Goal: Task Accomplishment & Management: Complete application form

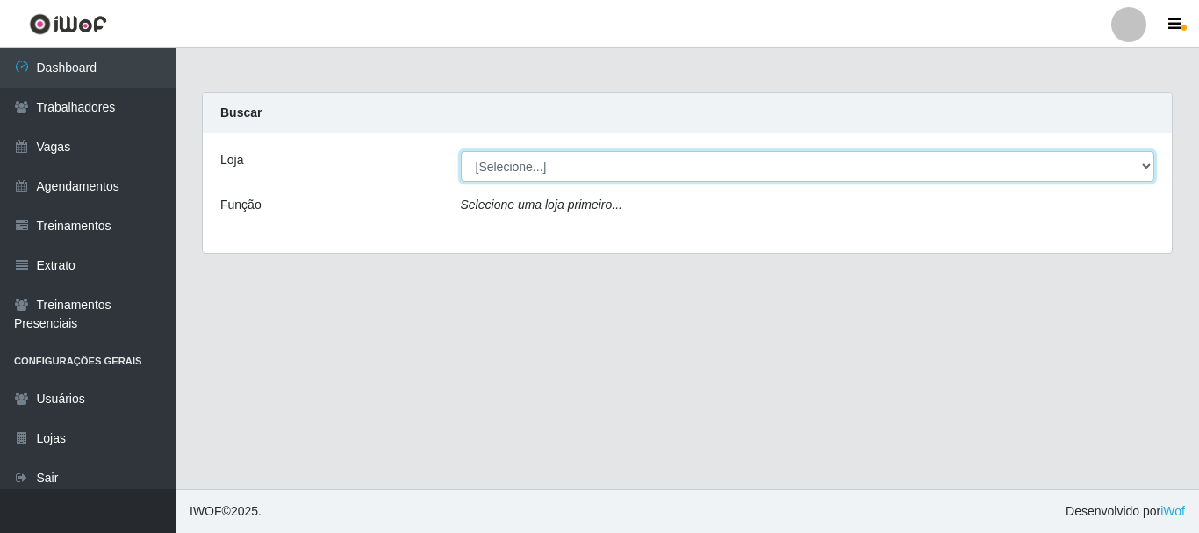
click at [518, 158] on select "[Selecione...] [PERSON_NAME]" at bounding box center [808, 166] width 694 height 31
select select "230"
click at [461, 151] on select "[Selecione...] [PERSON_NAME]" at bounding box center [808, 166] width 694 height 31
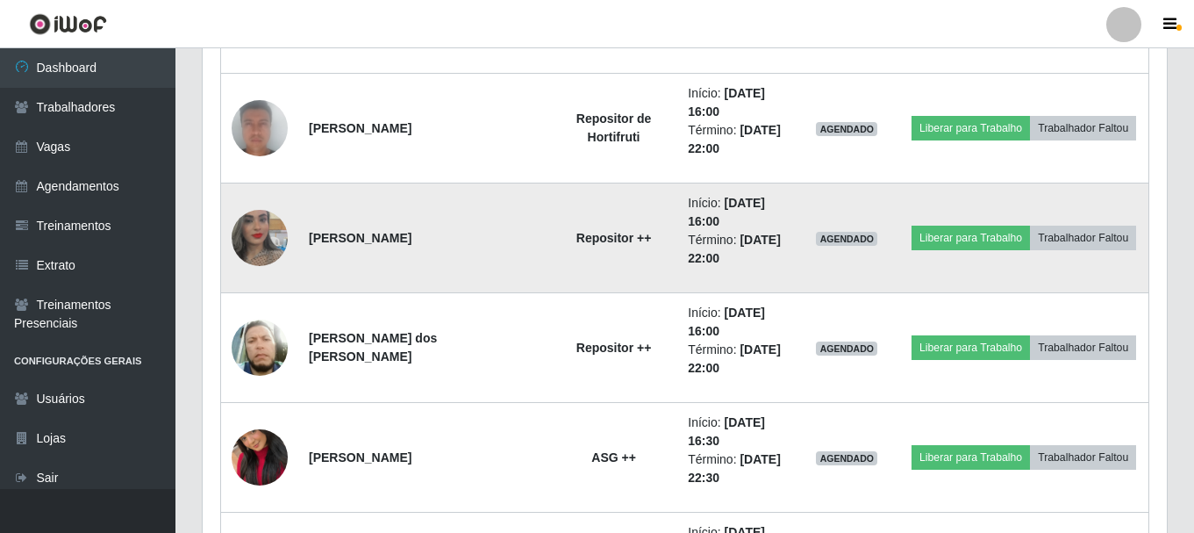
scroll to position [1936, 0]
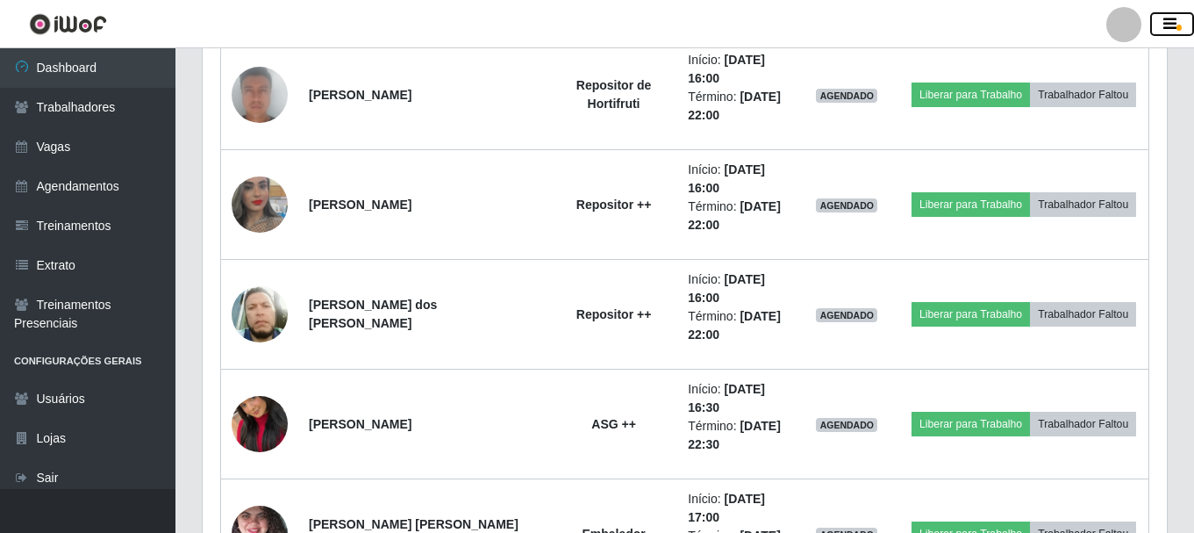
click at [1172, 18] on icon "button" at bounding box center [1170, 25] width 13 height 16
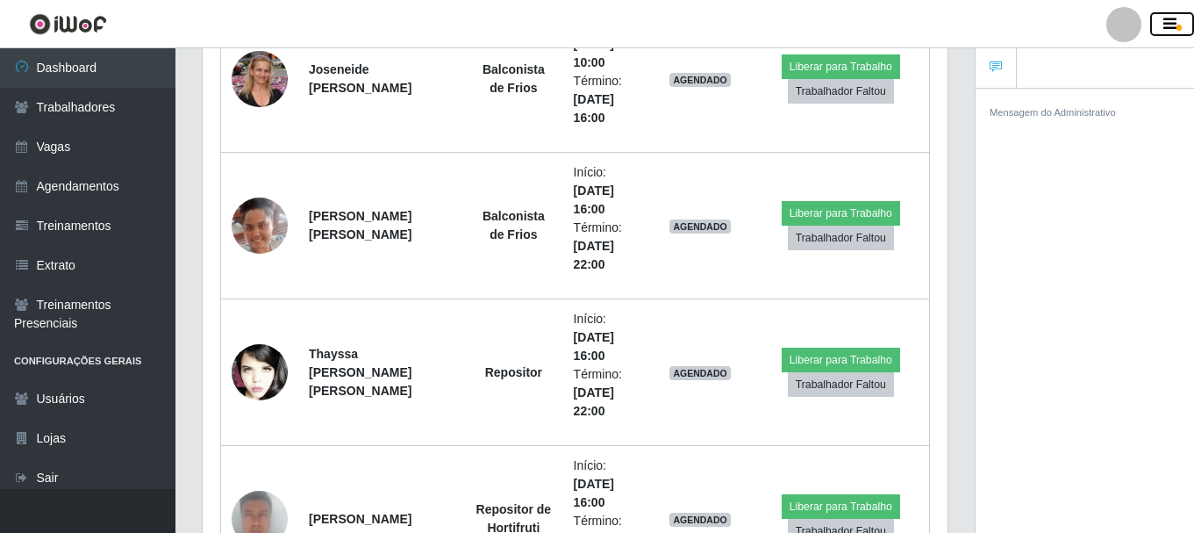
scroll to position [877249, 876868]
click at [1122, 22] on div at bounding box center [1124, 24] width 35 height 35
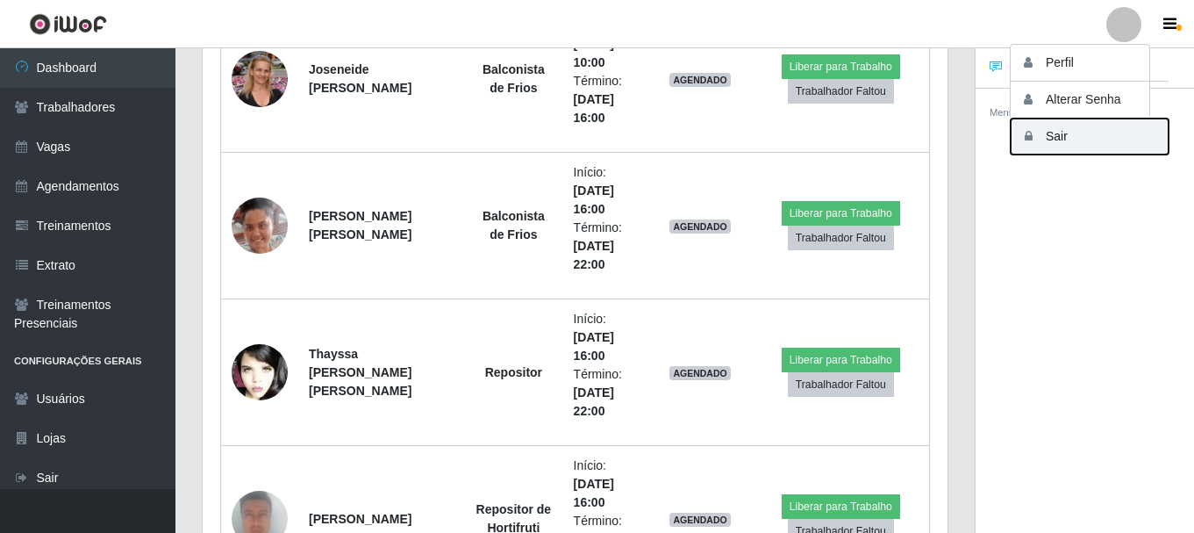
click at [1098, 147] on button "Sair" at bounding box center [1090, 136] width 158 height 36
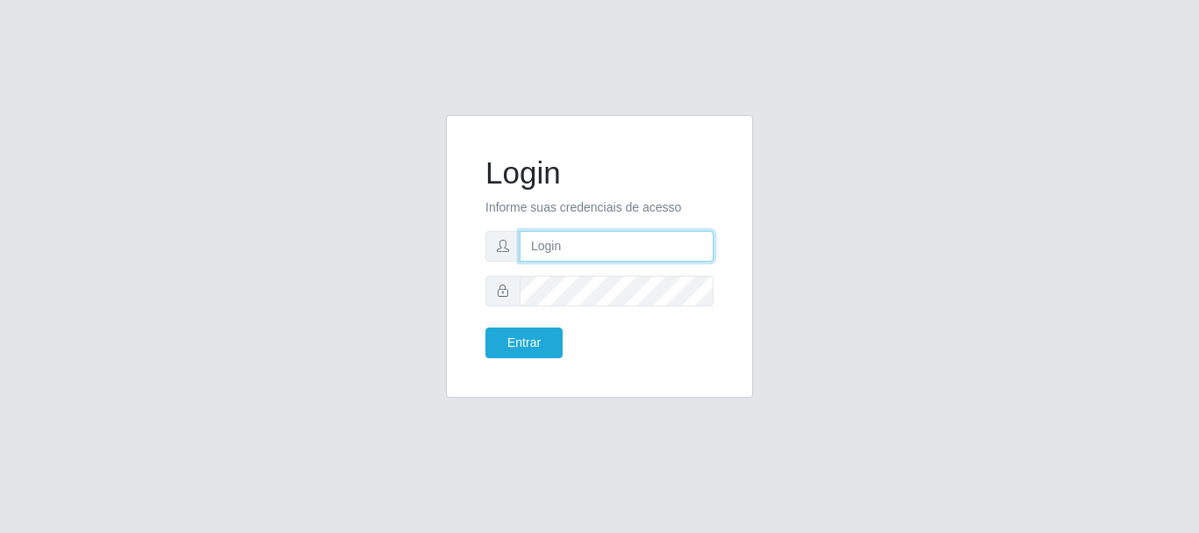
click at [596, 252] on input "text" at bounding box center [617, 246] width 194 height 31
type input "[PERSON_NAME]"
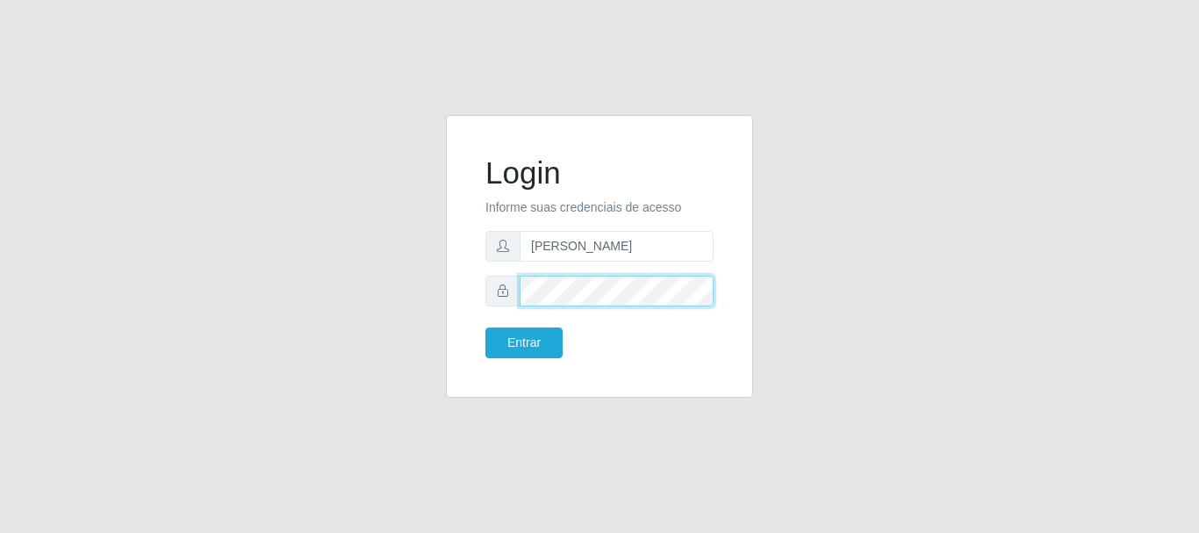
click at [485, 327] on button "Entrar" at bounding box center [523, 342] width 77 height 31
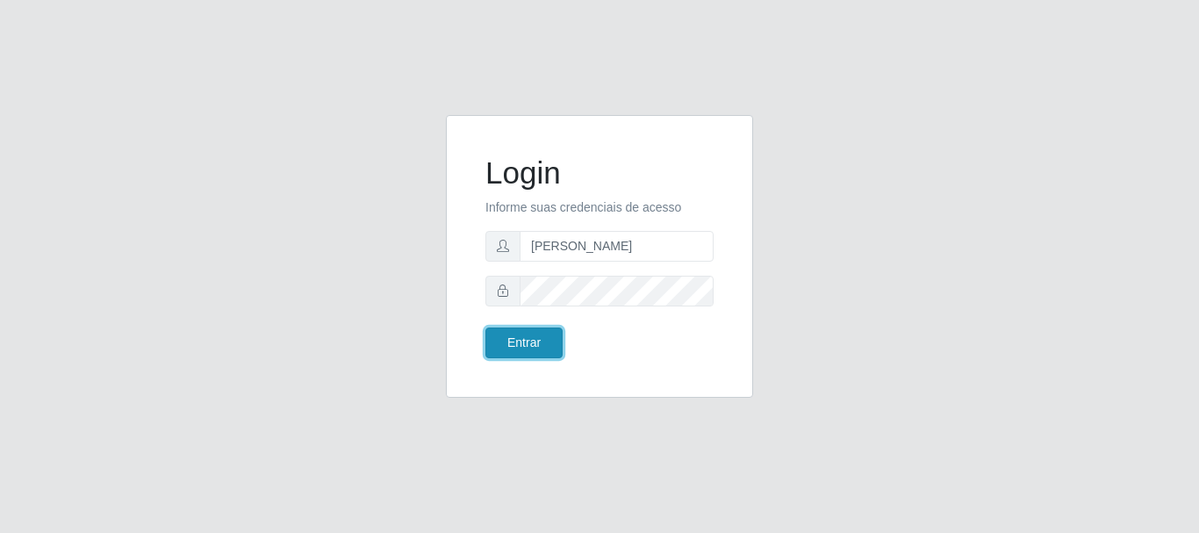
click at [547, 333] on button "Entrar" at bounding box center [523, 342] width 77 height 31
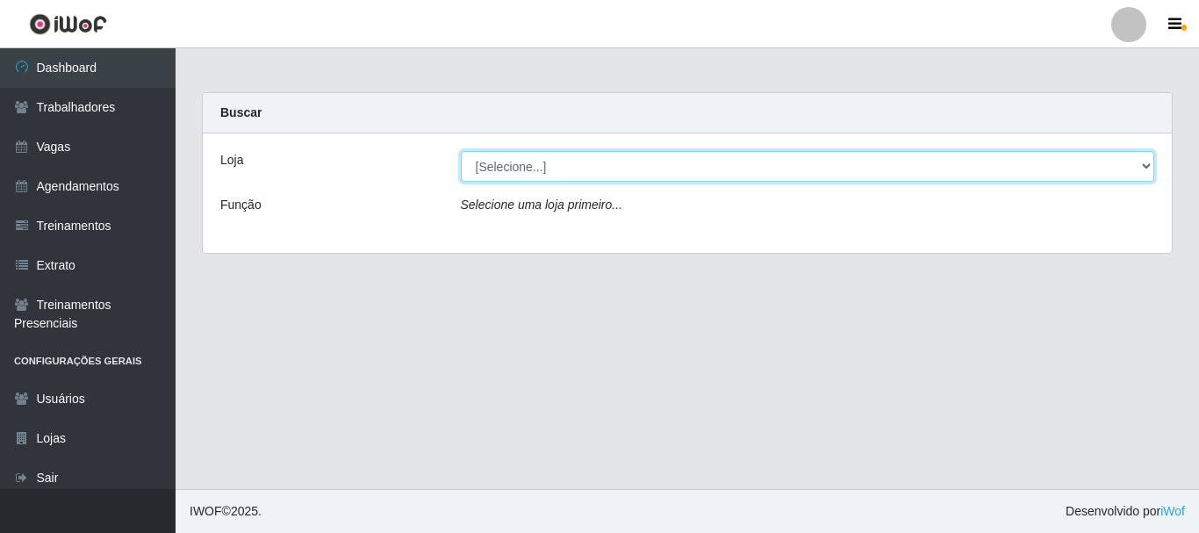
click at [506, 174] on select "[Selecione...] [PERSON_NAME]" at bounding box center [808, 166] width 694 height 31
select select "230"
click at [461, 151] on select "[Selecione...] [PERSON_NAME]" at bounding box center [808, 166] width 694 height 31
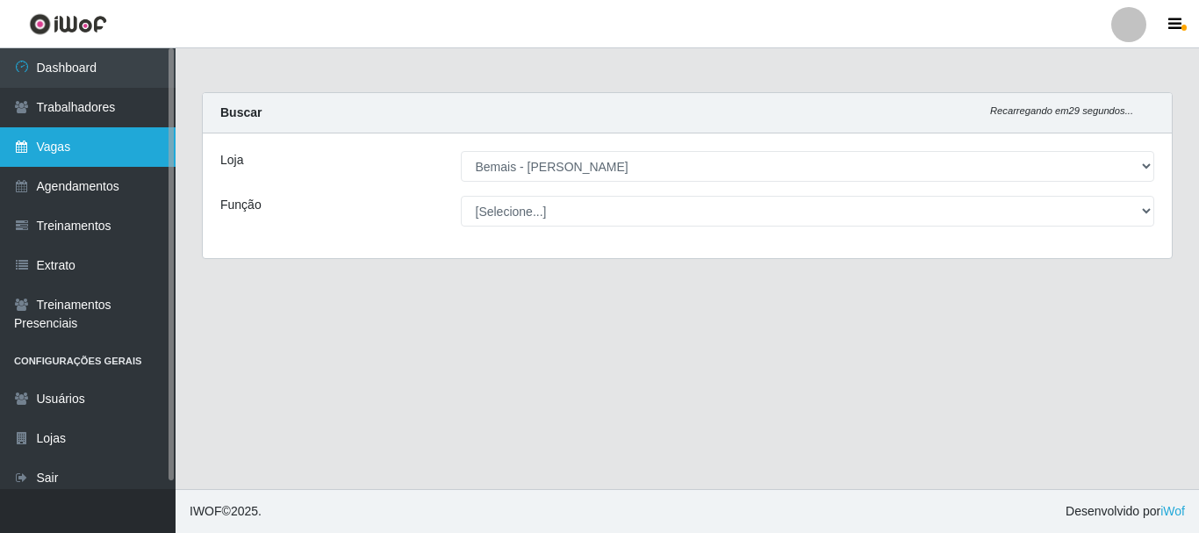
click at [86, 151] on link "Vagas" at bounding box center [88, 146] width 176 height 39
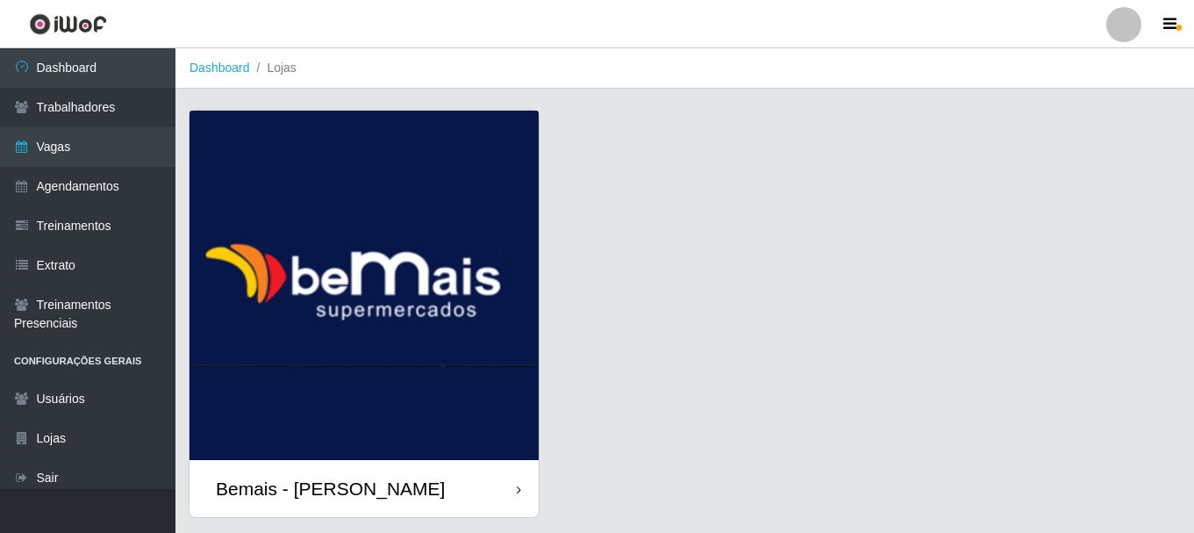
drag, startPoint x: 317, startPoint y: 483, endPoint x: 369, endPoint y: 474, distance: 53.4
click at [319, 484] on div "Bemais - [PERSON_NAME]" at bounding box center [330, 488] width 229 height 22
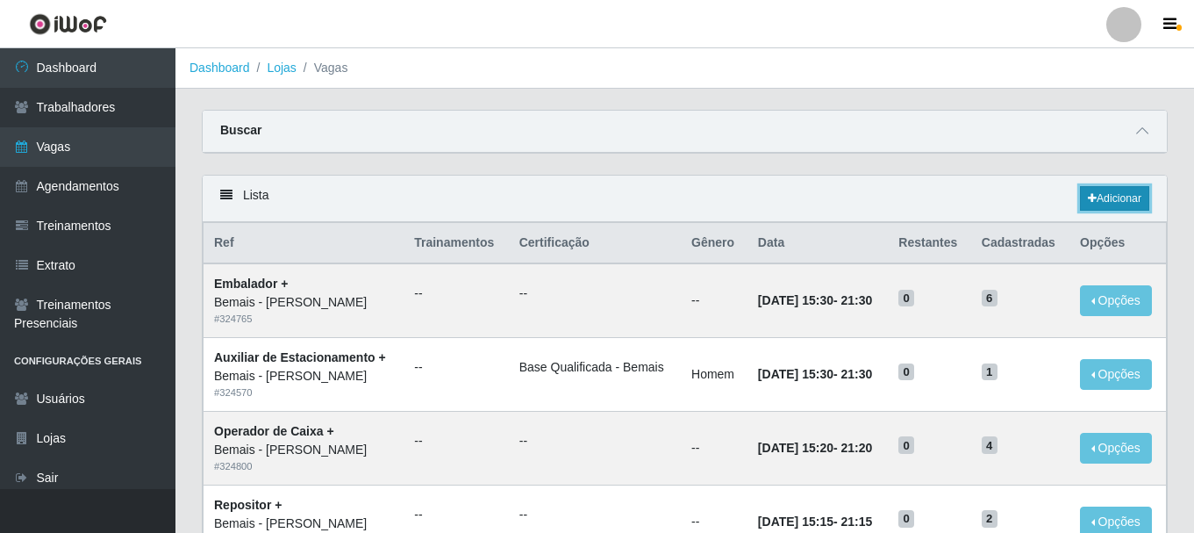
click at [1120, 188] on link "Adicionar" at bounding box center [1114, 198] width 69 height 25
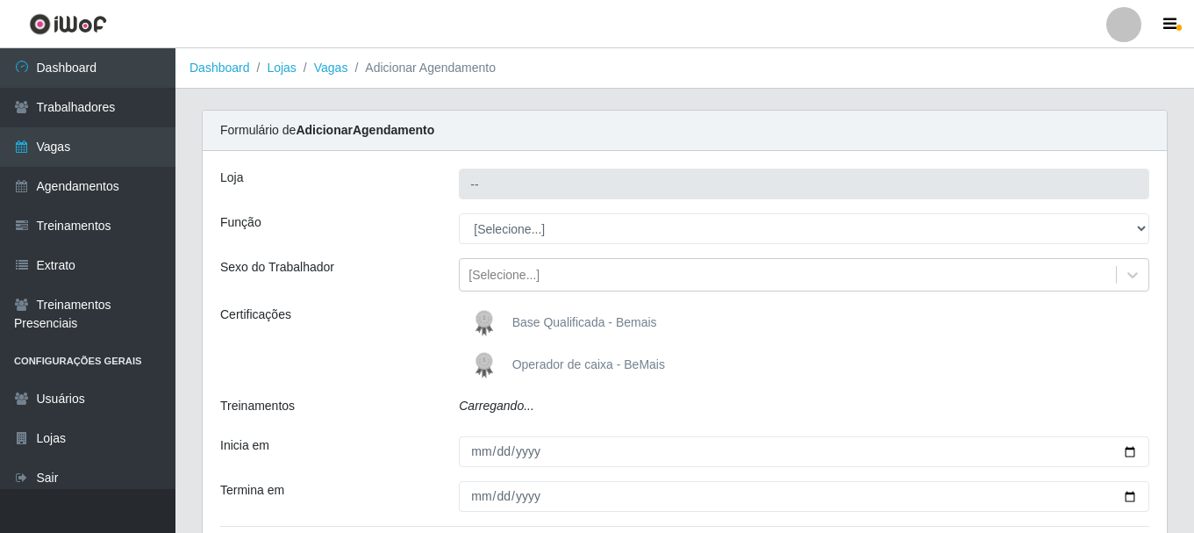
type input "Bemais - [PERSON_NAME]"
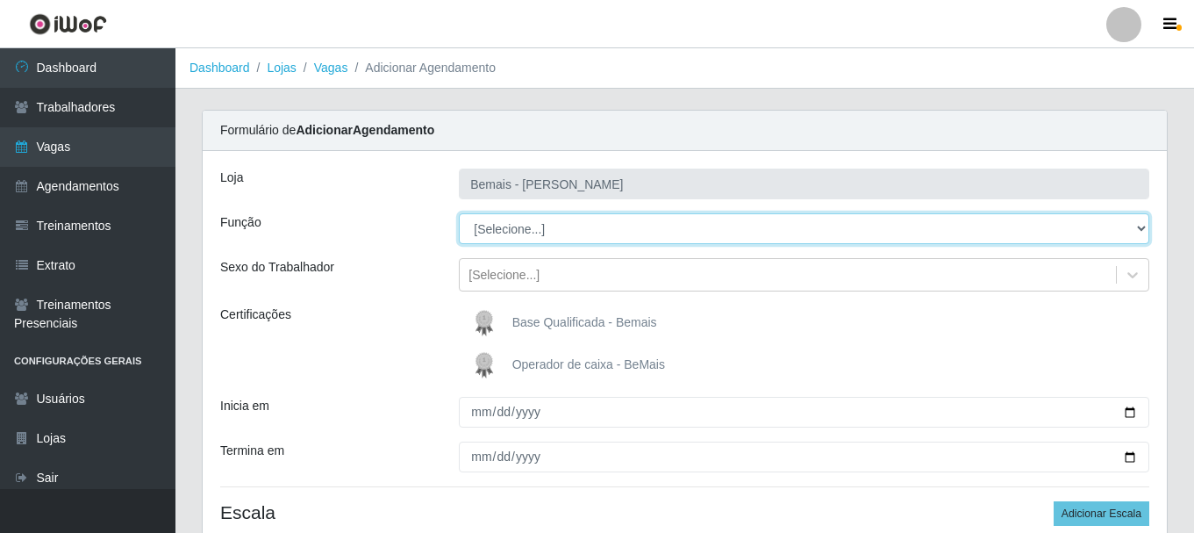
click at [514, 230] on select "[Selecione...] ASG ASG + ASG ++ Auxiliar de Depósito Auxiliar de Depósito + Aux…" at bounding box center [804, 228] width 691 height 31
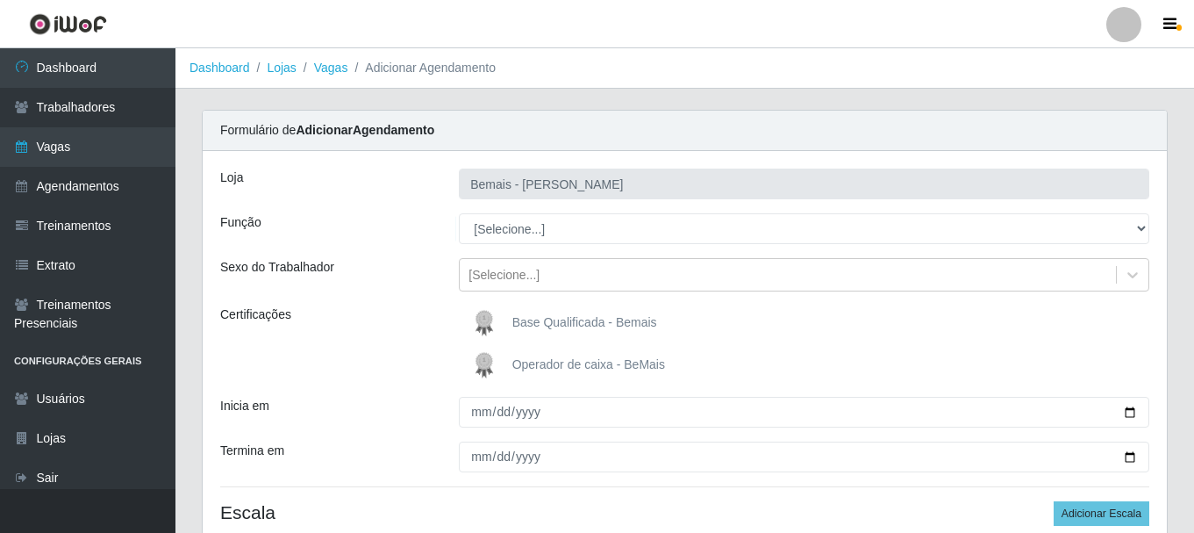
click at [319, 186] on div "Loja" at bounding box center [326, 184] width 239 height 31
click at [410, 197] on div "Loja" at bounding box center [326, 184] width 239 height 31
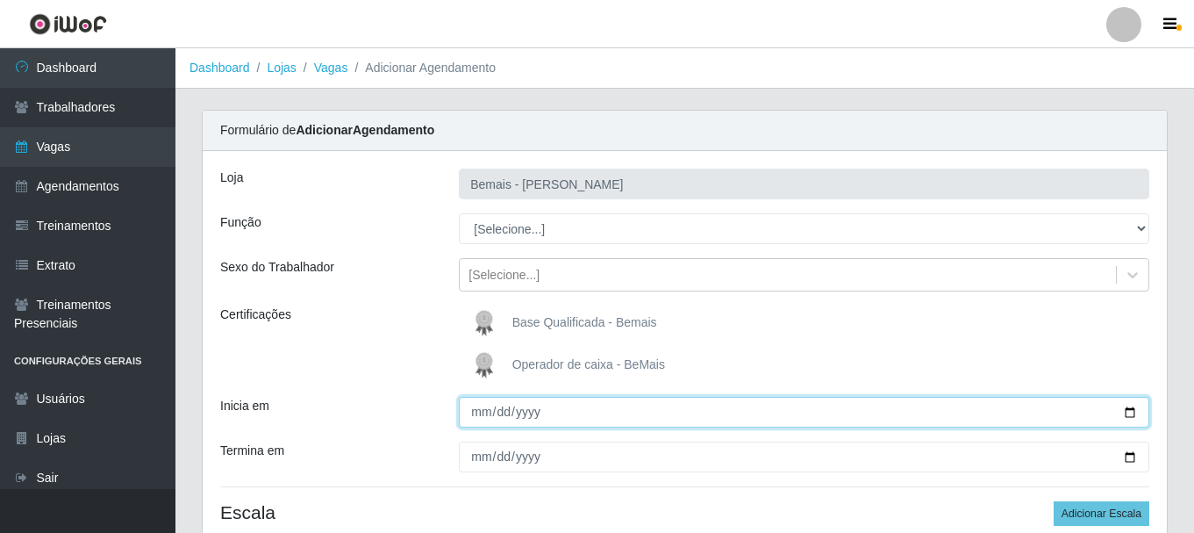
click at [1135, 414] on input "Inicia em" at bounding box center [804, 412] width 691 height 31
type input "[DATE]"
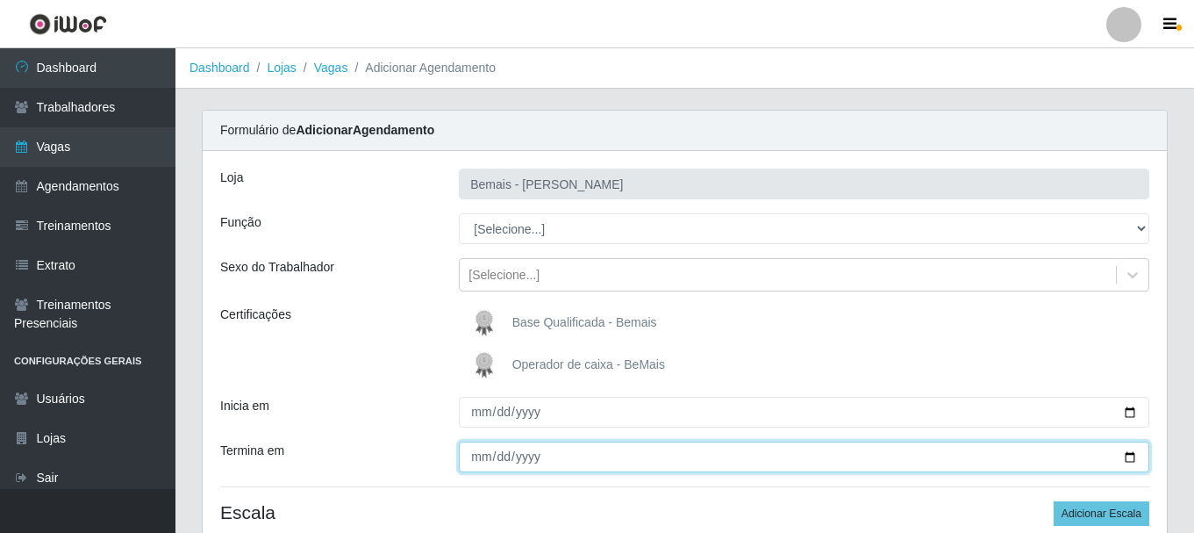
click at [1130, 455] on input "Termina em" at bounding box center [804, 456] width 691 height 31
type input "[DATE]"
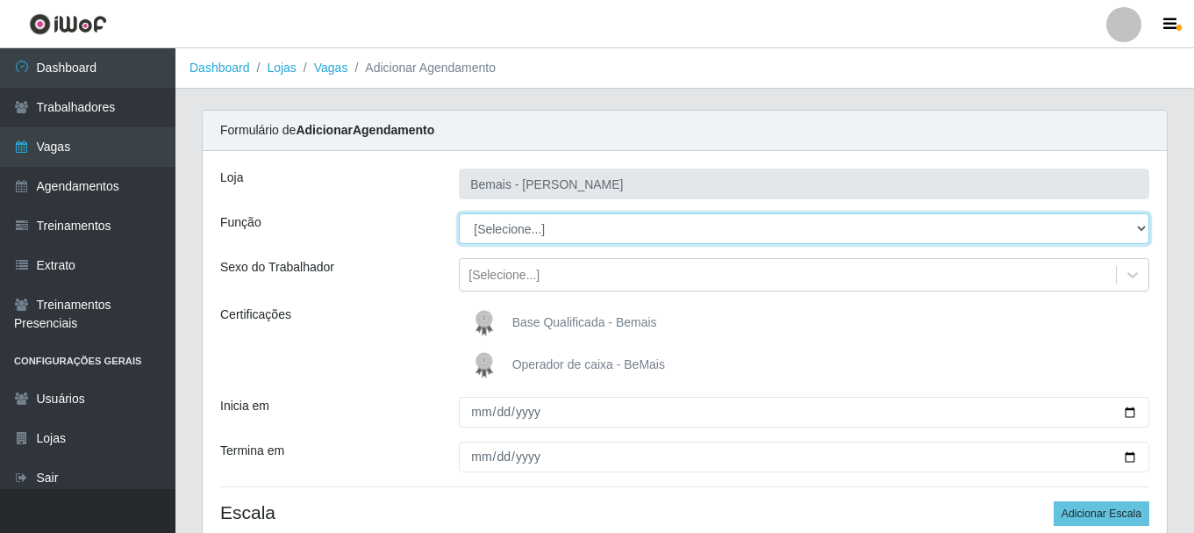
click at [515, 221] on select "[Selecione...] ASG ASG + ASG ++ Auxiliar de Depósito Auxiliar de Depósito + Aux…" at bounding box center [804, 228] width 691 height 31
select select "16"
click at [459, 213] on select "[Selecione...] ASG ASG + ASG ++ Auxiliar de Depósito Auxiliar de Depósito + Aux…" at bounding box center [804, 228] width 691 height 31
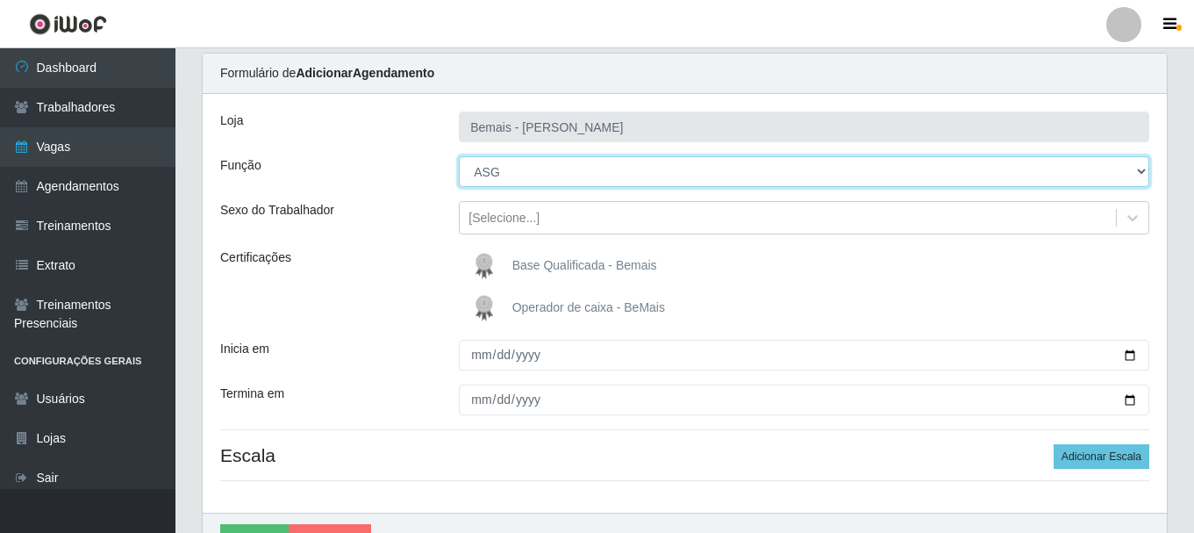
scroll to position [155, 0]
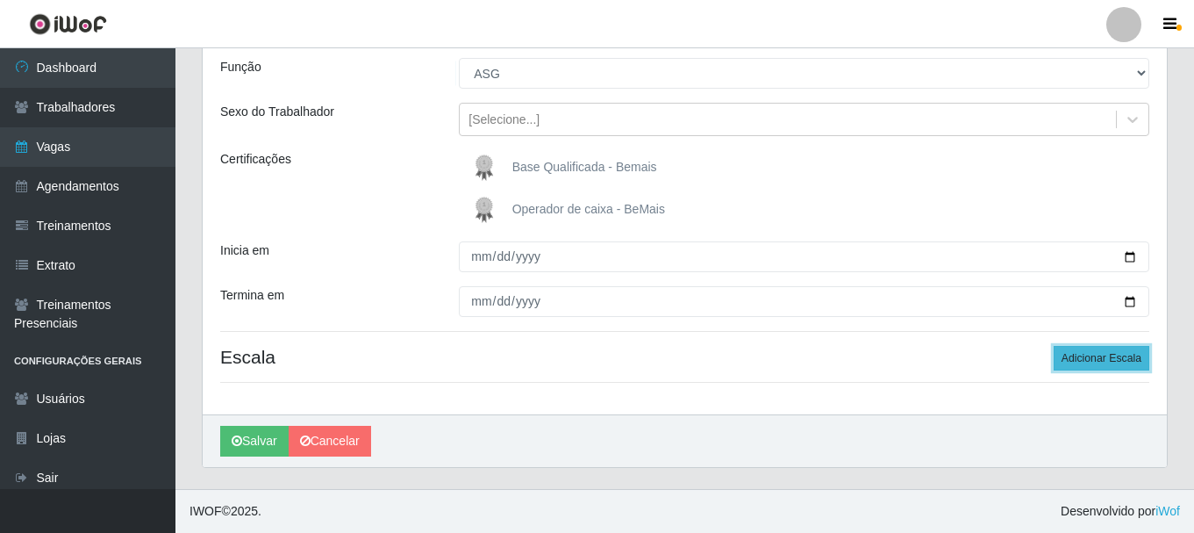
click at [1098, 359] on button "Adicionar Escala" at bounding box center [1102, 358] width 96 height 25
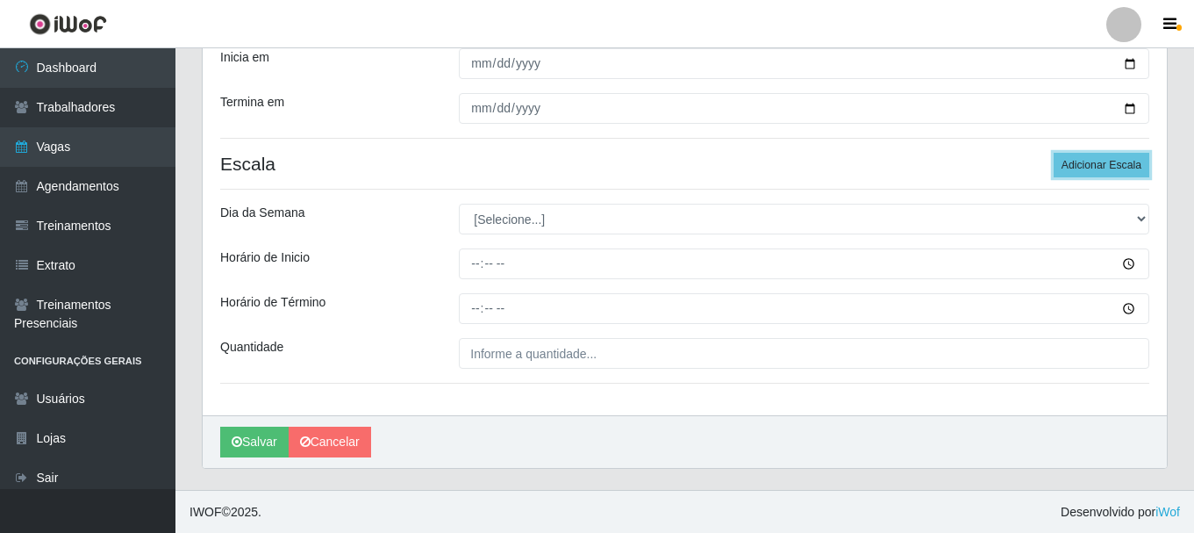
scroll to position [349, 0]
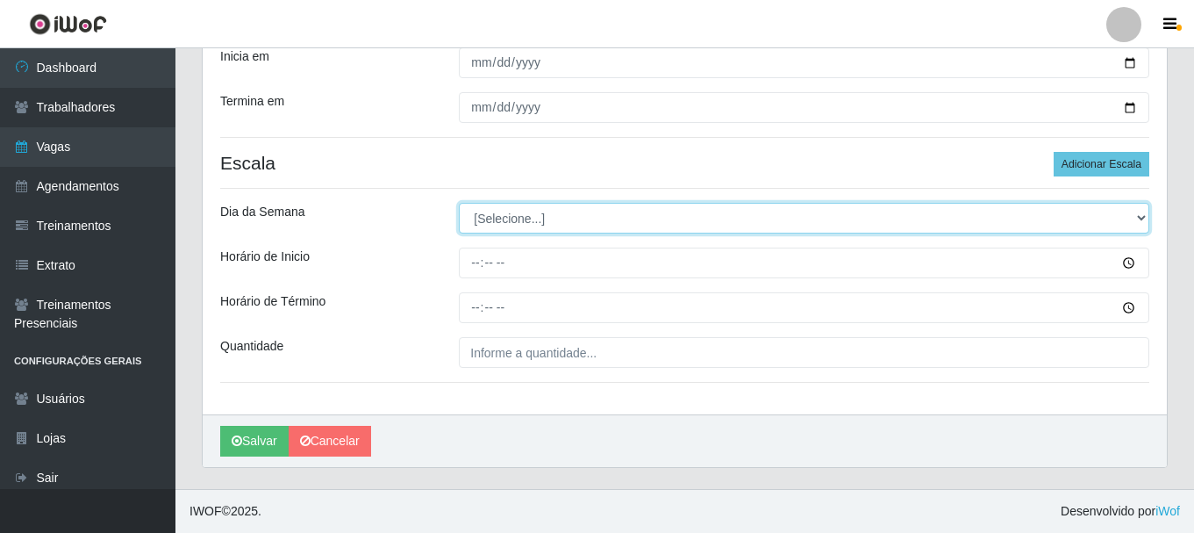
click at [504, 221] on select "[Selecione...] Segunda Terça Quarta Quinta Sexta Sábado Domingo" at bounding box center [804, 218] width 691 height 31
select select "1"
click at [459, 203] on select "[Selecione...] Segunda Terça Quarta Quinta Sexta Sábado Domingo" at bounding box center [804, 218] width 691 height 31
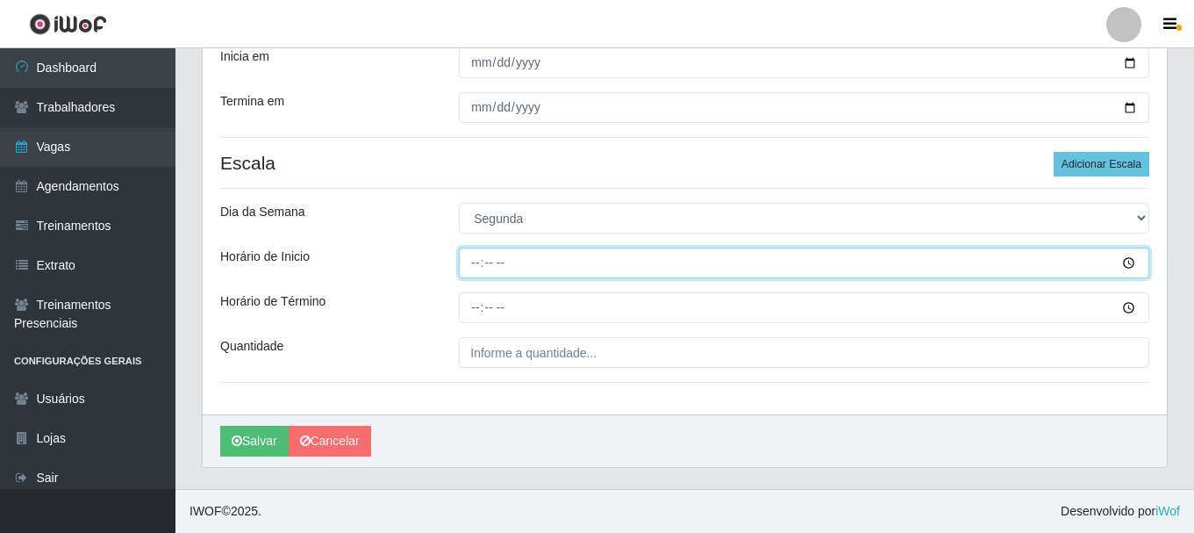
click at [477, 261] on input "Horário de Inicio" at bounding box center [804, 262] width 691 height 31
type input "07:00"
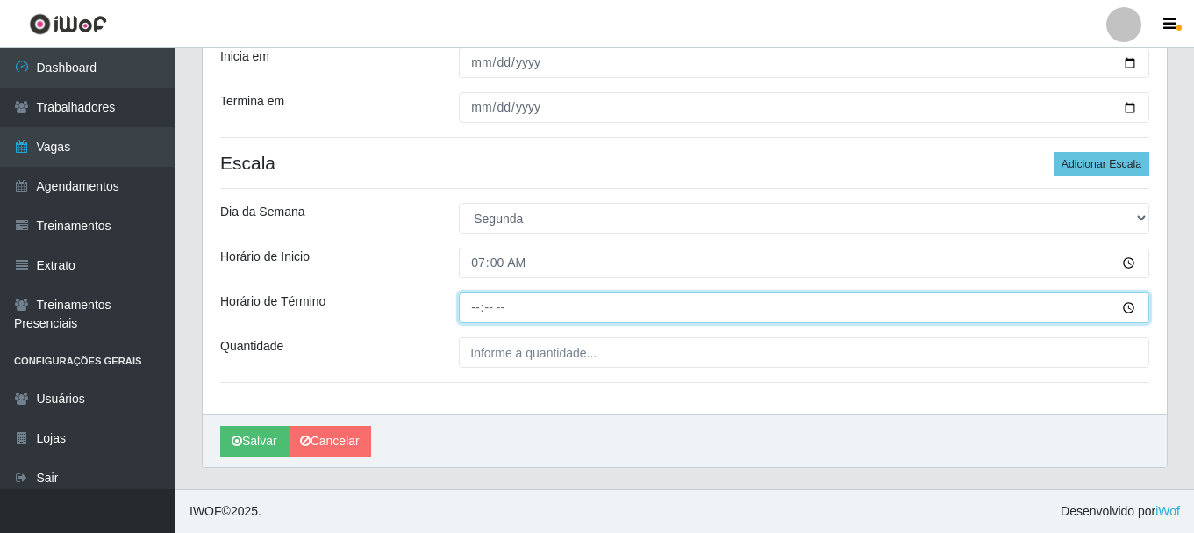
click at [472, 312] on input "Horário de Término" at bounding box center [804, 307] width 691 height 31
type input "13:00"
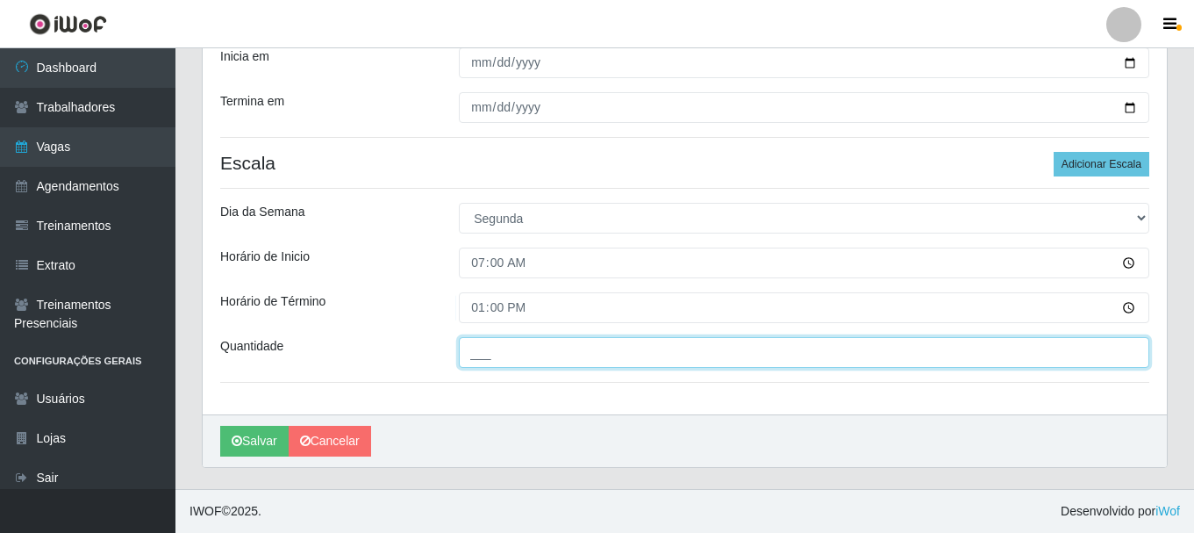
click at [484, 355] on input "___" at bounding box center [804, 352] width 691 height 31
type input "1__"
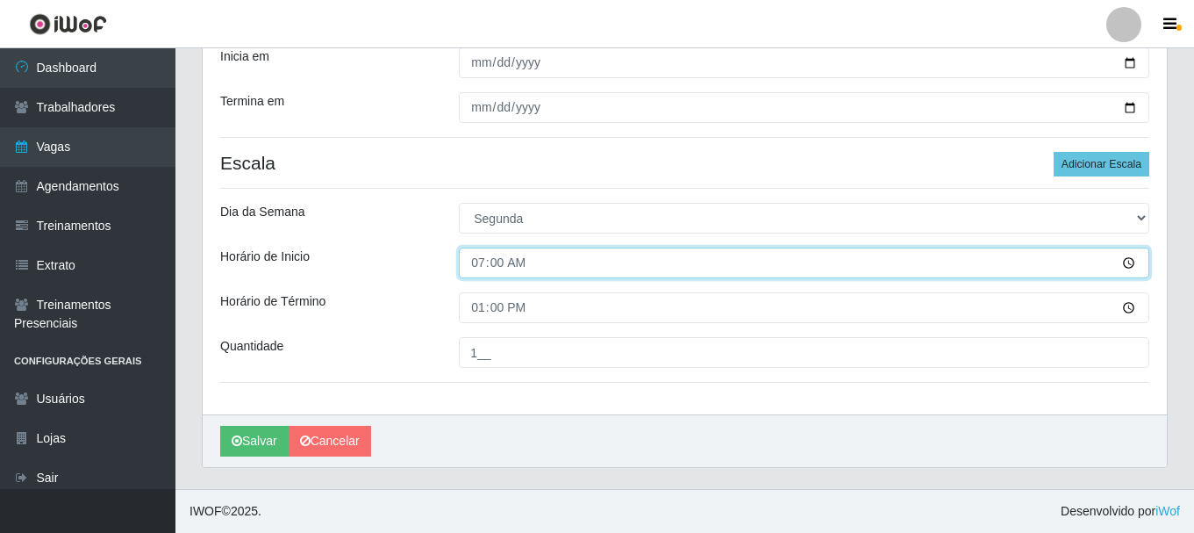
click at [483, 261] on input "07:00" at bounding box center [804, 262] width 691 height 31
type input "06:30"
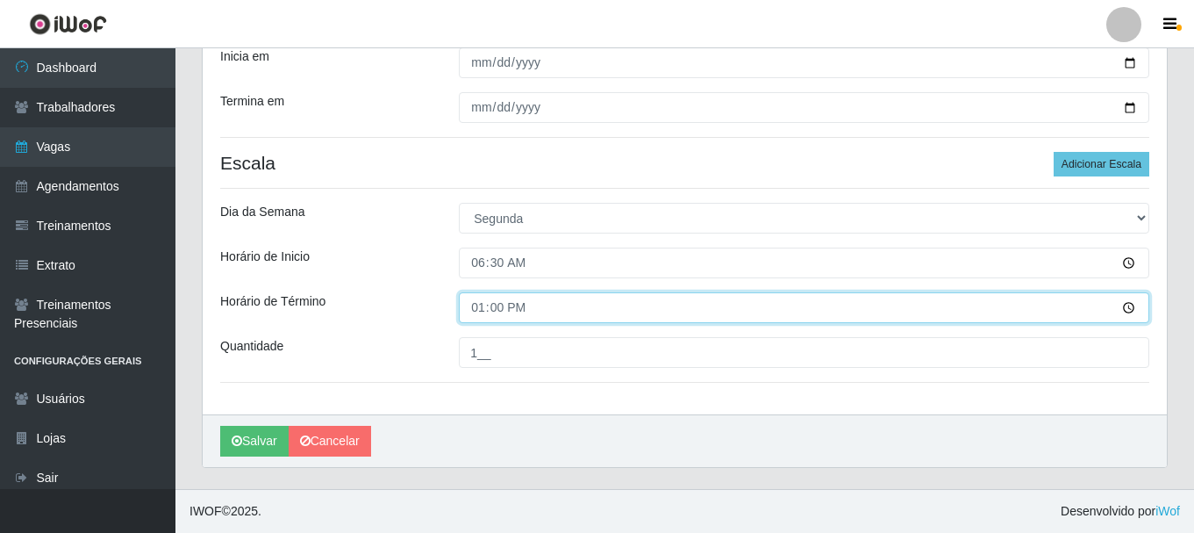
click at [480, 314] on input "13:00" at bounding box center [804, 307] width 691 height 31
type input "12:30"
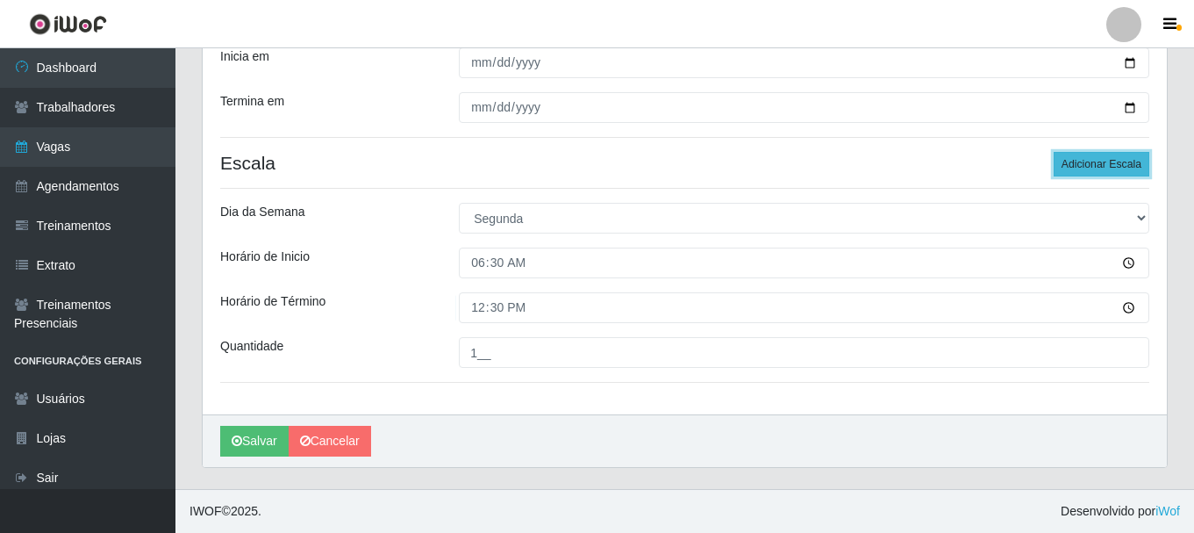
click at [1094, 164] on button "Adicionar Escala" at bounding box center [1102, 164] width 96 height 25
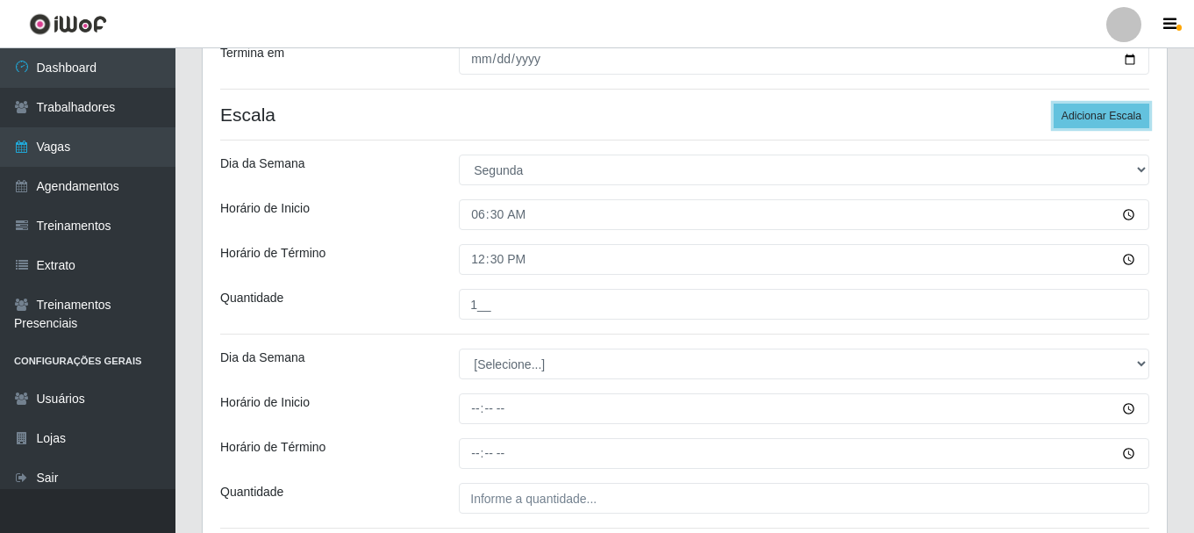
scroll to position [437, 0]
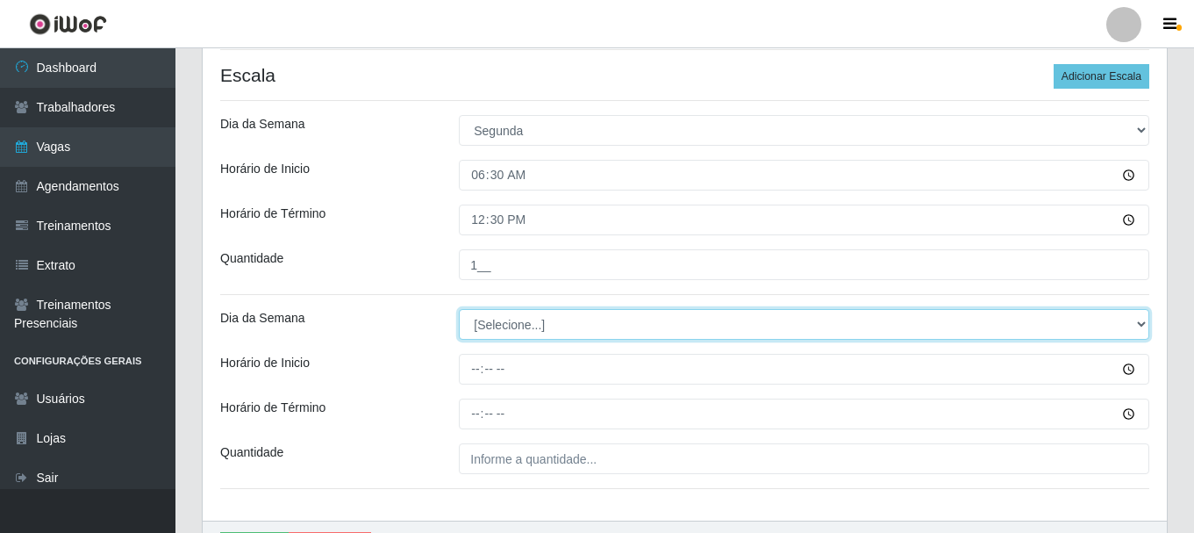
click at [518, 321] on select "[Selecione...] Segunda Terça Quarta Quinta Sexta Sábado Domingo" at bounding box center [804, 324] width 691 height 31
select select "2"
click at [459, 309] on select "[Selecione...] Segunda Terça Quarta Quinta Sexta Sábado Domingo" at bounding box center [804, 324] width 691 height 31
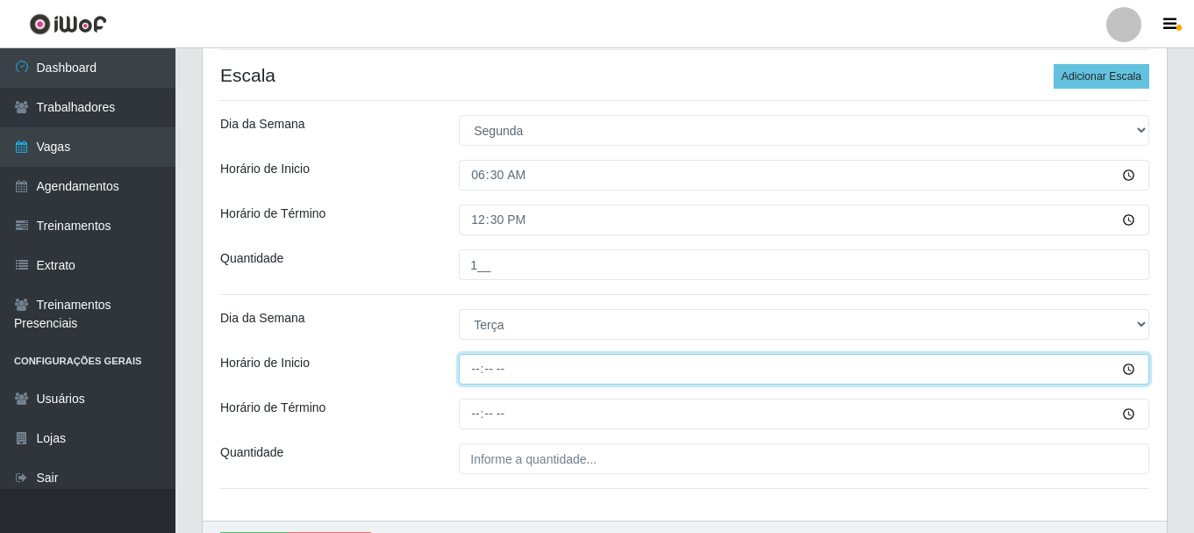
click at [477, 370] on input "Horário de Inicio" at bounding box center [804, 369] width 691 height 31
type input "06:30"
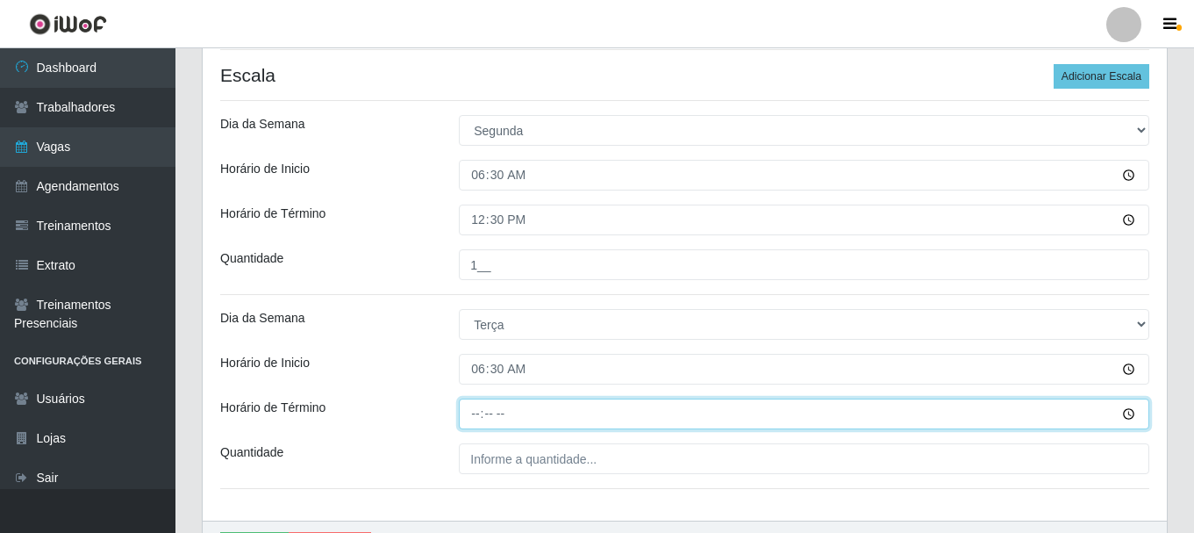
click at [475, 416] on input "Horário de Término" at bounding box center [804, 413] width 691 height 31
type input "12:00"
type input "12:30"
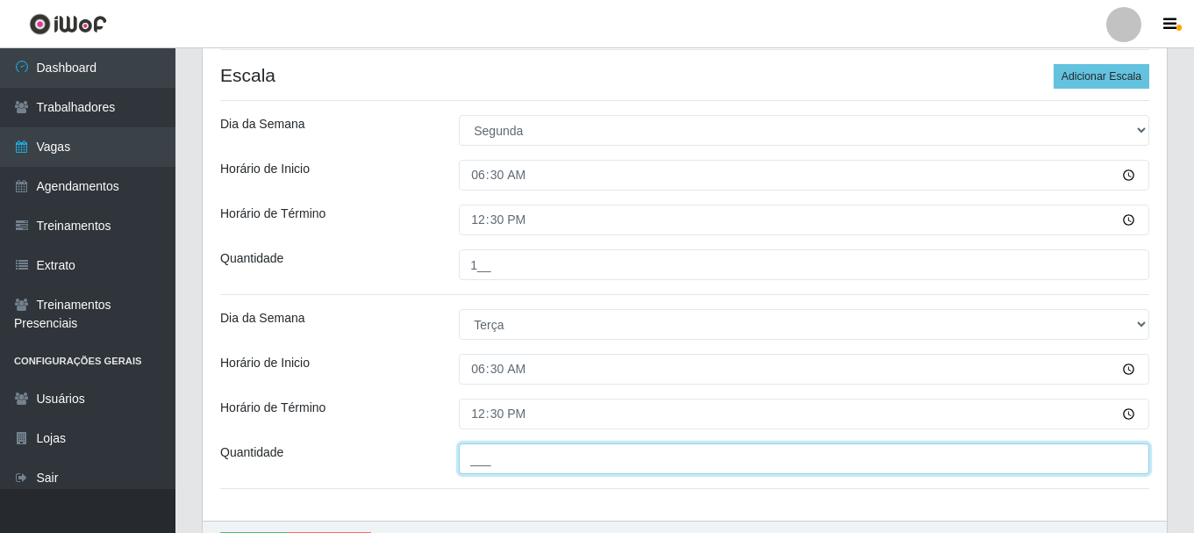
click at [489, 463] on input "___" at bounding box center [804, 458] width 691 height 31
type input "1__"
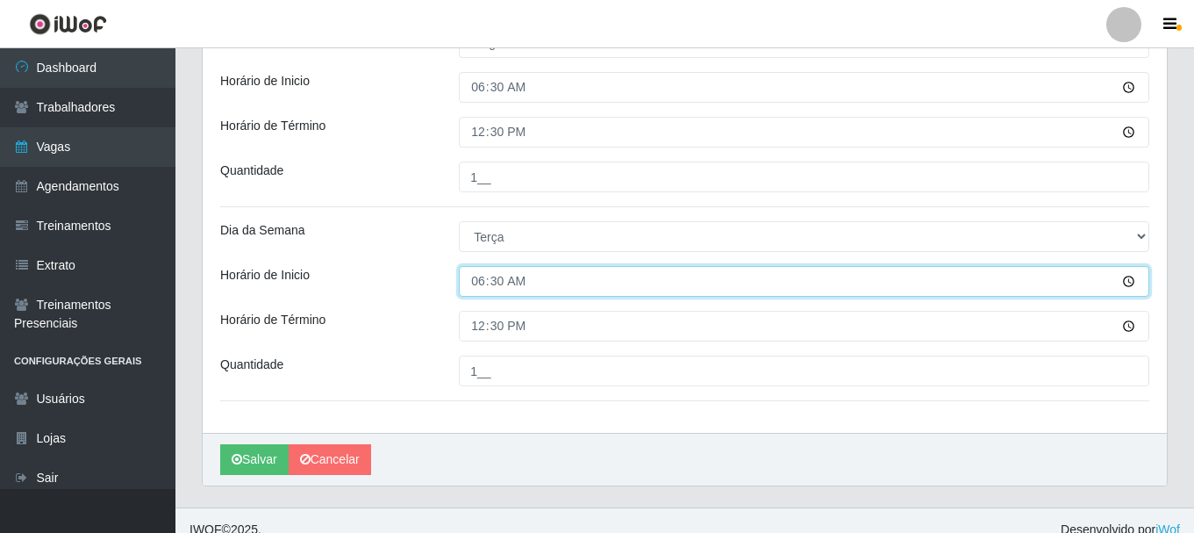
click at [482, 283] on input "06:30" at bounding box center [804, 281] width 691 height 31
type input "07:00"
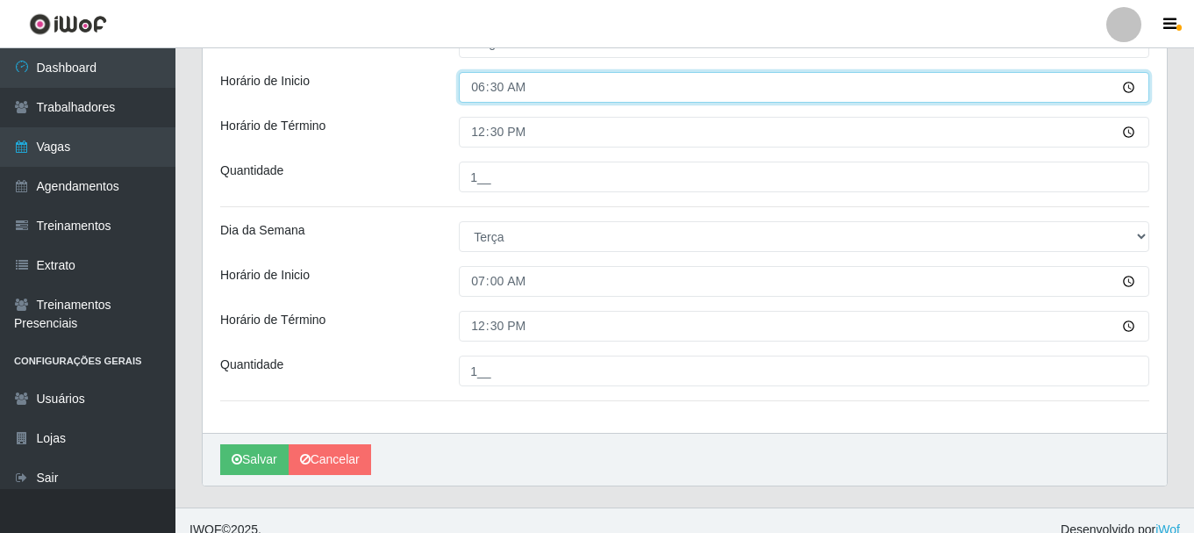
click at [484, 87] on input "06:30" at bounding box center [804, 87] width 691 height 31
type input "07:00"
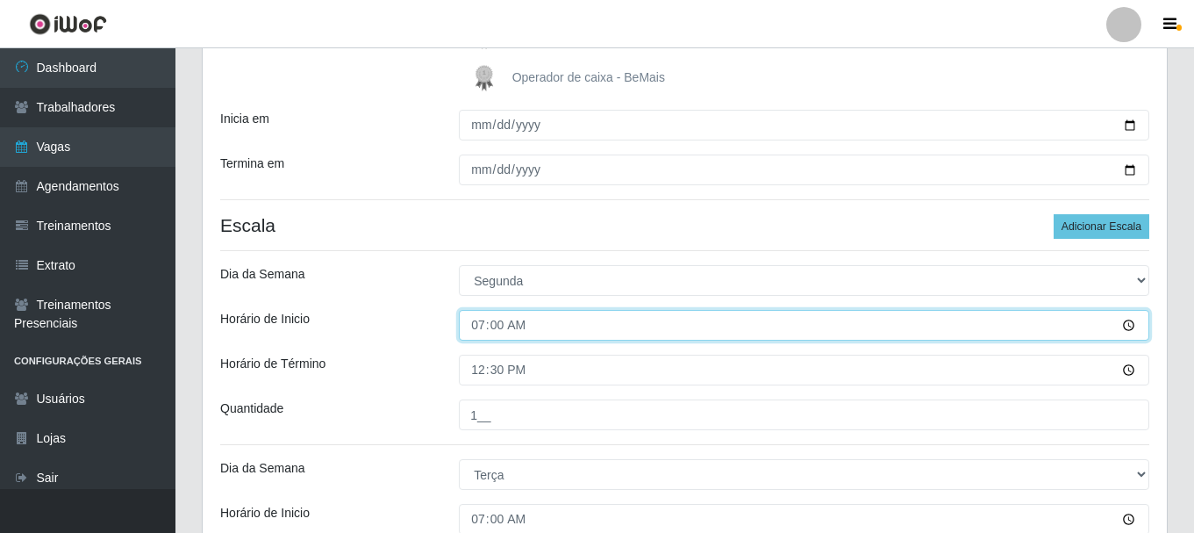
scroll to position [280, 0]
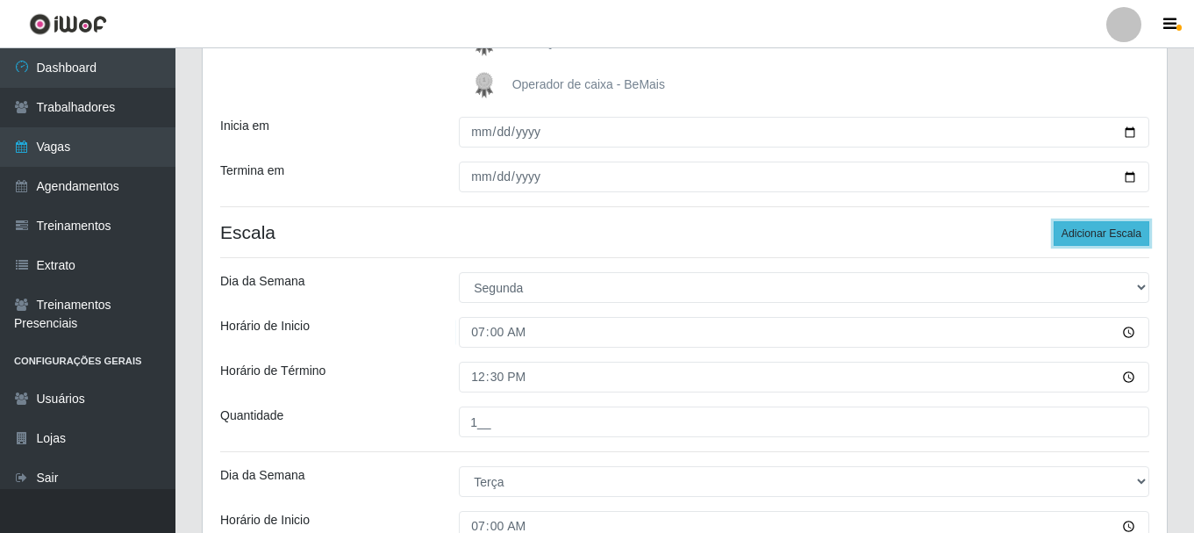
click at [1108, 223] on button "Adicionar Escala" at bounding box center [1102, 233] width 96 height 25
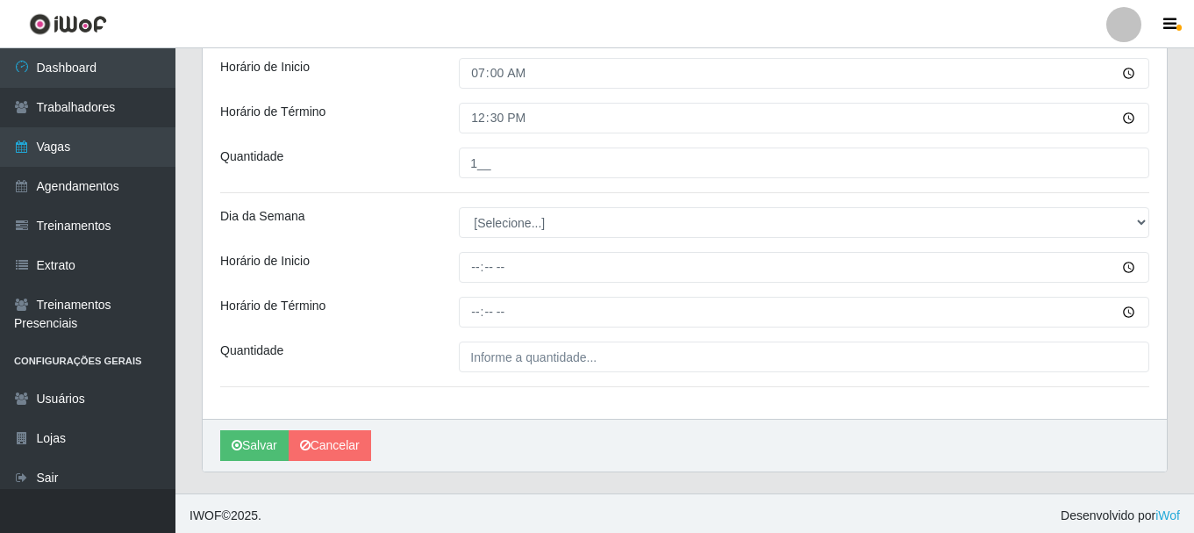
scroll to position [737, 0]
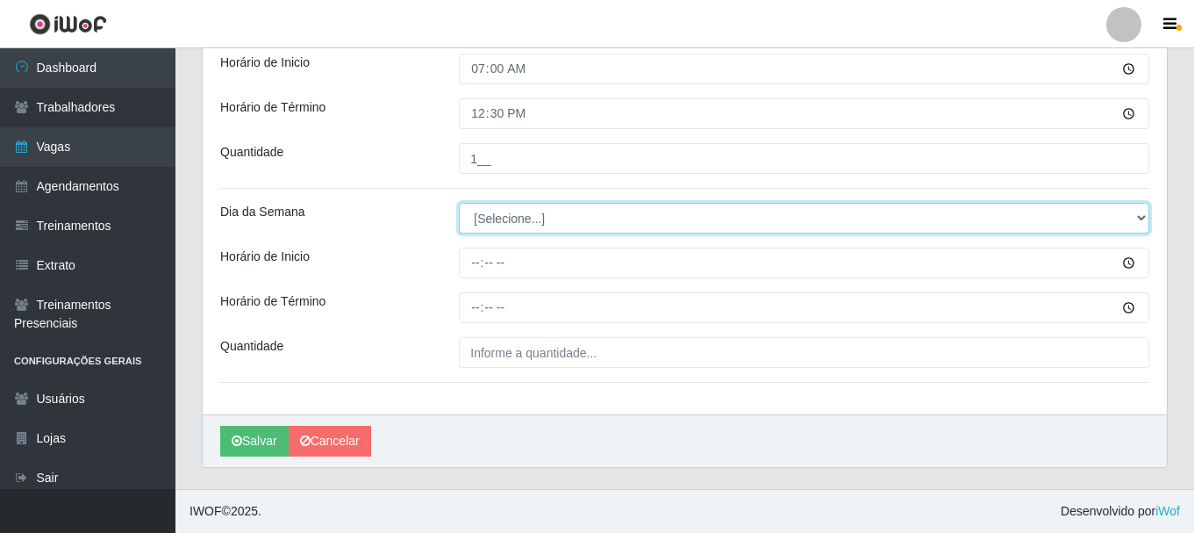
click at [495, 219] on select "[Selecione...] Segunda Terça Quarta Quinta Sexta Sábado Domingo" at bounding box center [804, 218] width 691 height 31
select select "3"
click at [459, 203] on select "[Selecione...] Segunda Terça Quarta Quinta Sexta Sábado Domingo" at bounding box center [804, 218] width 691 height 31
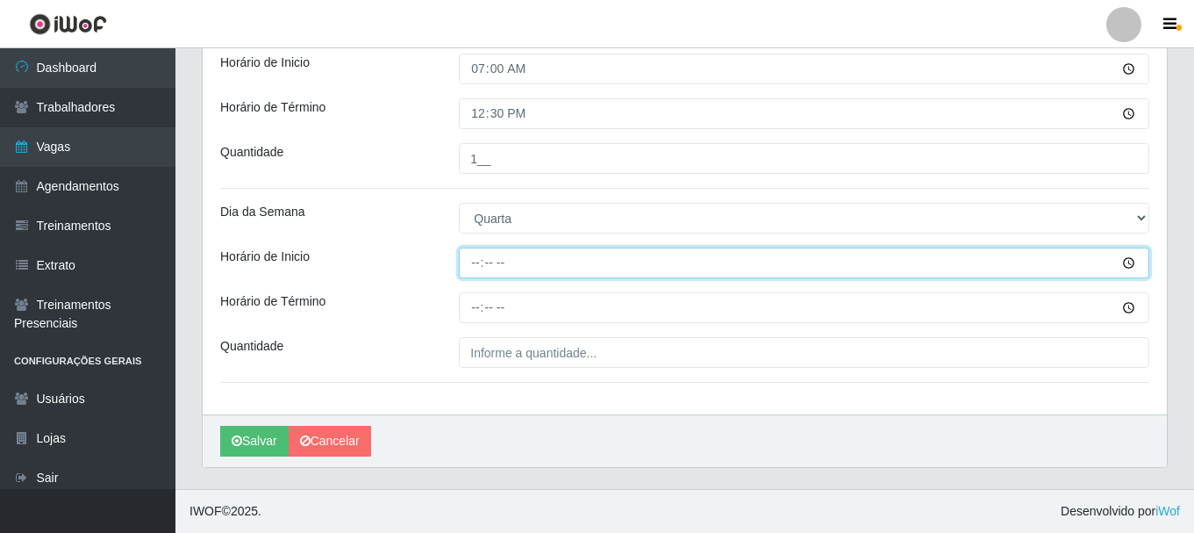
click at [479, 268] on input "Horário de Inicio" at bounding box center [804, 262] width 691 height 31
type input "07:00"
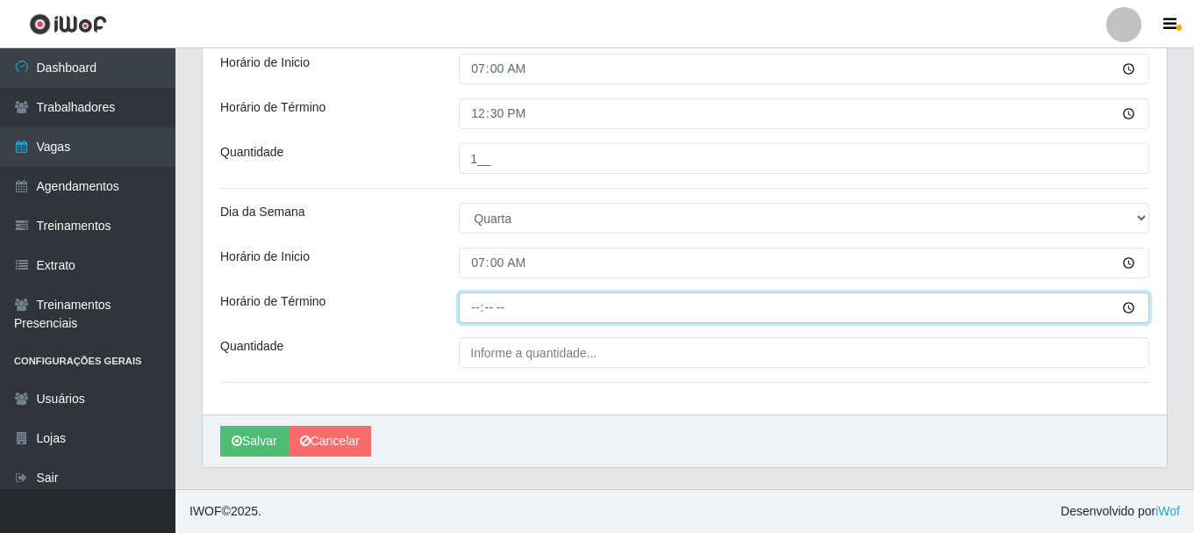
click at [477, 312] on input "Horário de Término" at bounding box center [804, 307] width 691 height 31
type input "13:00"
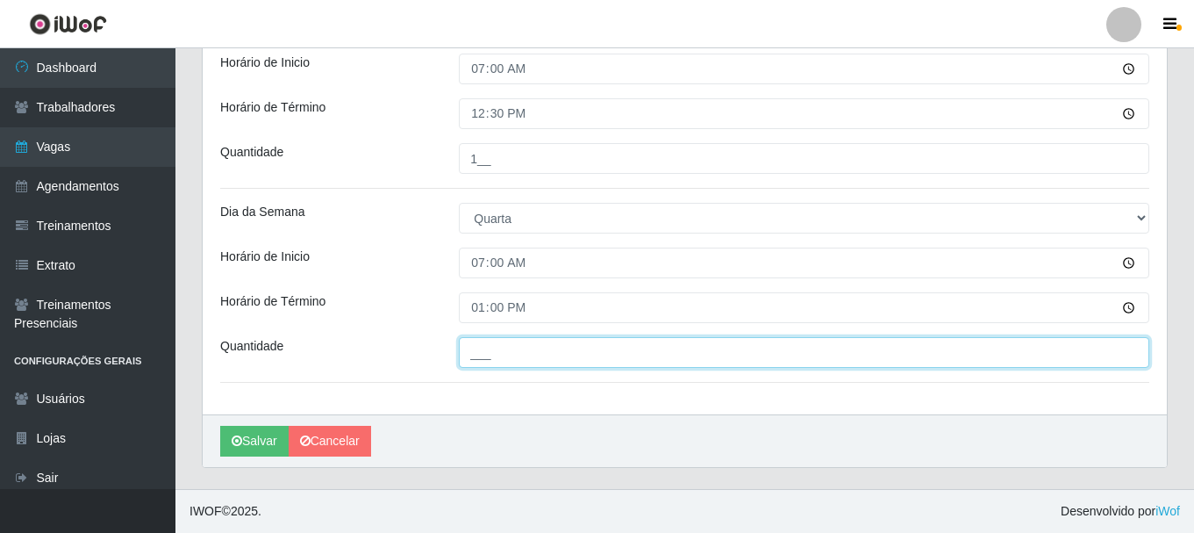
click at [523, 362] on input "___" at bounding box center [804, 352] width 691 height 31
type input "1__"
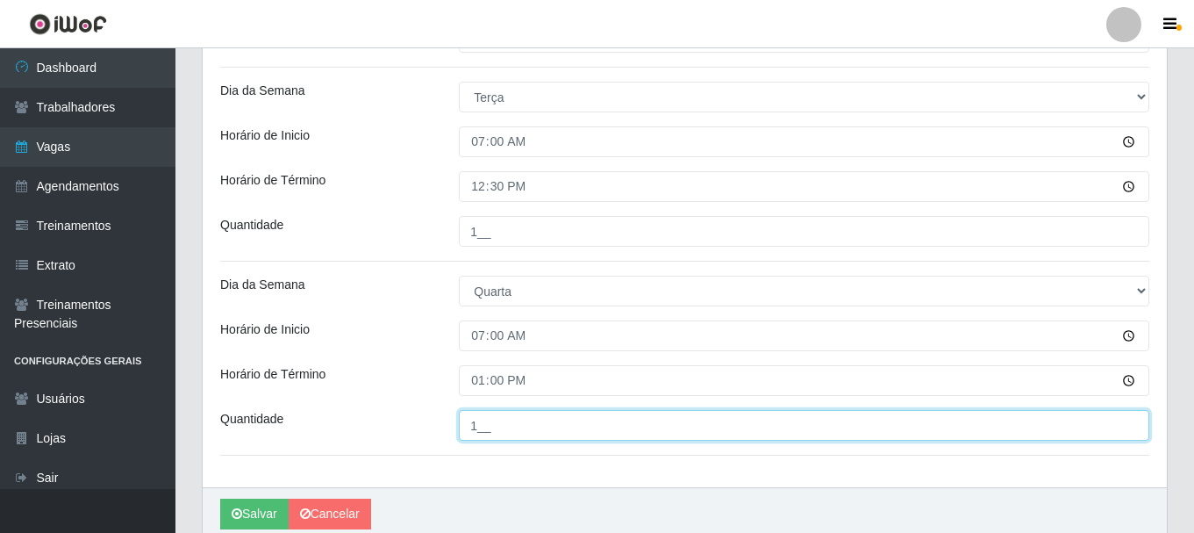
scroll to position [562, 0]
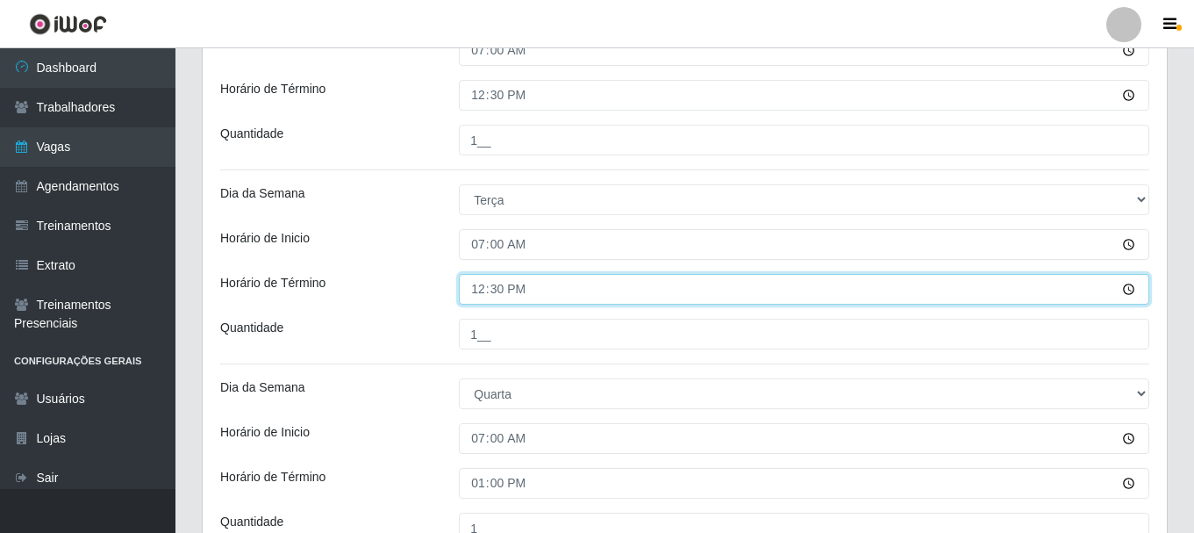
click at [477, 289] on input "12:30" at bounding box center [804, 289] width 691 height 31
type input "13:00"
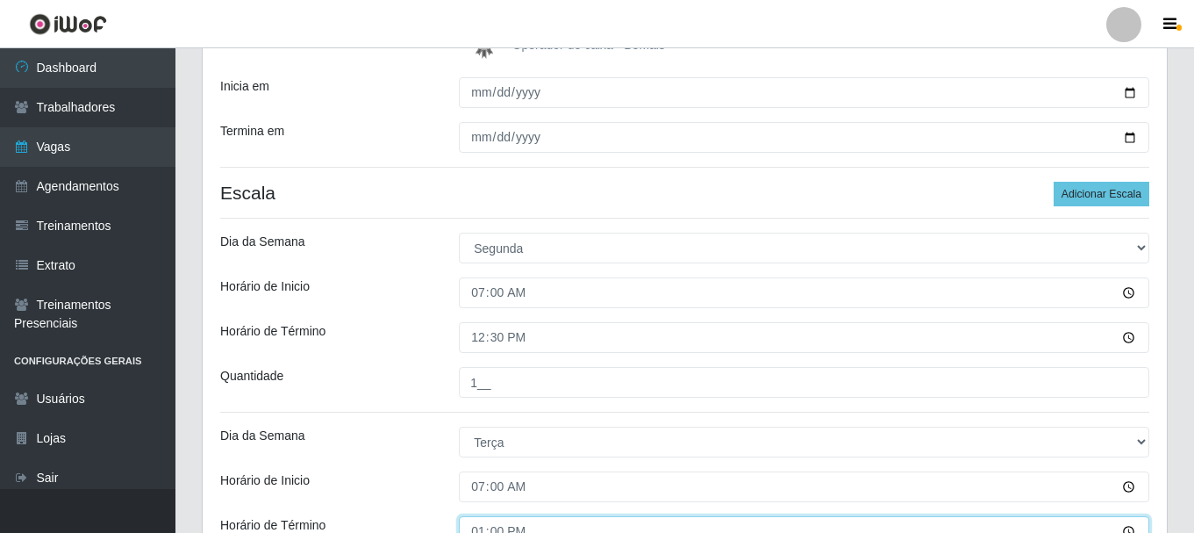
scroll to position [298, 0]
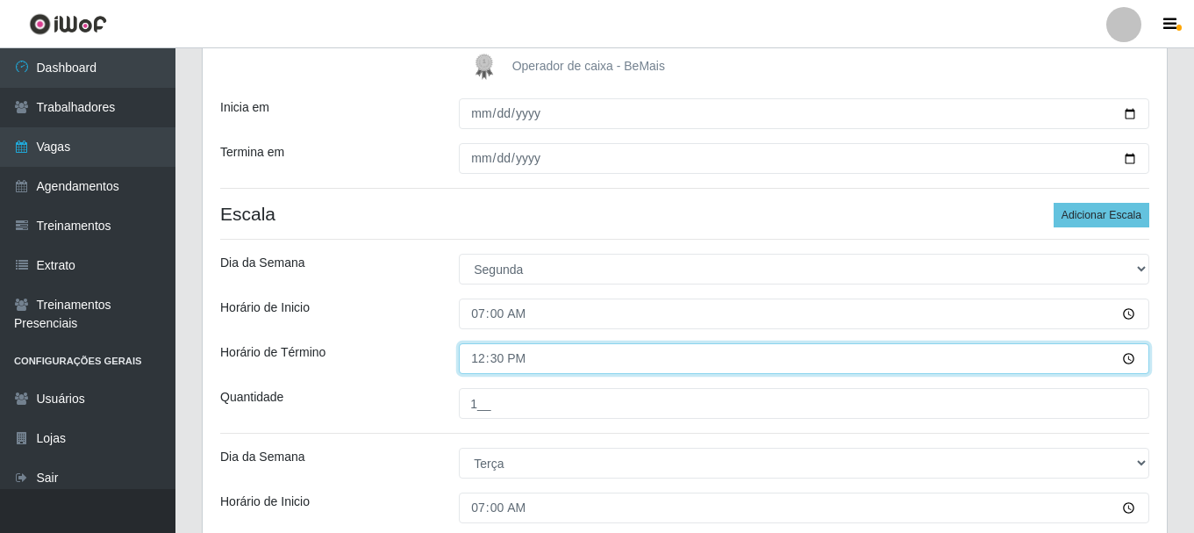
click at [478, 363] on input "12:30" at bounding box center [804, 358] width 691 height 31
type input "13:00"
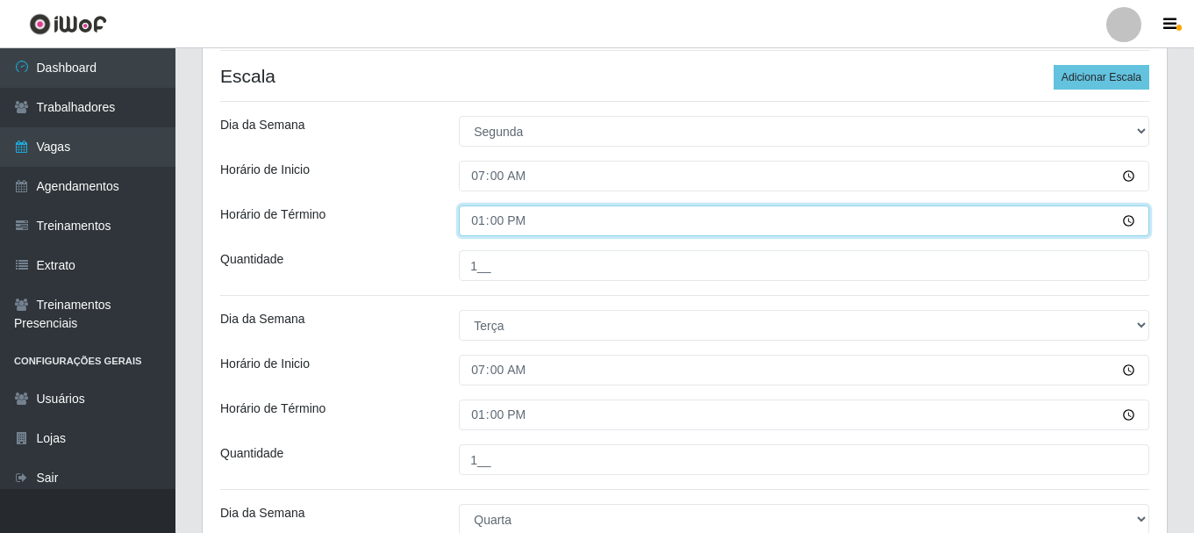
scroll to position [386, 0]
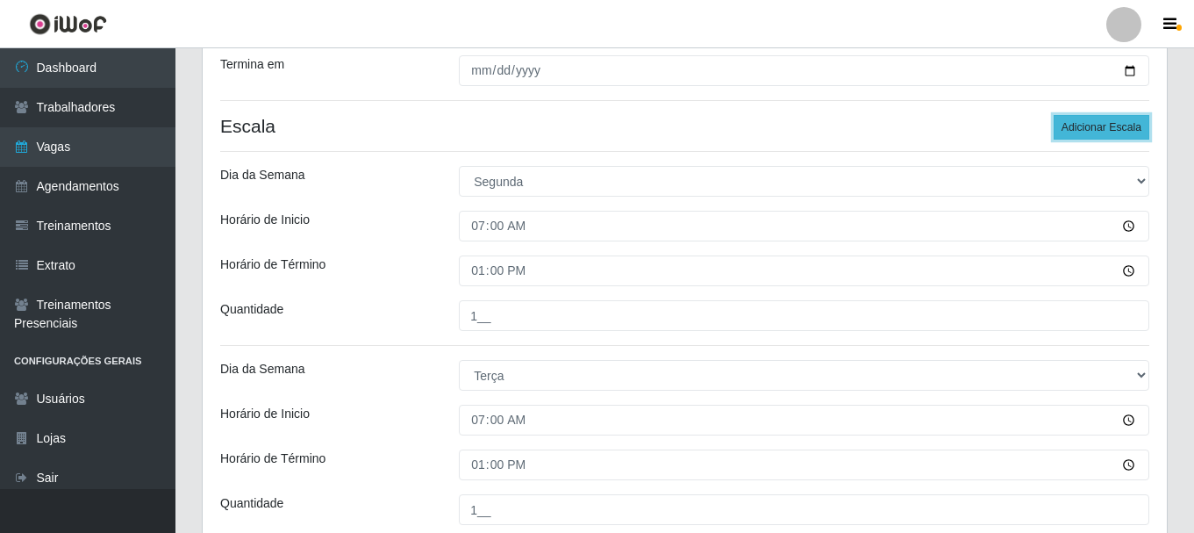
click at [1089, 124] on button "Adicionar Escala" at bounding box center [1102, 127] width 96 height 25
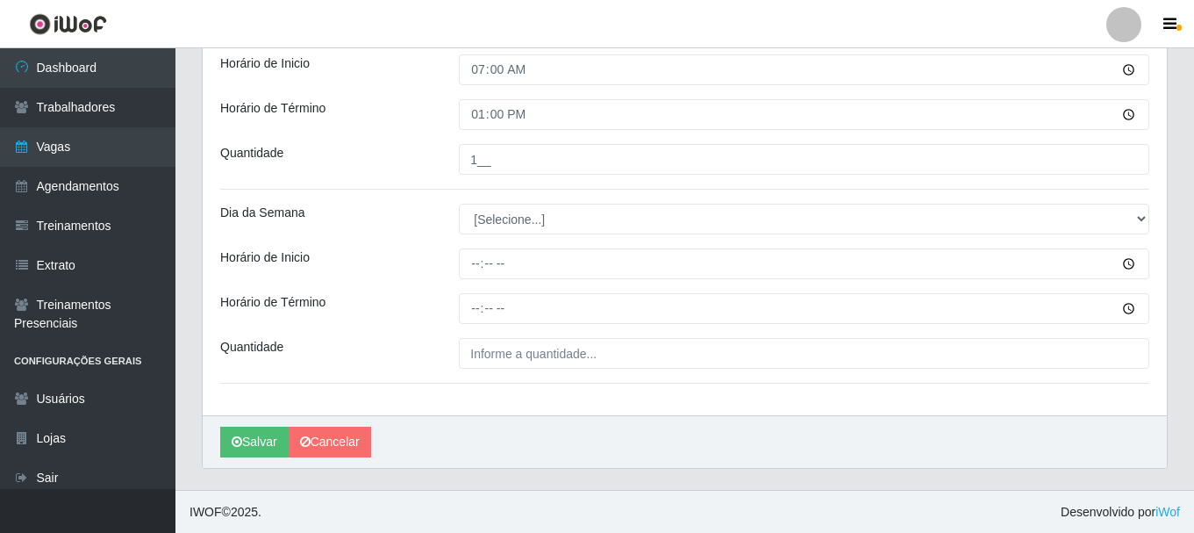
scroll to position [931, 0]
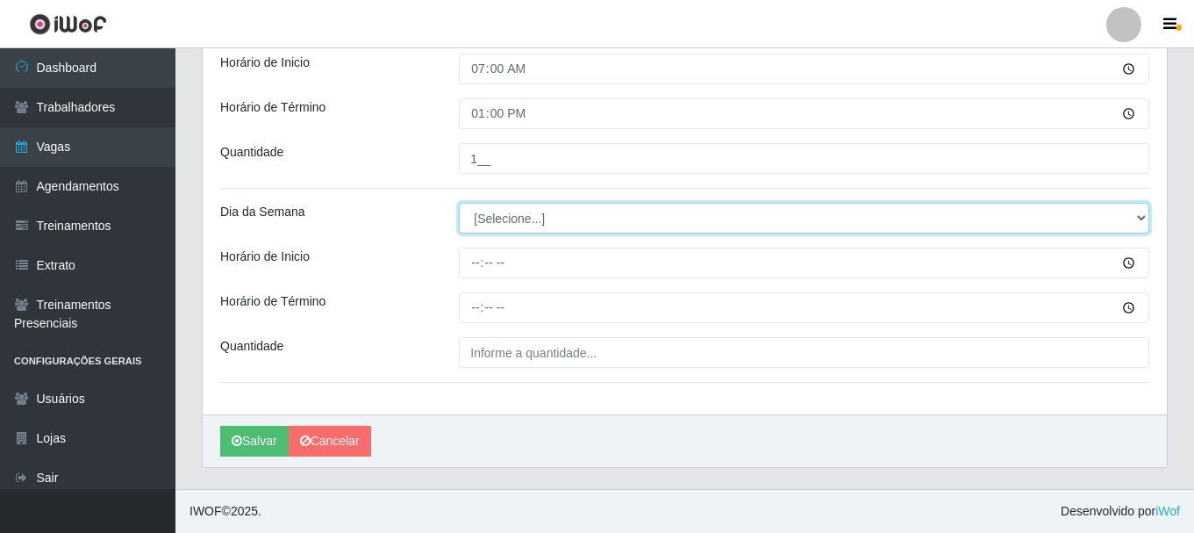
click at [498, 212] on select "[Selecione...] Segunda Terça Quarta Quinta Sexta Sábado Domingo" at bounding box center [804, 218] width 691 height 31
select select "4"
click at [459, 203] on select "[Selecione...] Segunda Terça Quarta Quinta Sexta Sábado Domingo" at bounding box center [804, 218] width 691 height 31
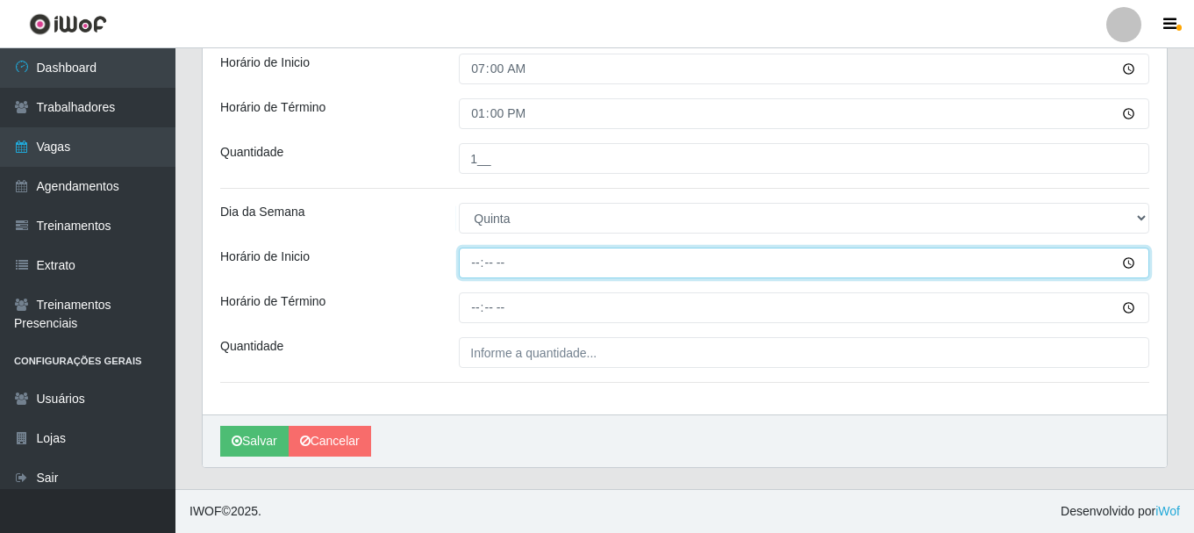
click at [474, 259] on input "Horário de Inicio" at bounding box center [804, 262] width 691 height 31
type input "07:00"
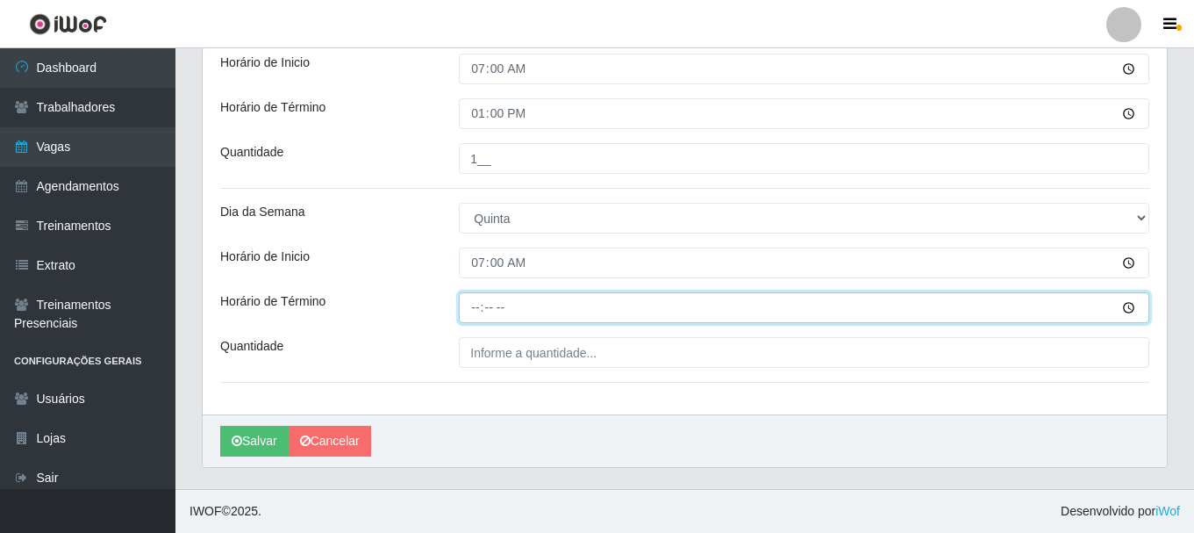
click at [474, 309] on input "Horário de Término" at bounding box center [804, 307] width 691 height 31
type input "13:00"
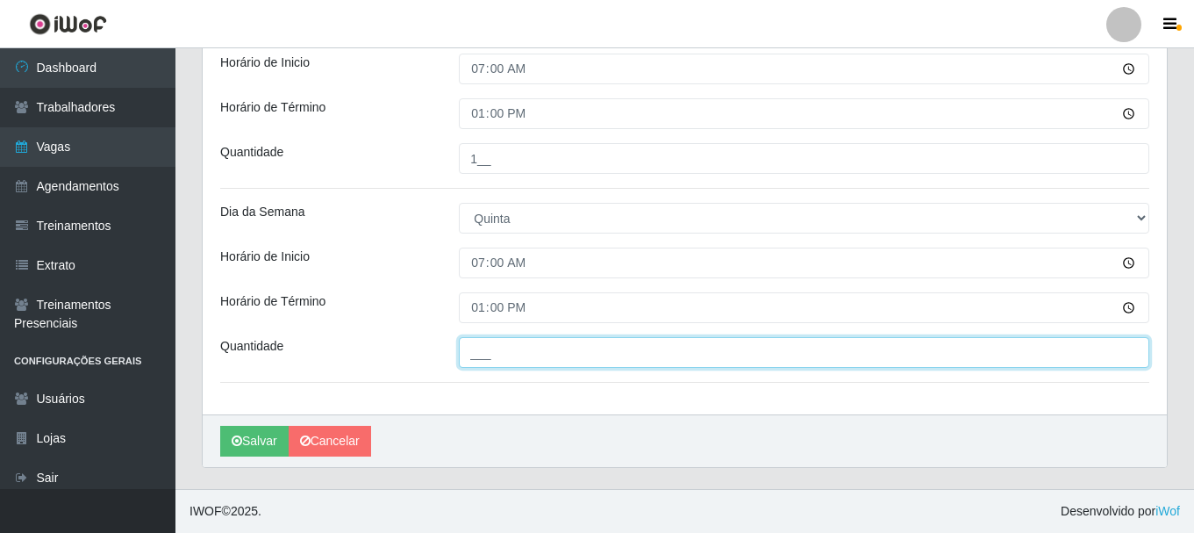
click at [528, 350] on input "___" at bounding box center [804, 352] width 691 height 31
type input "1__"
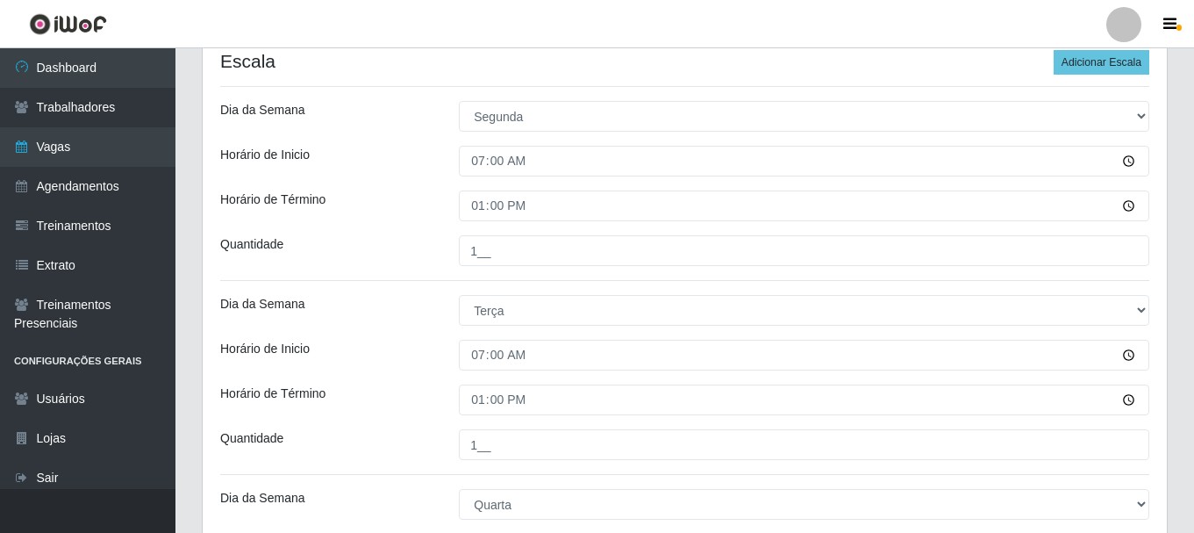
scroll to position [405, 0]
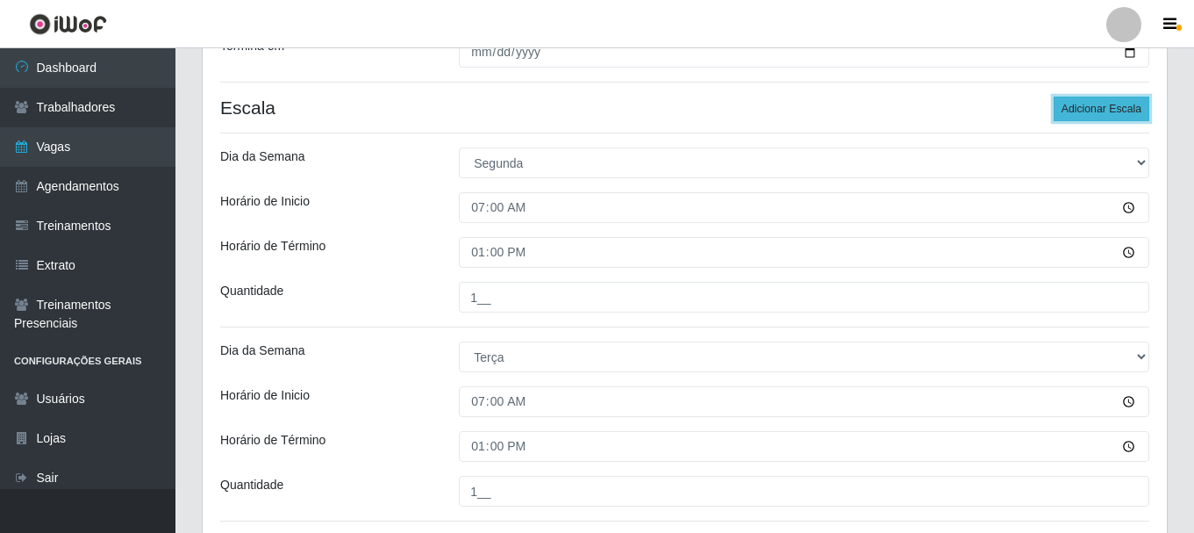
click at [1082, 105] on button "Adicionar Escala" at bounding box center [1102, 109] width 96 height 25
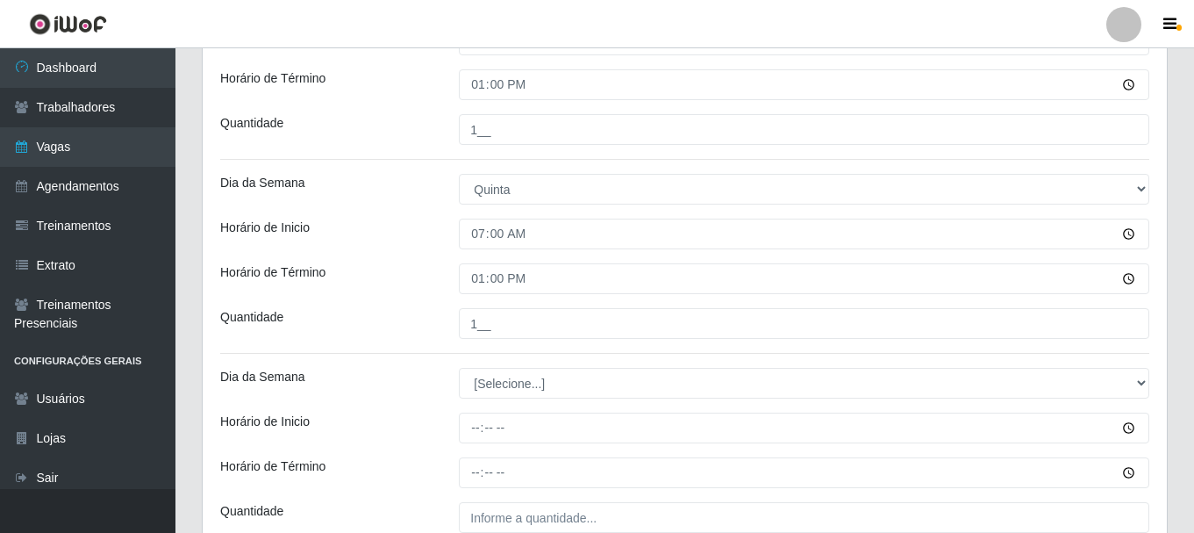
scroll to position [1125, 0]
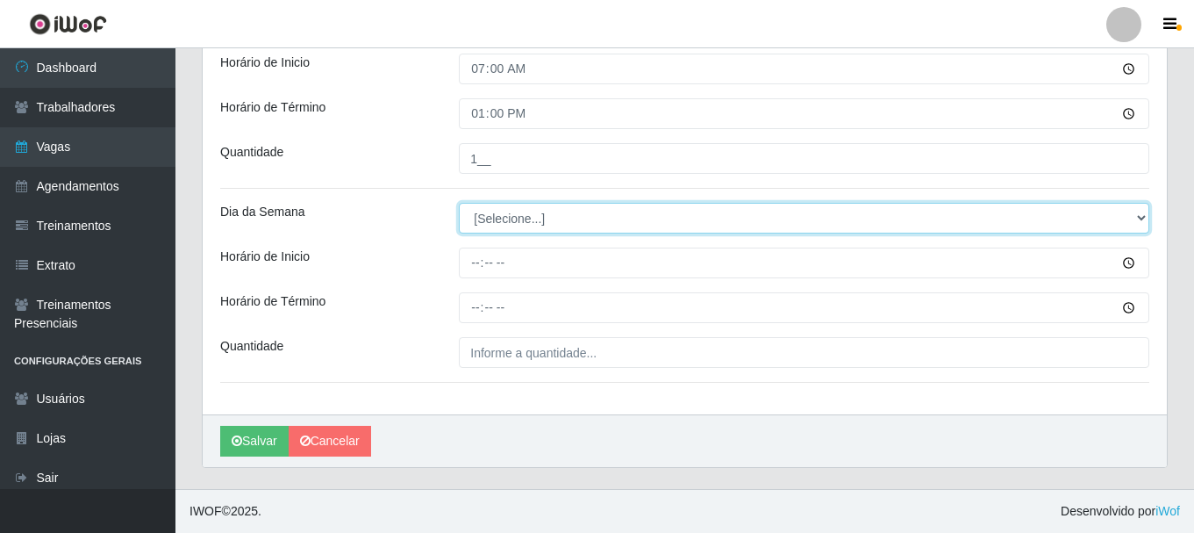
click at [525, 219] on select "[Selecione...] Segunda Terça Quarta Quinta Sexta Sábado Domingo" at bounding box center [804, 218] width 691 height 31
select select "5"
click at [459, 203] on select "[Selecione...] Segunda Terça Quarta Quinta Sexta Sábado Domingo" at bounding box center [804, 218] width 691 height 31
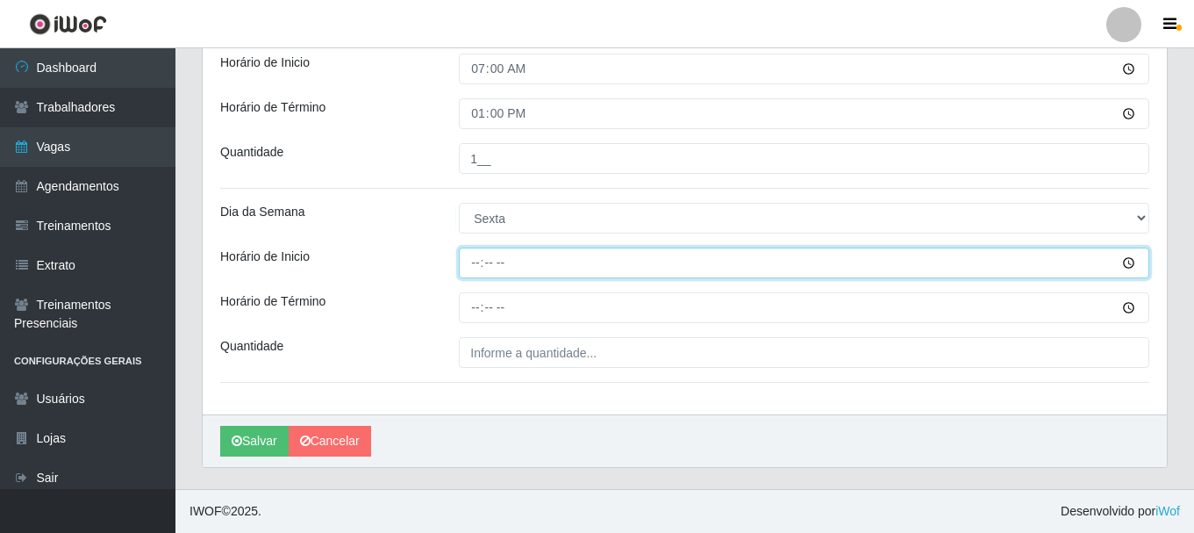
click at [475, 263] on input "Horário de Inicio" at bounding box center [804, 262] width 691 height 31
type input "07:00"
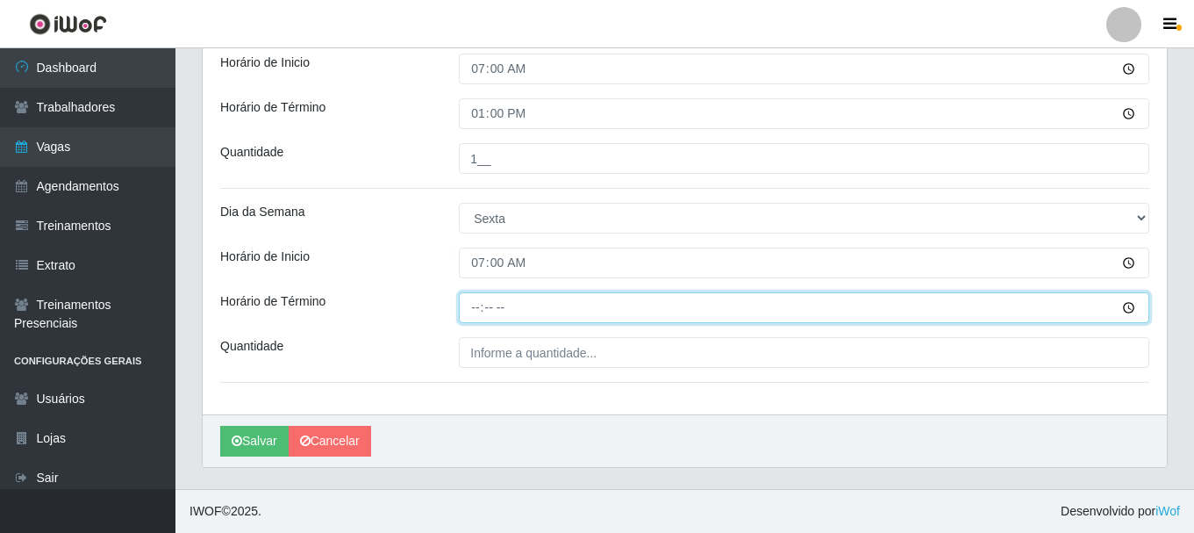
click at [471, 308] on input "Horário de Término" at bounding box center [804, 307] width 691 height 31
type input "13:00"
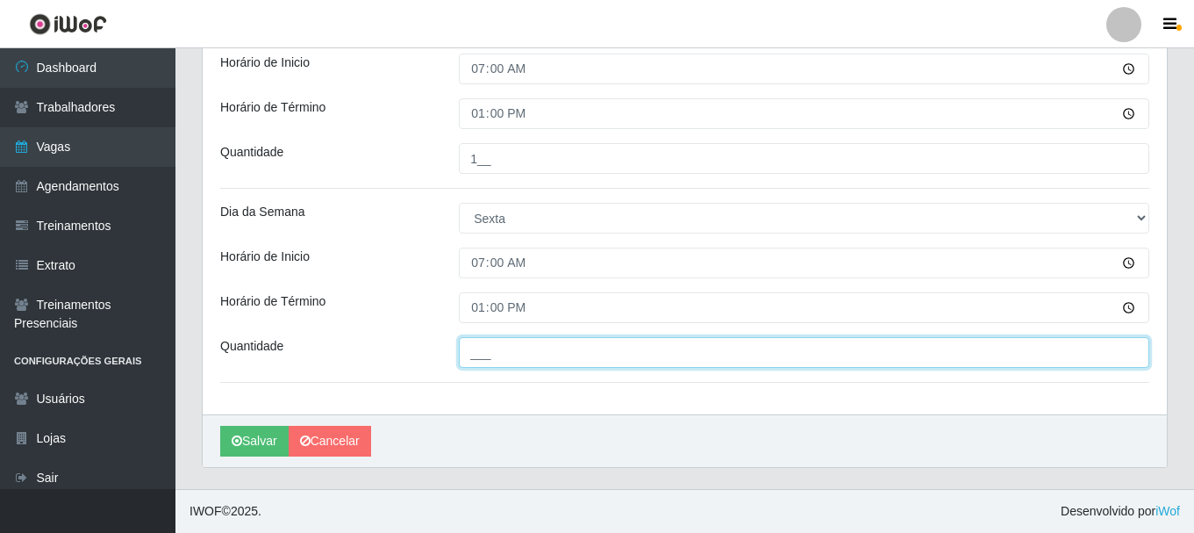
click at [520, 349] on input "___" at bounding box center [804, 352] width 691 height 31
type input "1__"
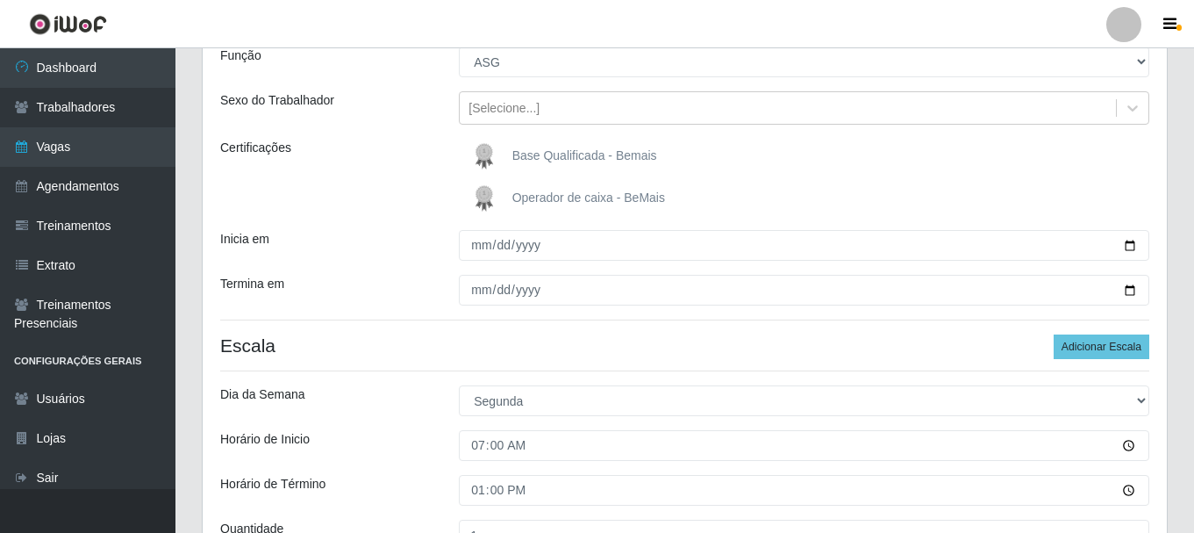
scroll to position [160, 0]
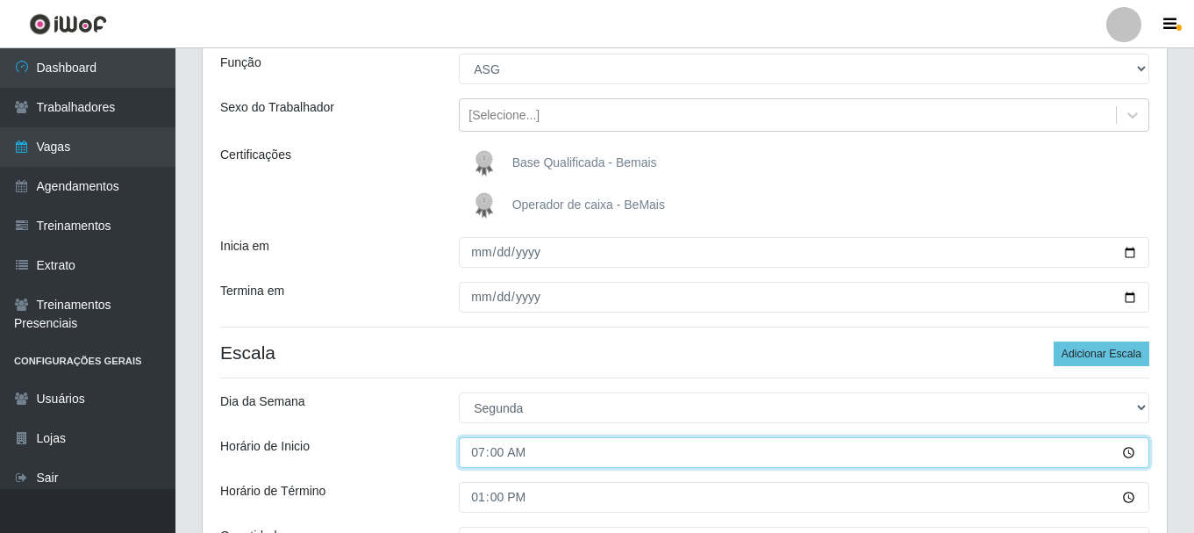
click at [477, 450] on input "07:00" at bounding box center [804, 452] width 691 height 31
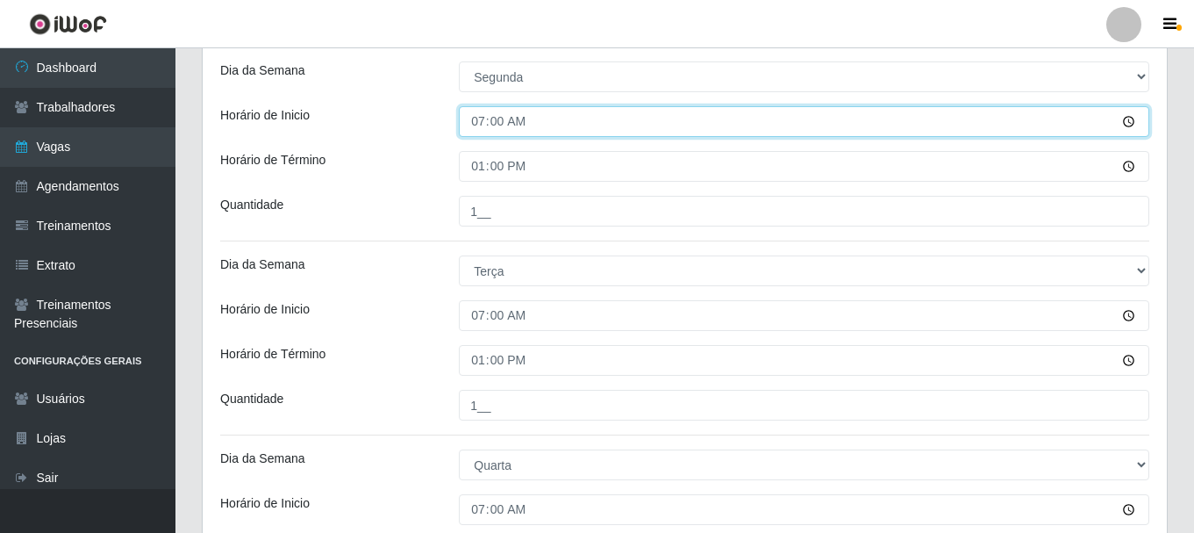
scroll to position [247, 0]
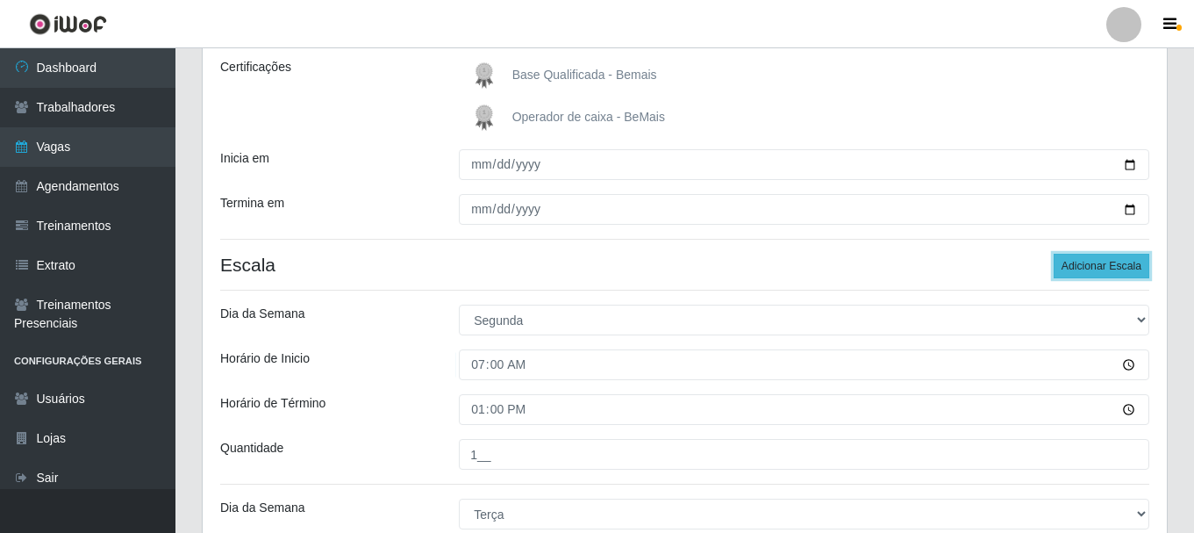
click at [1097, 270] on button "Adicionar Escala" at bounding box center [1102, 266] width 96 height 25
click at [1095, 268] on button "Adicionar Escala" at bounding box center [1102, 266] width 96 height 25
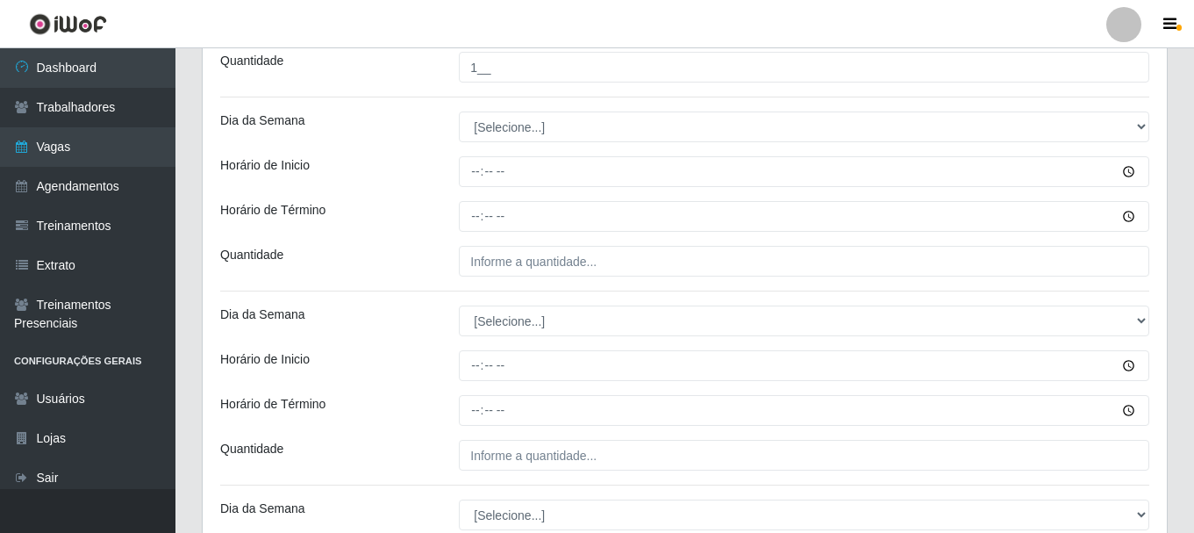
scroll to position [1213, 0]
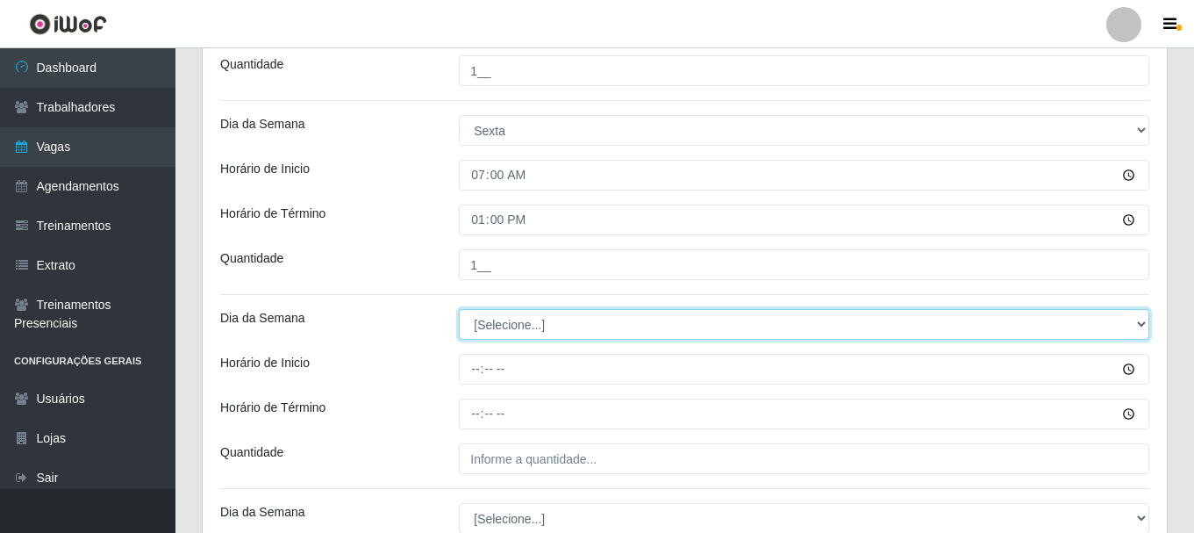
click at [529, 325] on select "[Selecione...] Segunda Terça Quarta Quinta Sexta Sábado Domingo" at bounding box center [804, 324] width 691 height 31
select select "1"
click at [459, 309] on select "[Selecione...] Segunda Terça Quarta Quinta Sexta Sábado Domingo" at bounding box center [804, 324] width 691 height 31
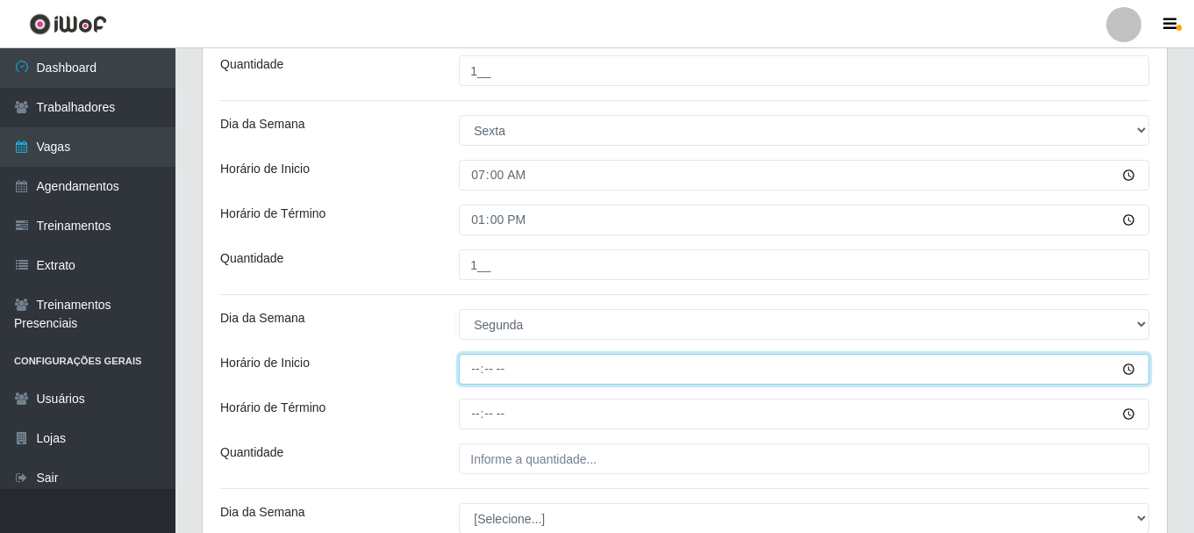
click at [477, 367] on input "Horário de Inicio" at bounding box center [804, 369] width 691 height 31
type input "16:00"
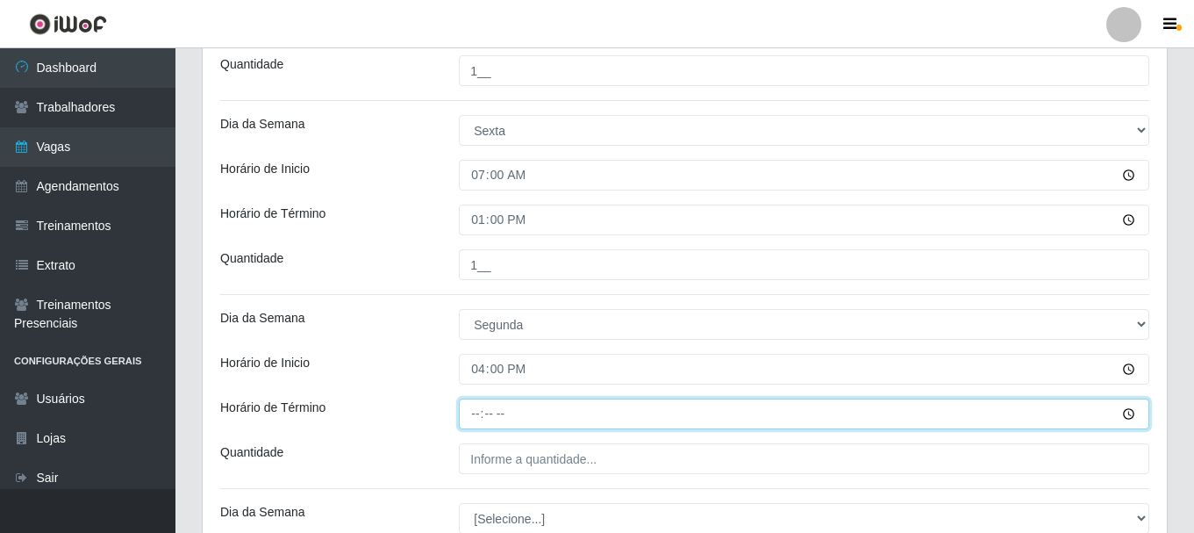
drag, startPoint x: 481, startPoint y: 417, endPoint x: 547, endPoint y: 395, distance: 69.4
click at [482, 419] on input "Horário de Término" at bounding box center [804, 413] width 691 height 31
type input "22:00"
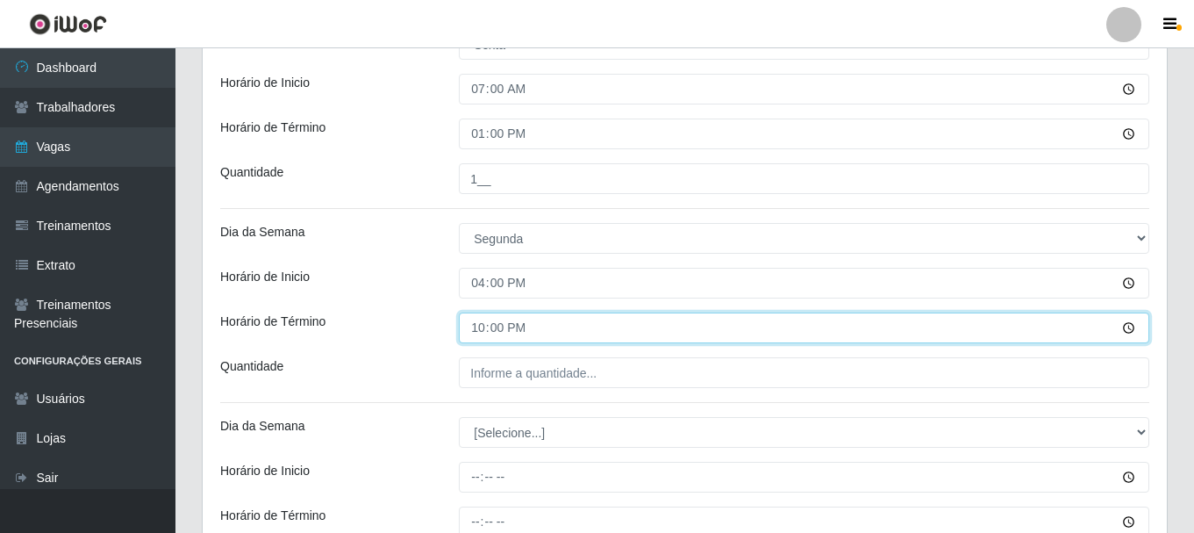
scroll to position [1388, 0]
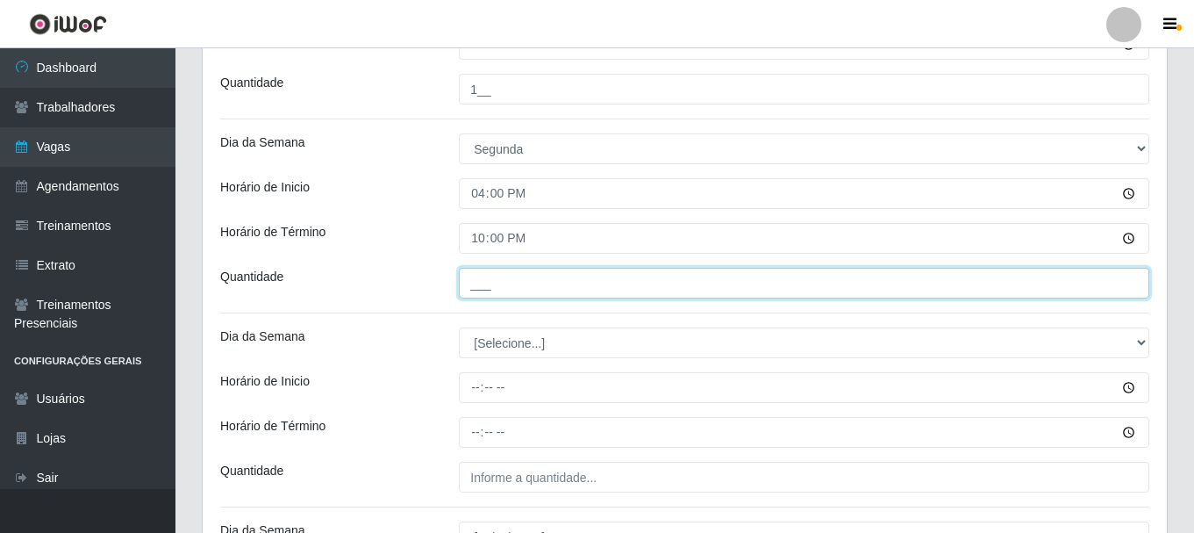
drag, startPoint x: 494, startPoint y: 290, endPoint x: 509, endPoint y: 288, distance: 15.0
click at [494, 290] on input "___" at bounding box center [804, 283] width 691 height 31
type input "1__"
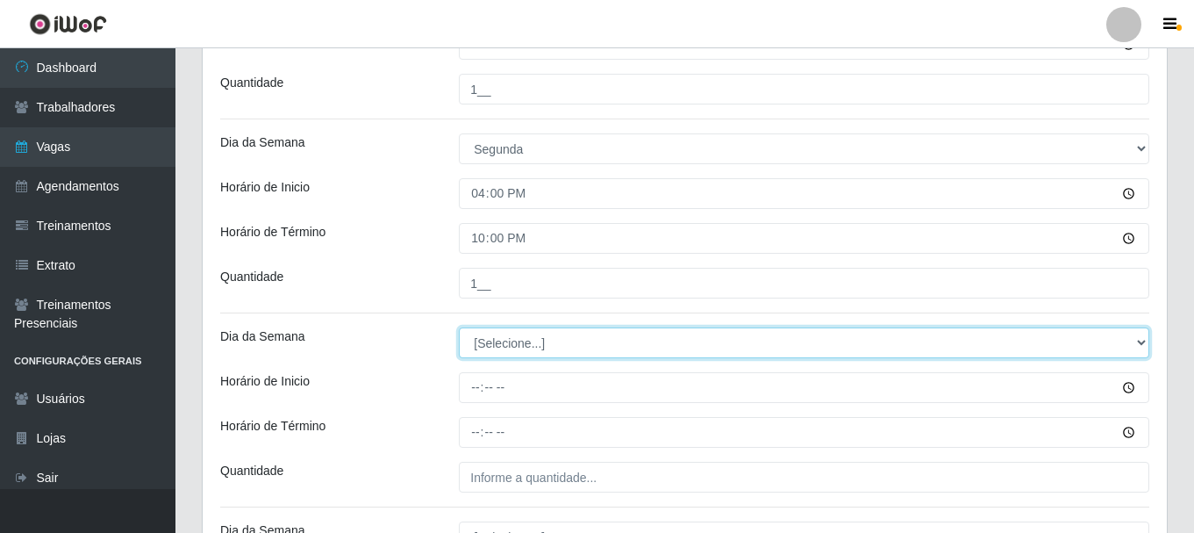
click at [498, 351] on select "[Selecione...] Segunda Terça Quarta Quinta Sexta Sábado Domingo" at bounding box center [804, 342] width 691 height 31
select select "2"
click at [459, 327] on select "[Selecione...] Segunda Terça Quarta Quinta Sexta Sábado Domingo" at bounding box center [804, 342] width 691 height 31
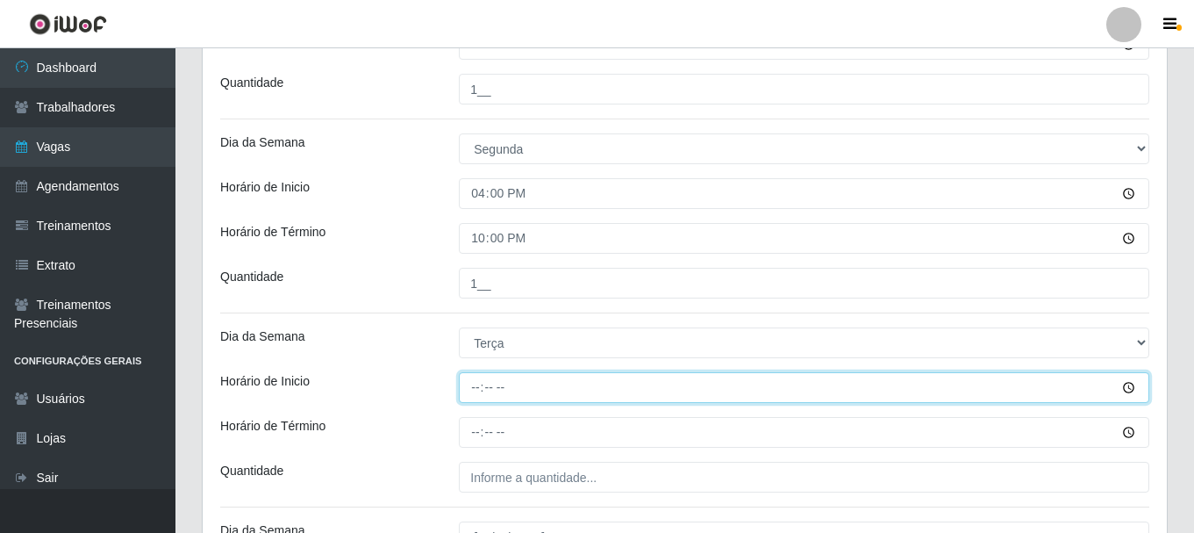
click at [477, 391] on input "Horário de Inicio" at bounding box center [804, 387] width 691 height 31
type input "16:00"
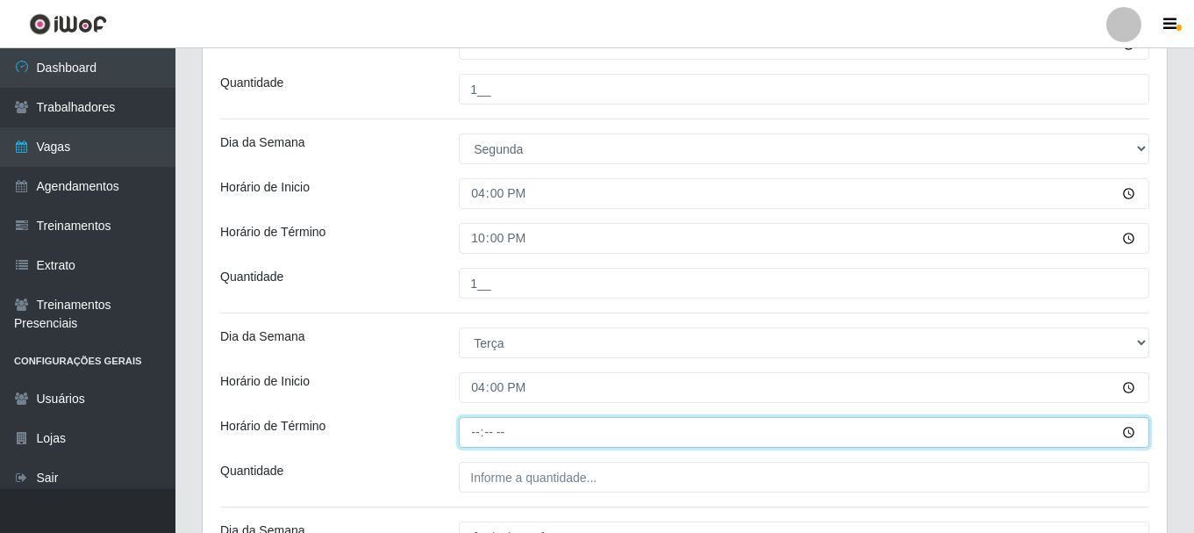
click at [480, 435] on input "Horário de Término" at bounding box center [804, 432] width 691 height 31
type input "22:00"
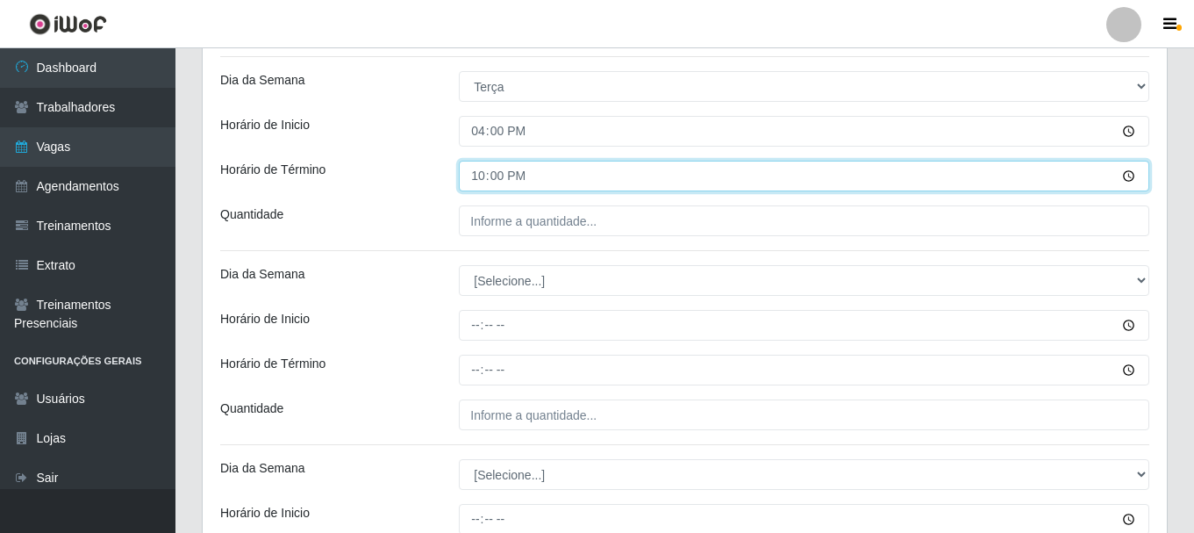
scroll to position [1652, 0]
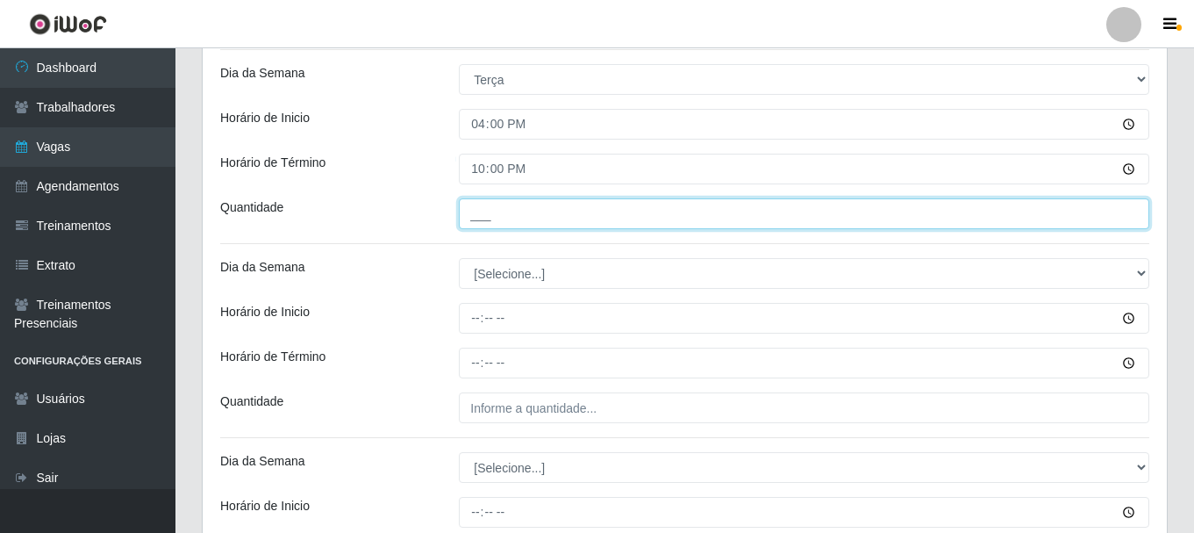
click at [494, 218] on input "___" at bounding box center [804, 213] width 691 height 31
type input "1__"
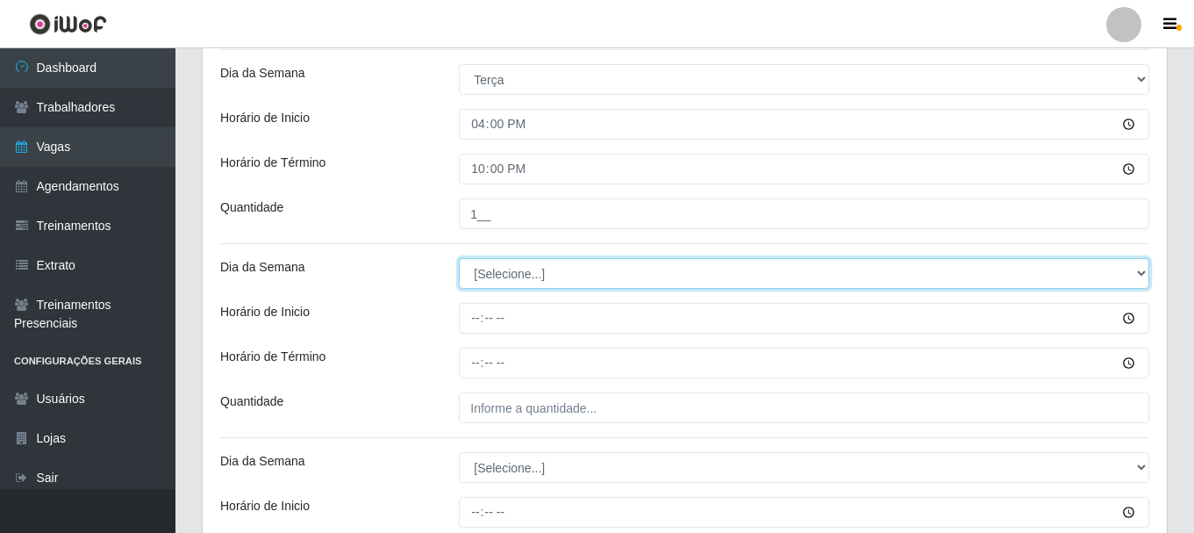
click at [478, 276] on select "[Selecione...] Segunda Terça Quarta Quinta Sexta Sábado Domingo" at bounding box center [804, 273] width 691 height 31
select select "3"
click at [459, 258] on select "[Selecione...] Segunda Terça Quarta Quinta Sexta Sábado Domingo" at bounding box center [804, 273] width 691 height 31
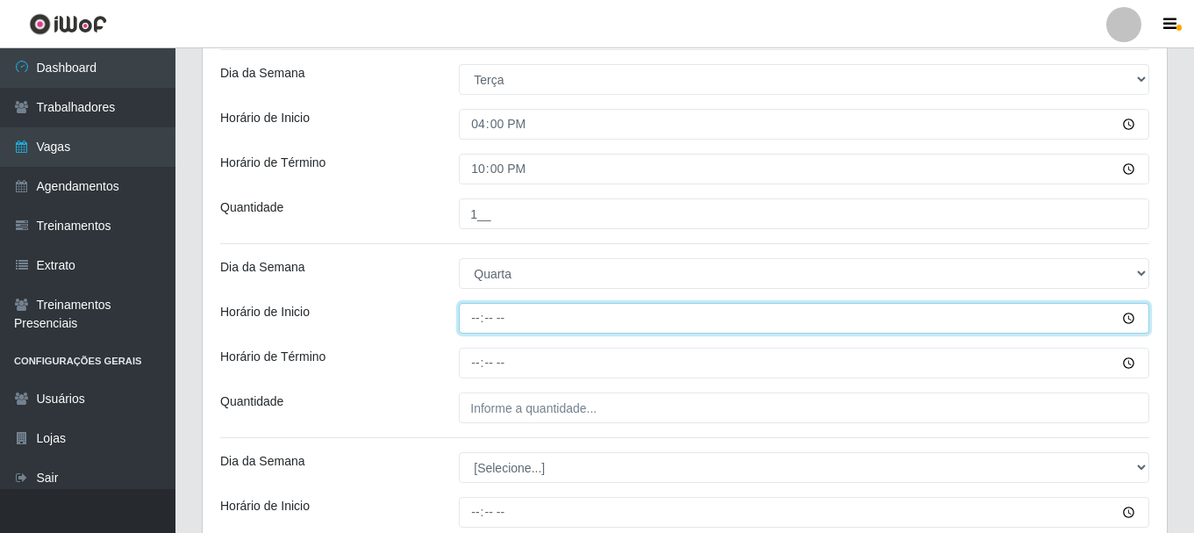
click at [473, 322] on input "Horário de Inicio" at bounding box center [804, 318] width 691 height 31
type input "16:00"
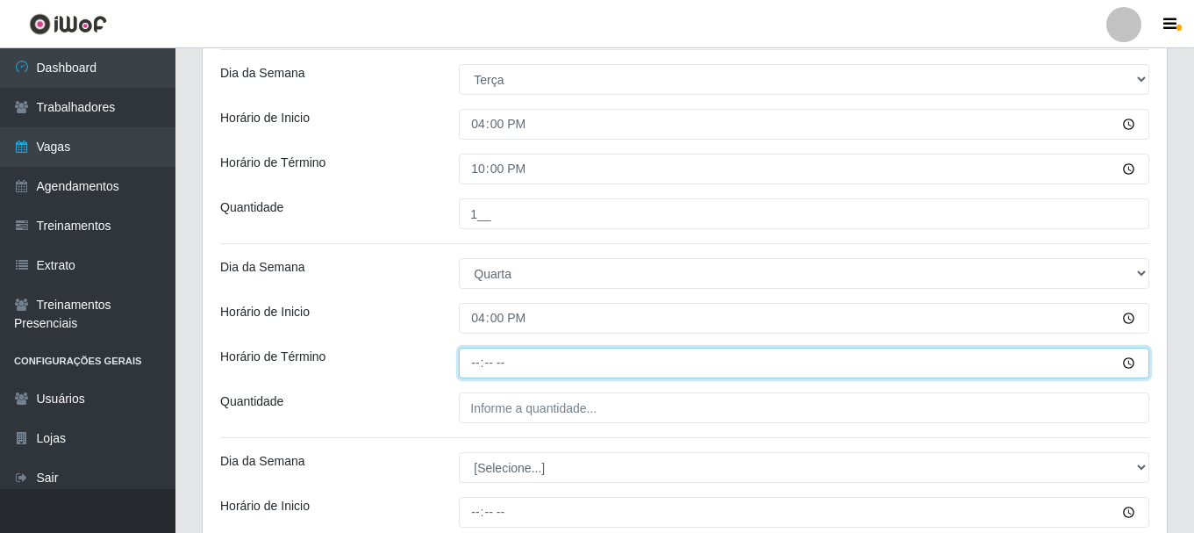
click at [480, 365] on input "Horário de Término" at bounding box center [804, 363] width 691 height 31
type input "22:00"
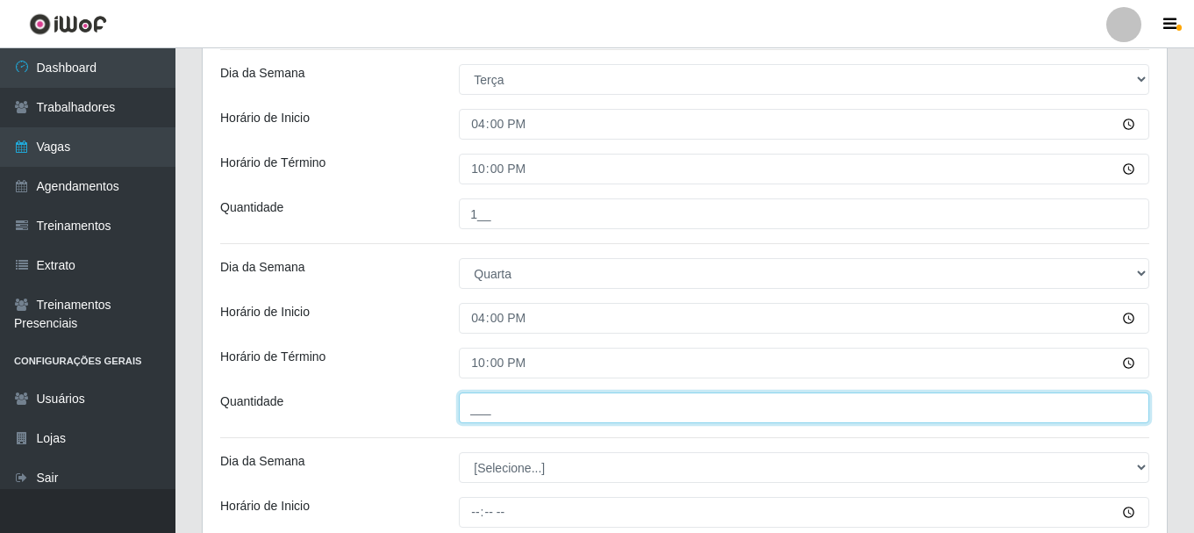
click at [491, 413] on input "___" at bounding box center [804, 407] width 691 height 31
type input "1__"
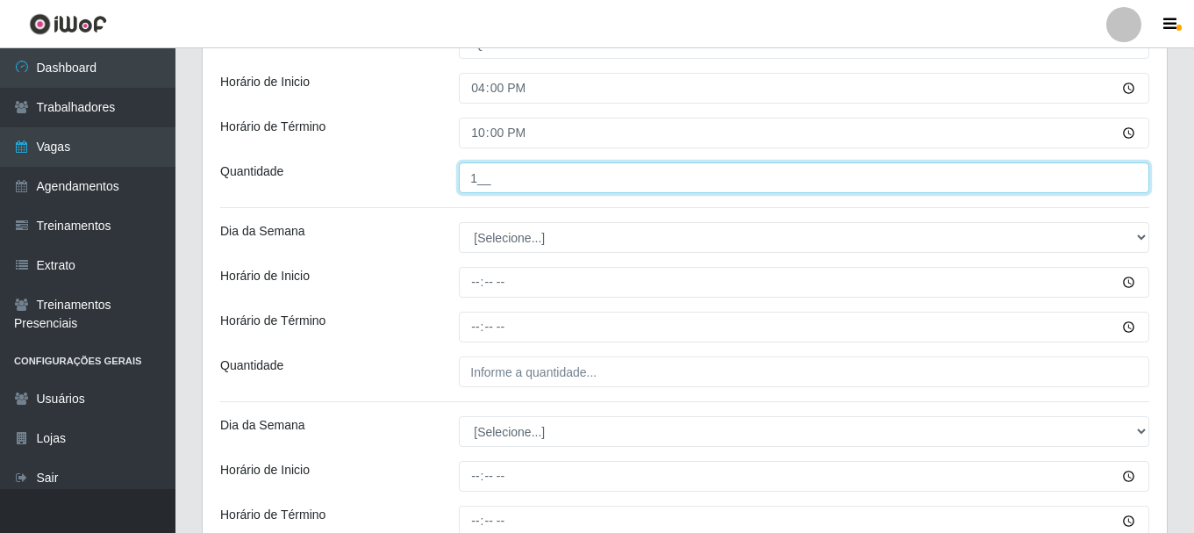
scroll to position [1915, 0]
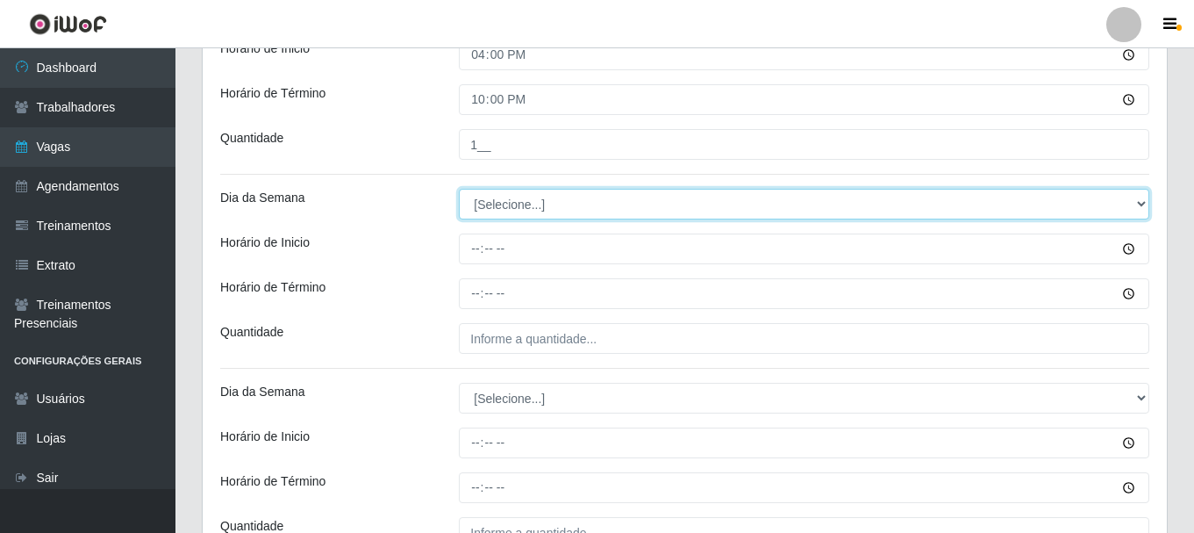
click at [486, 212] on select "[Selecione...] Segunda Terça Quarta Quinta Sexta Sábado Domingo" at bounding box center [804, 204] width 691 height 31
select select "4"
click at [459, 189] on select "[Selecione...] Segunda Terça Quarta Quinta Sexta Sábado Domingo" at bounding box center [804, 204] width 691 height 31
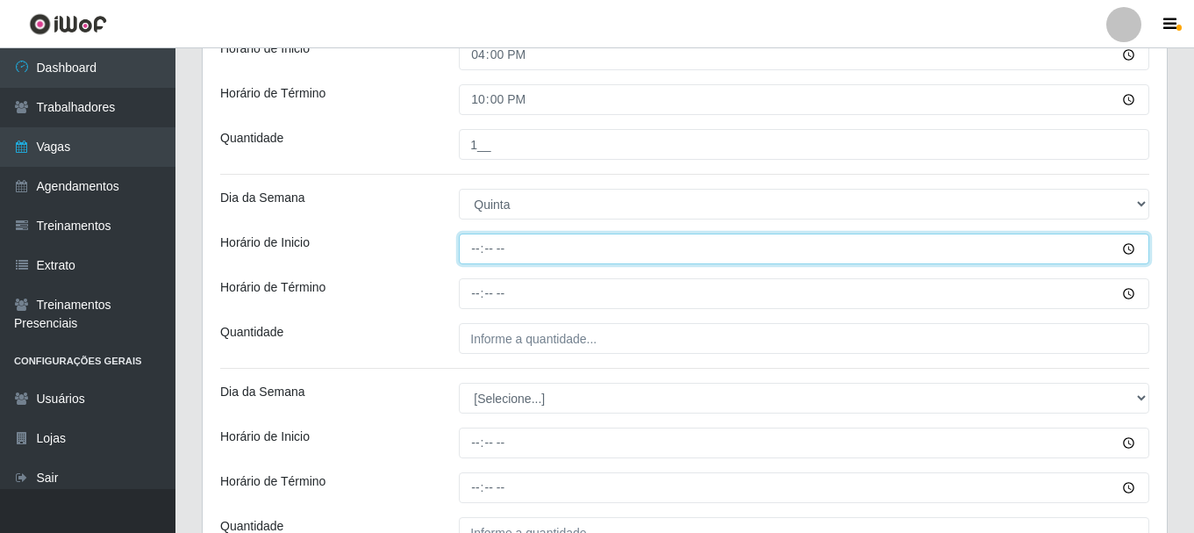
click at [472, 251] on input "Horário de Inicio" at bounding box center [804, 248] width 691 height 31
type input "16:00"
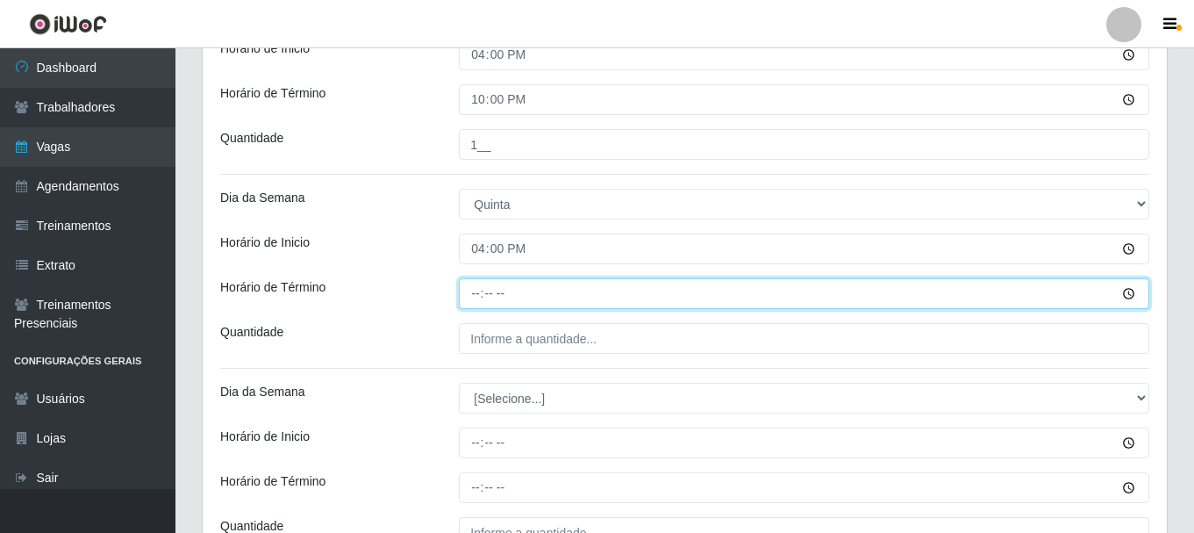
click at [482, 292] on input "Horário de Término" at bounding box center [804, 293] width 691 height 31
type input "22:00"
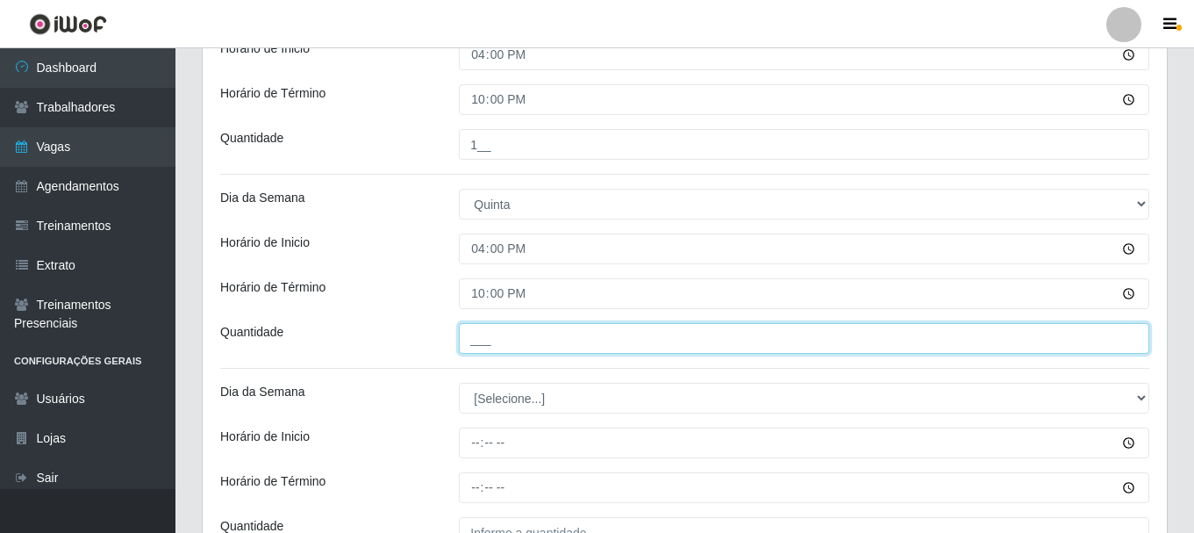
click at [504, 343] on input "___" at bounding box center [804, 338] width 691 height 31
type input "1__"
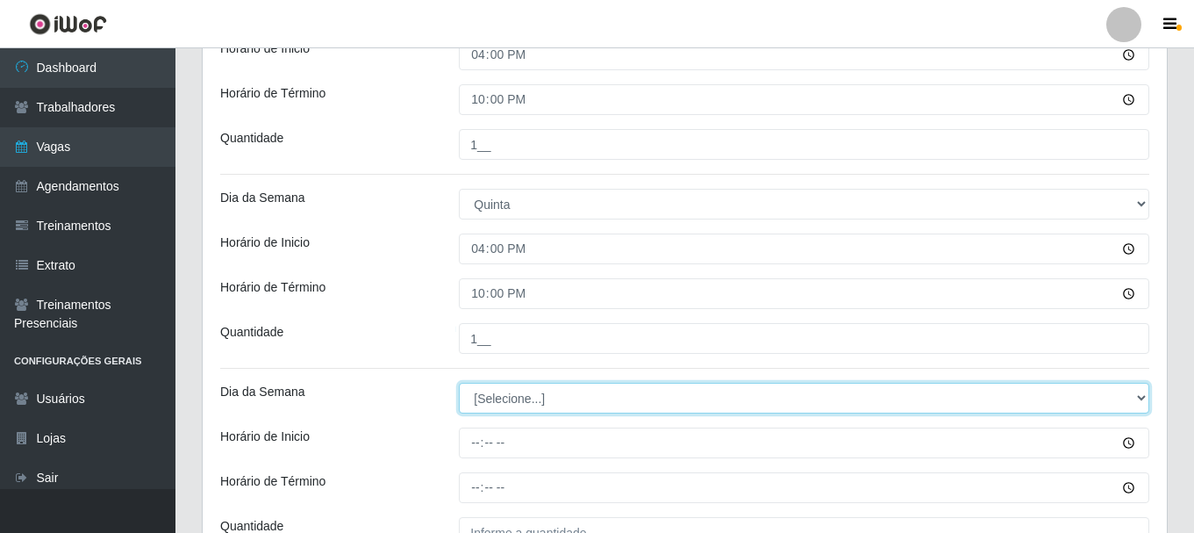
click at [481, 402] on select "[Selecione...] Segunda Terça Quarta Quinta Sexta Sábado Domingo" at bounding box center [804, 398] width 691 height 31
select select "5"
click at [459, 383] on select "[Selecione...] Segunda Terça Quarta Quinta Sexta Sábado Domingo" at bounding box center [804, 398] width 691 height 31
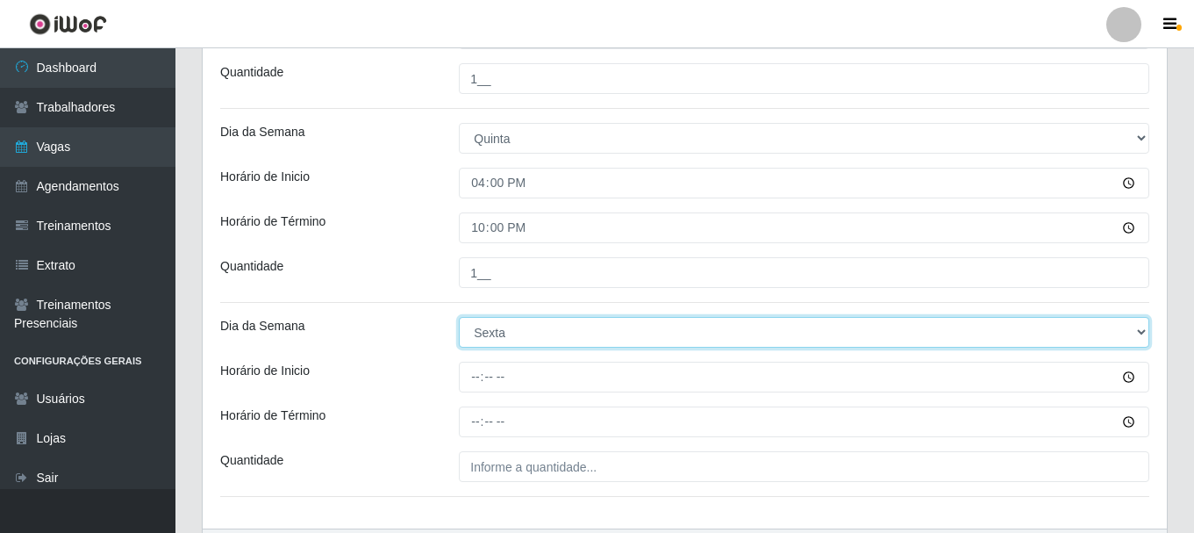
scroll to position [2095, 0]
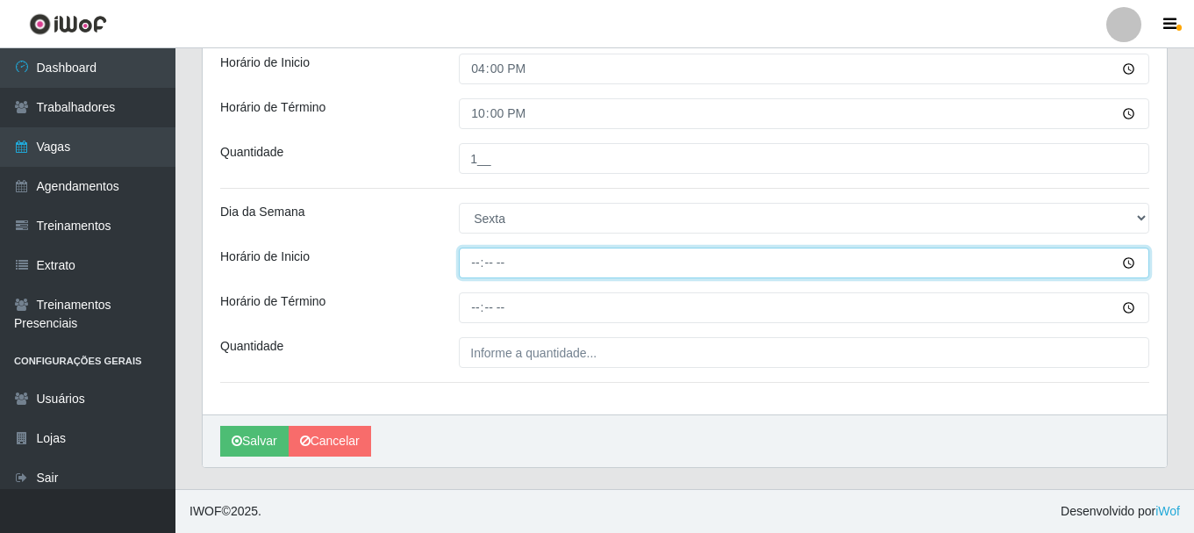
click at [474, 260] on input "Horário de Inicio" at bounding box center [804, 262] width 691 height 31
type input "16:00"
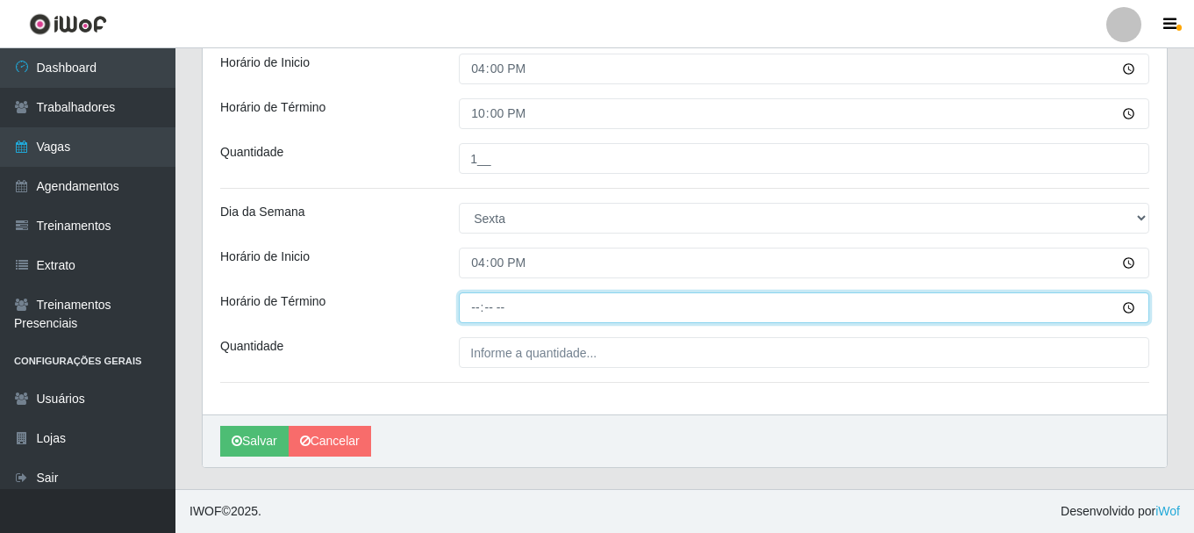
click at [476, 306] on input "Horário de Término" at bounding box center [804, 307] width 691 height 31
type input "22:00"
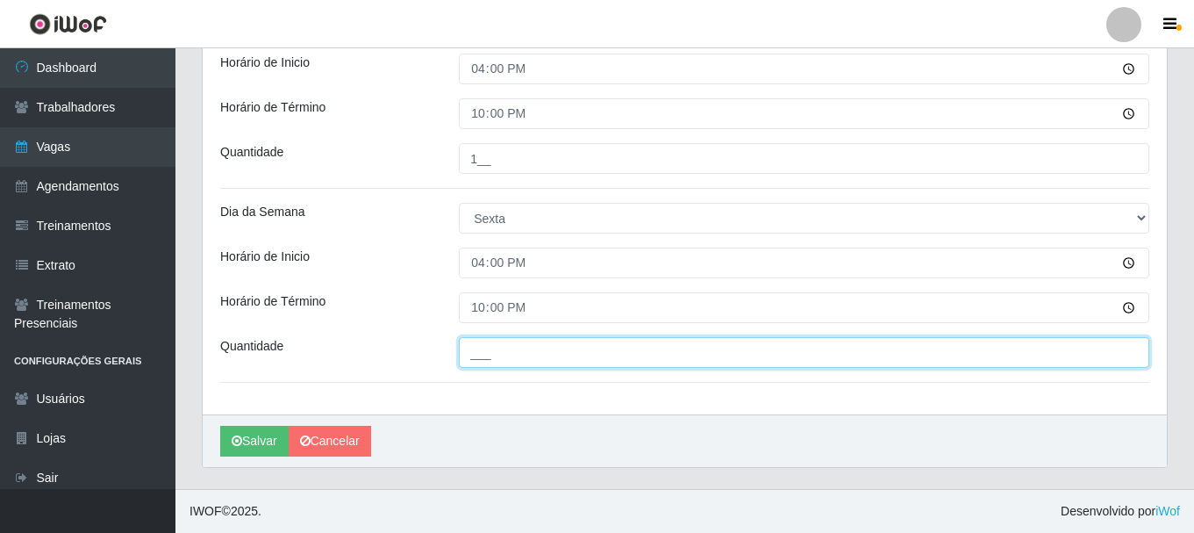
click at [506, 352] on input "___" at bounding box center [804, 352] width 691 height 31
type input "1__"
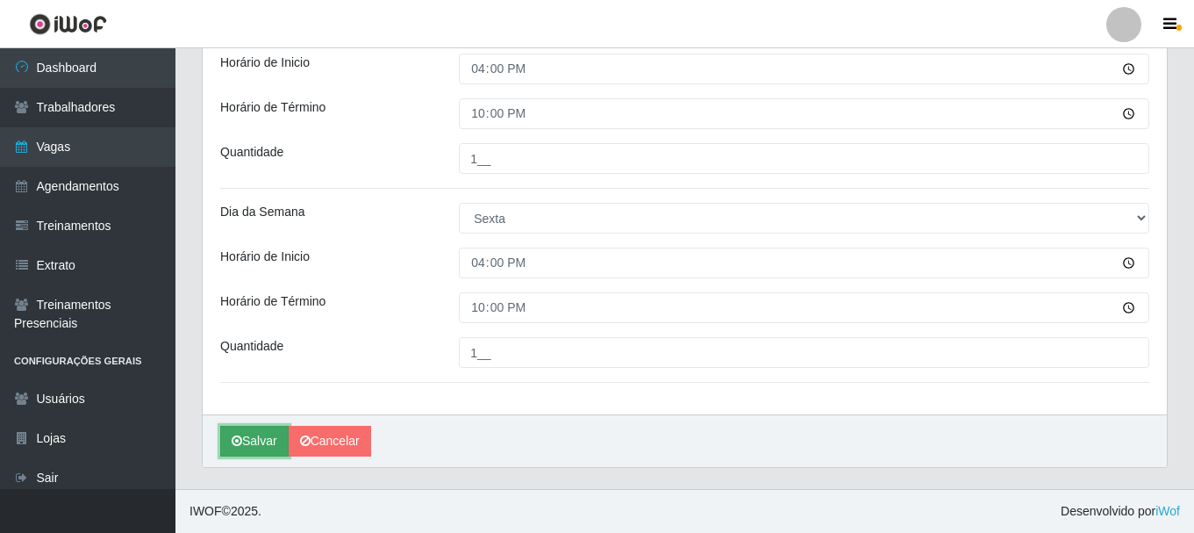
click at [257, 442] on button "Salvar" at bounding box center [254, 441] width 68 height 31
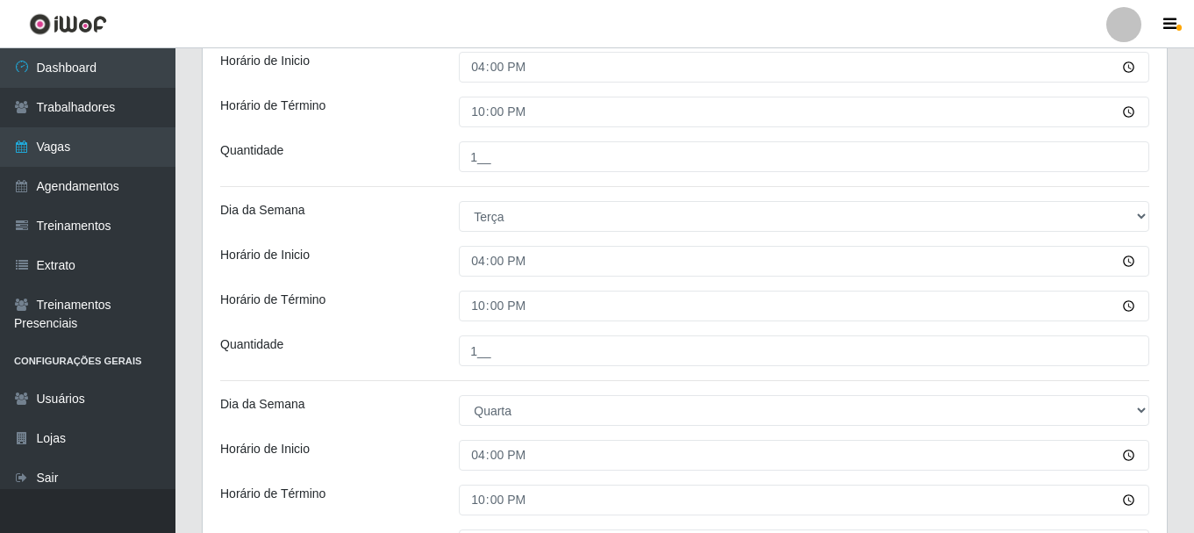
scroll to position [1217, 0]
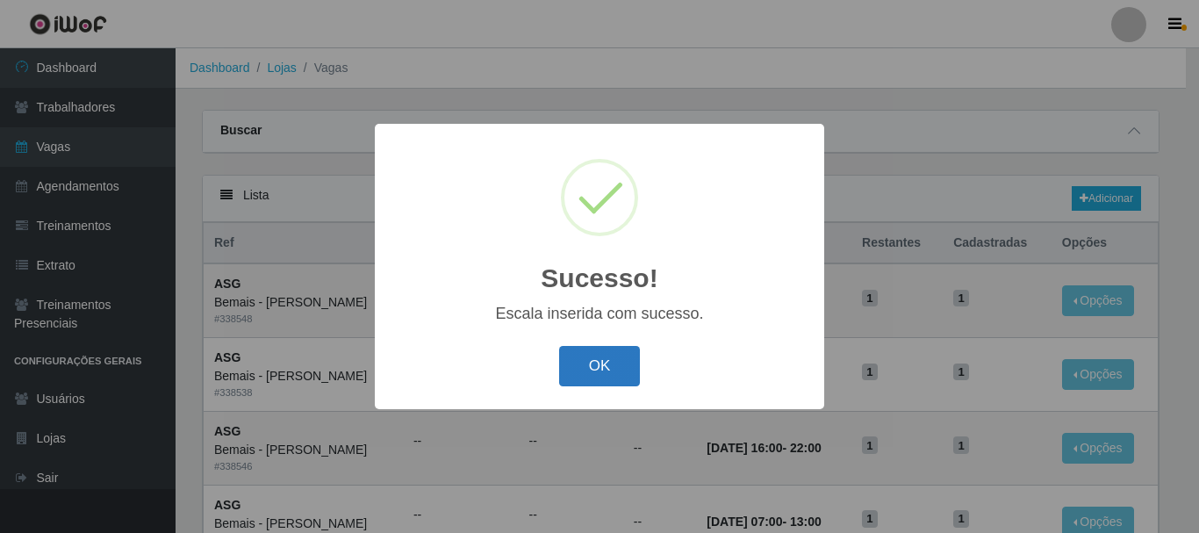
click at [598, 363] on button "OK" at bounding box center [600, 366] width 82 height 41
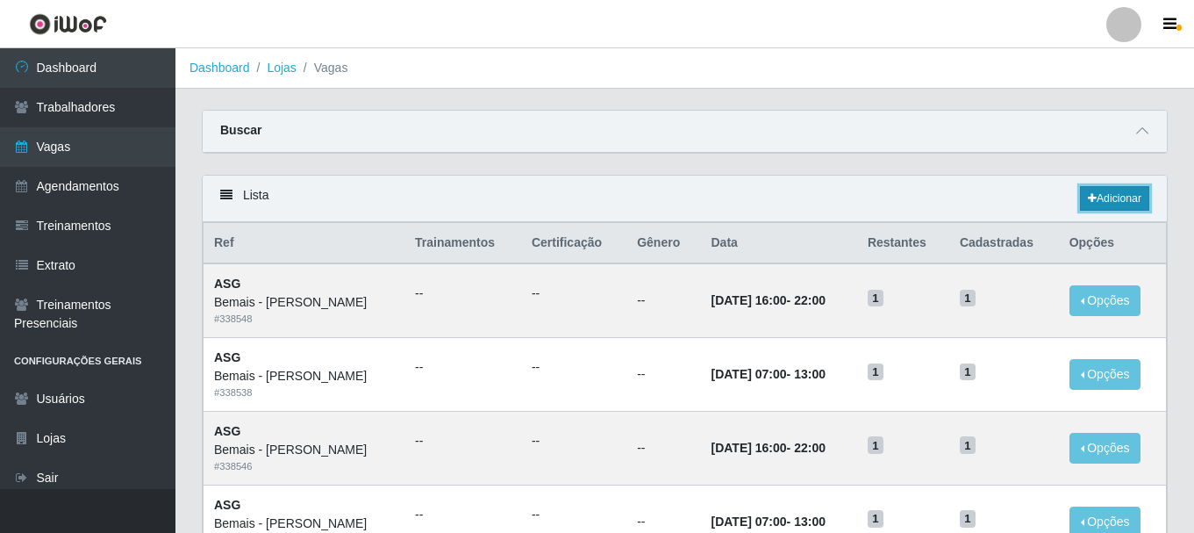
click at [1122, 196] on link "Adicionar" at bounding box center [1114, 198] width 69 height 25
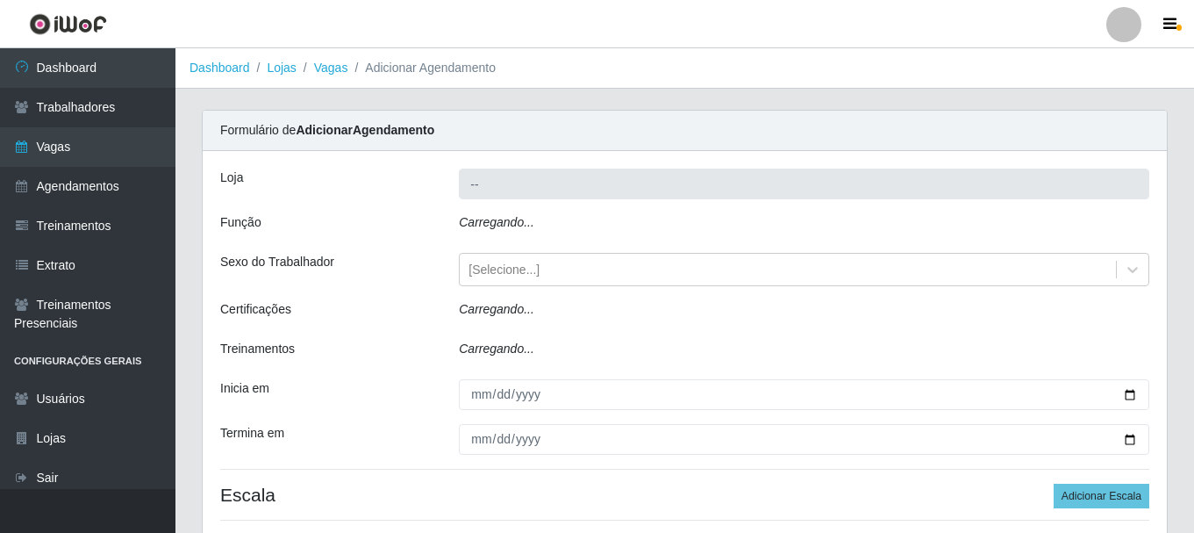
type input "Bemais - [PERSON_NAME]"
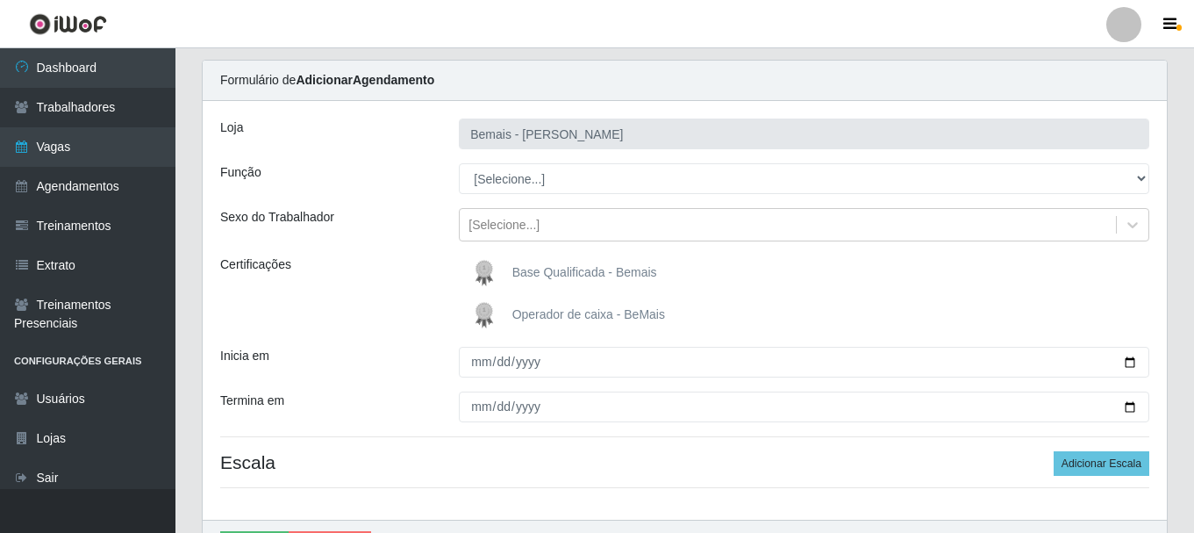
scroll to position [155, 0]
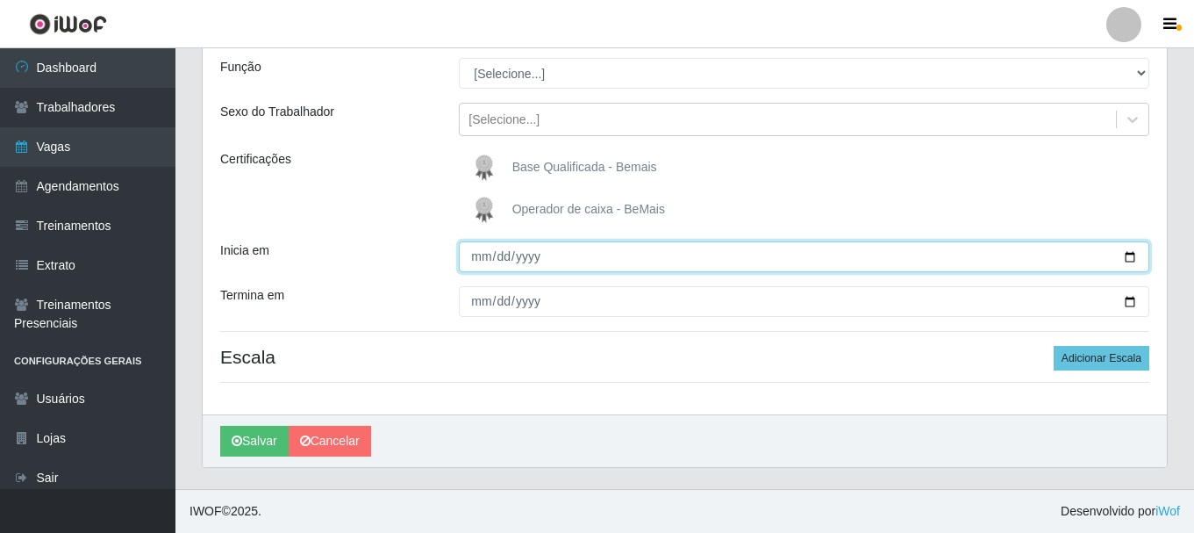
click at [1130, 255] on input "Inicia em" at bounding box center [804, 256] width 691 height 31
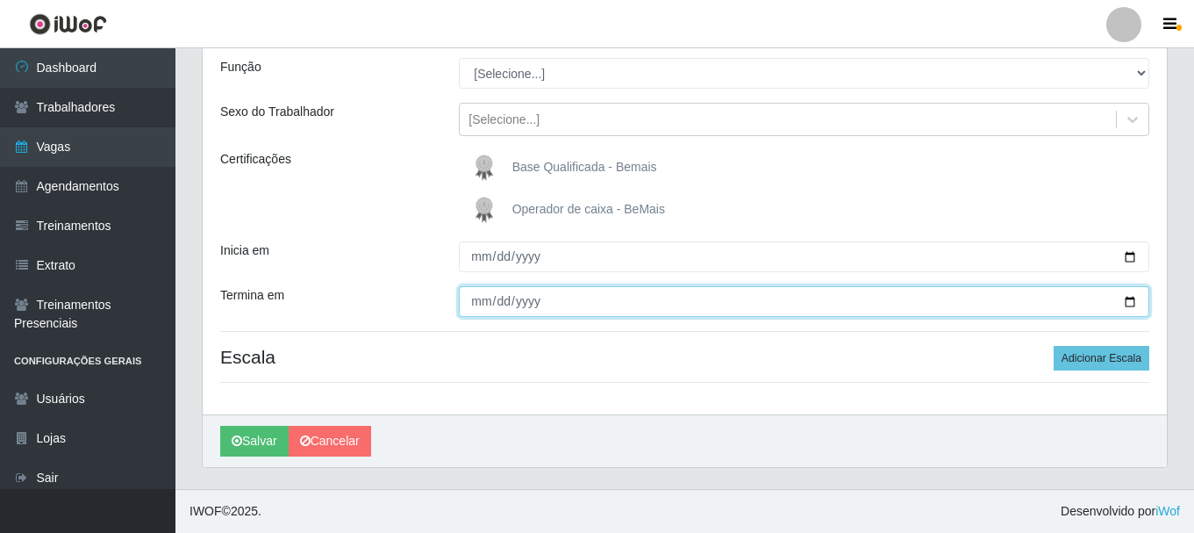
click at [1124, 298] on input "Termina em" at bounding box center [804, 301] width 691 height 31
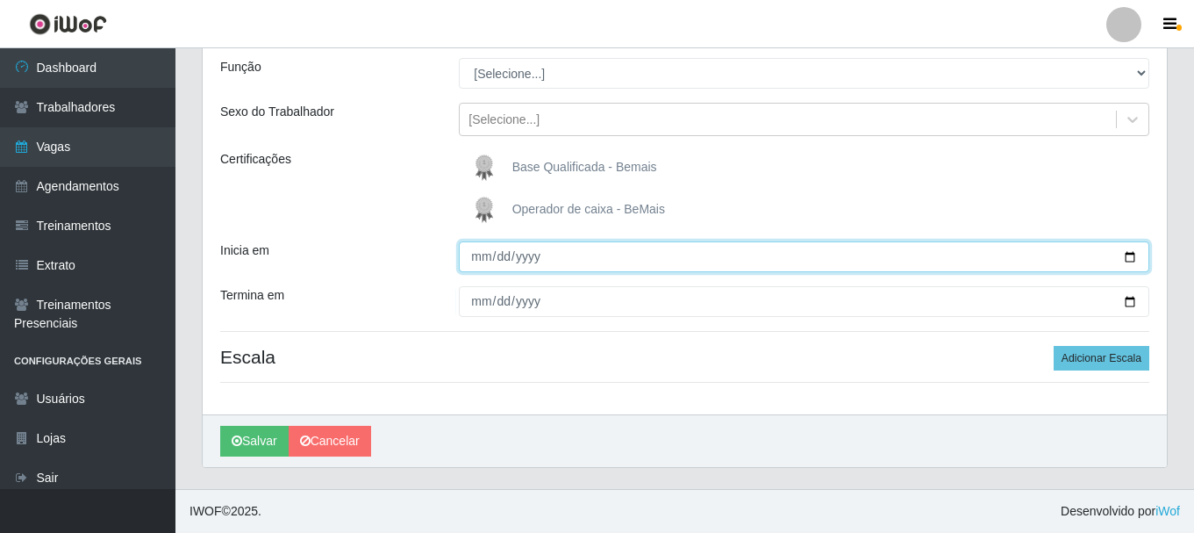
click at [1129, 257] on input "[DATE]" at bounding box center [804, 256] width 691 height 31
type input "[DATE]"
click at [1131, 260] on input "[DATE]" at bounding box center [804, 256] width 691 height 31
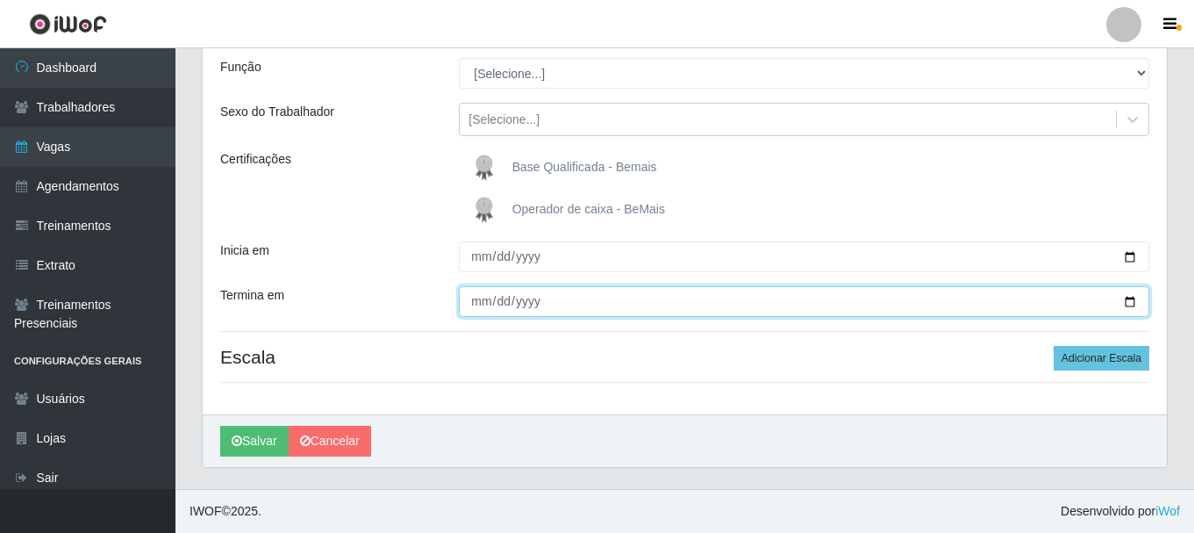
click at [1133, 303] on input "Termina em" at bounding box center [804, 301] width 691 height 31
click at [1127, 298] on input "[DATE]" at bounding box center [804, 301] width 691 height 31
type input "[DATE]"
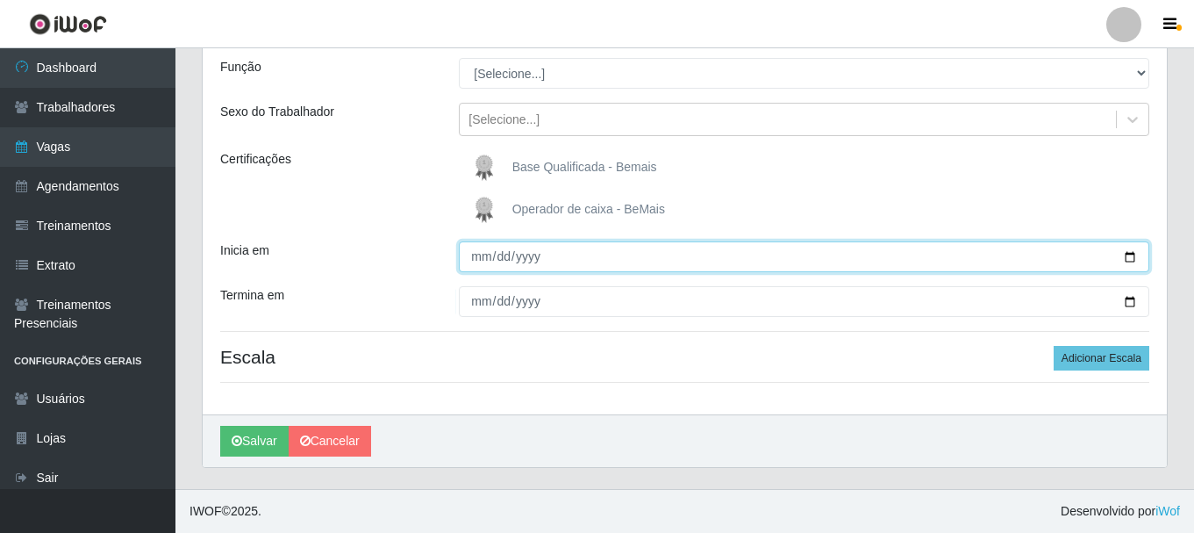
click at [1123, 260] on input "[DATE]" at bounding box center [804, 256] width 691 height 31
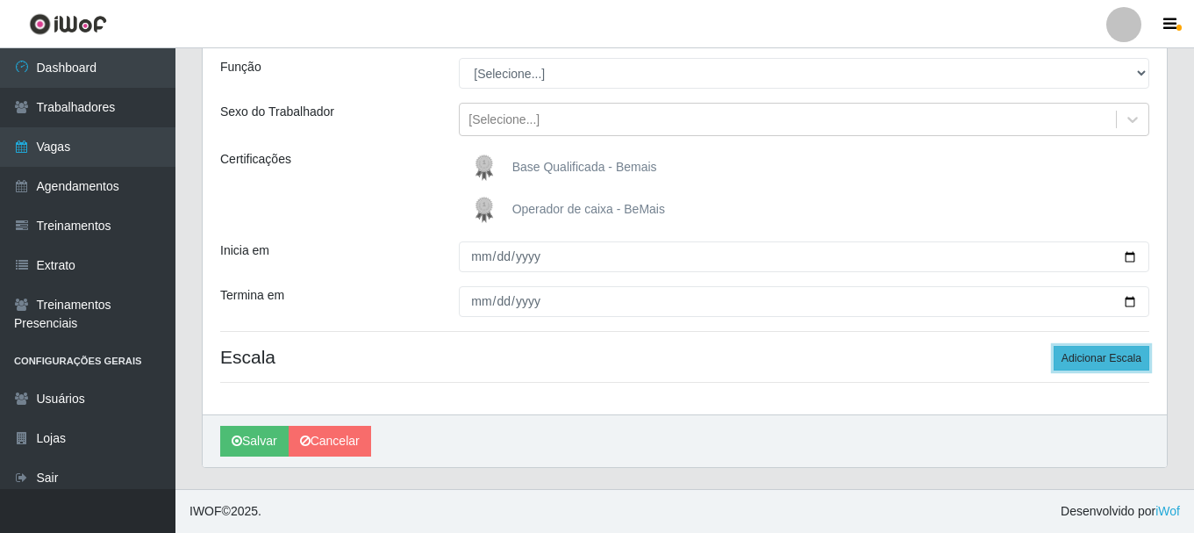
click at [1115, 365] on button "Adicionar Escala" at bounding box center [1102, 358] width 96 height 25
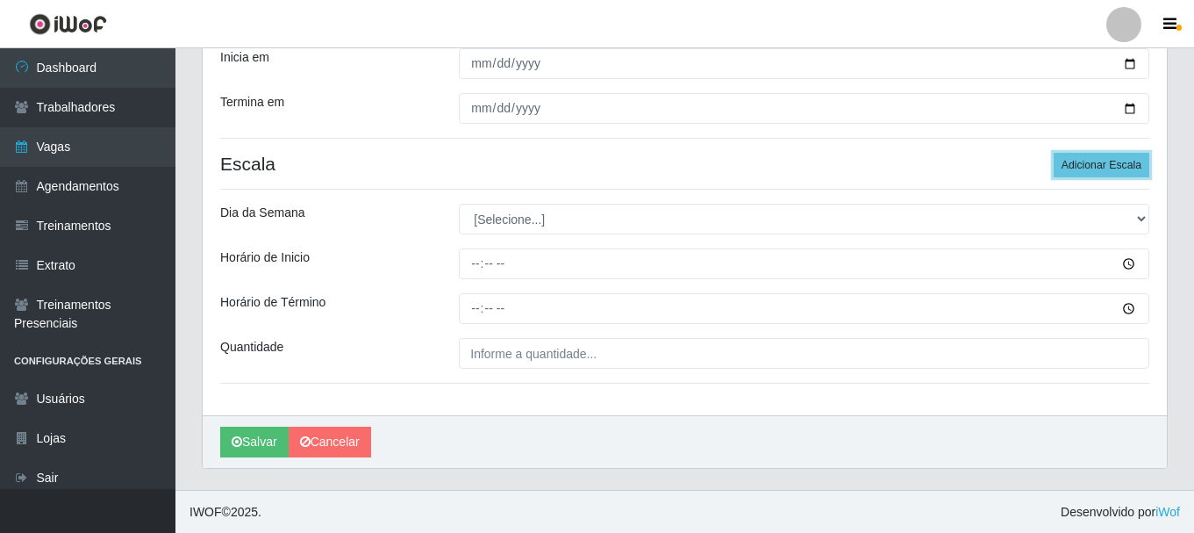
scroll to position [349, 0]
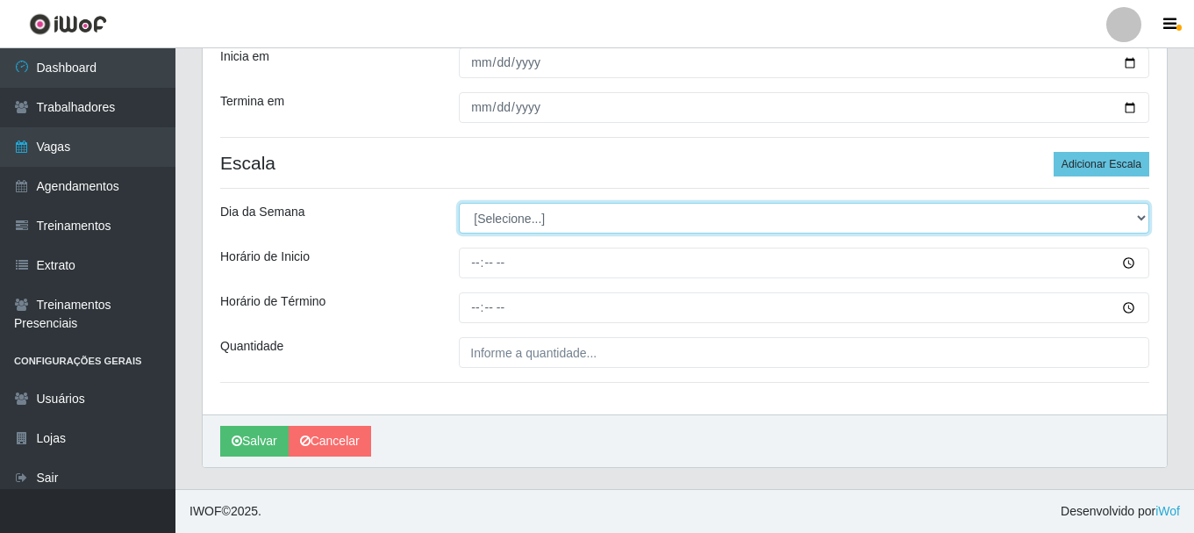
click at [512, 216] on select "[Selecione...] Segunda Terça Quarta Quinta Sexta Sábado Domingo" at bounding box center [804, 218] width 691 height 31
select select "6"
click at [459, 203] on select "[Selecione...] Segunda Terça Quarta Quinta Sexta Sábado Domingo" at bounding box center [804, 218] width 691 height 31
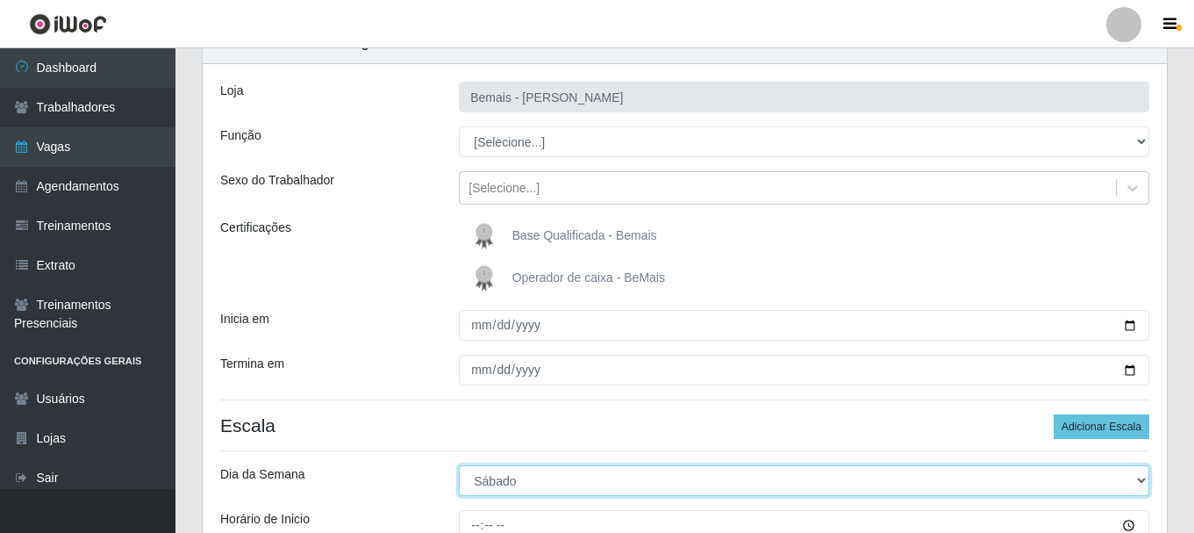
scroll to position [86, 0]
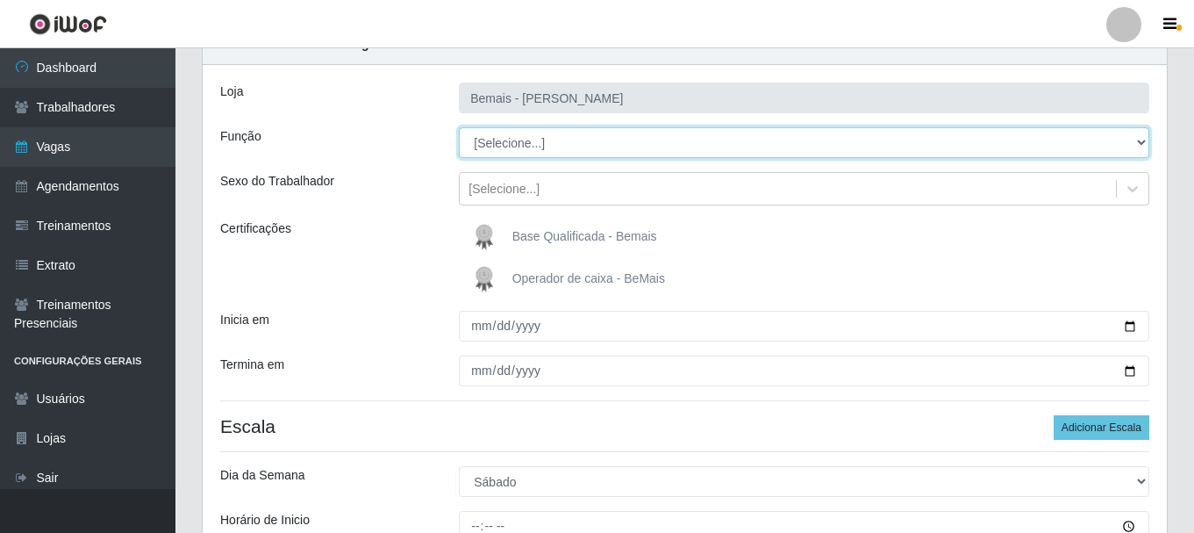
click at [610, 140] on select "[Selecione...] ASG ASG + ASG ++ Auxiliar de Depósito Auxiliar de Depósito + Aux…" at bounding box center [804, 142] width 691 height 31
select select "79"
click at [459, 127] on select "[Selecione...] ASG ASG + ASG ++ Auxiliar de Depósito Auxiliar de Depósito + Aux…" at bounding box center [804, 142] width 691 height 31
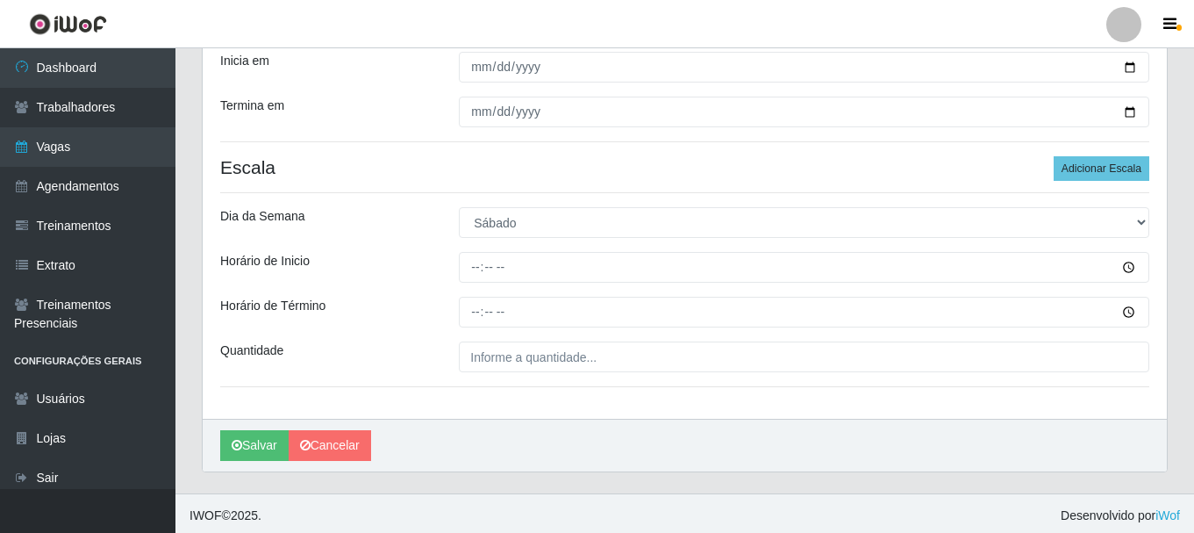
scroll to position [349, 0]
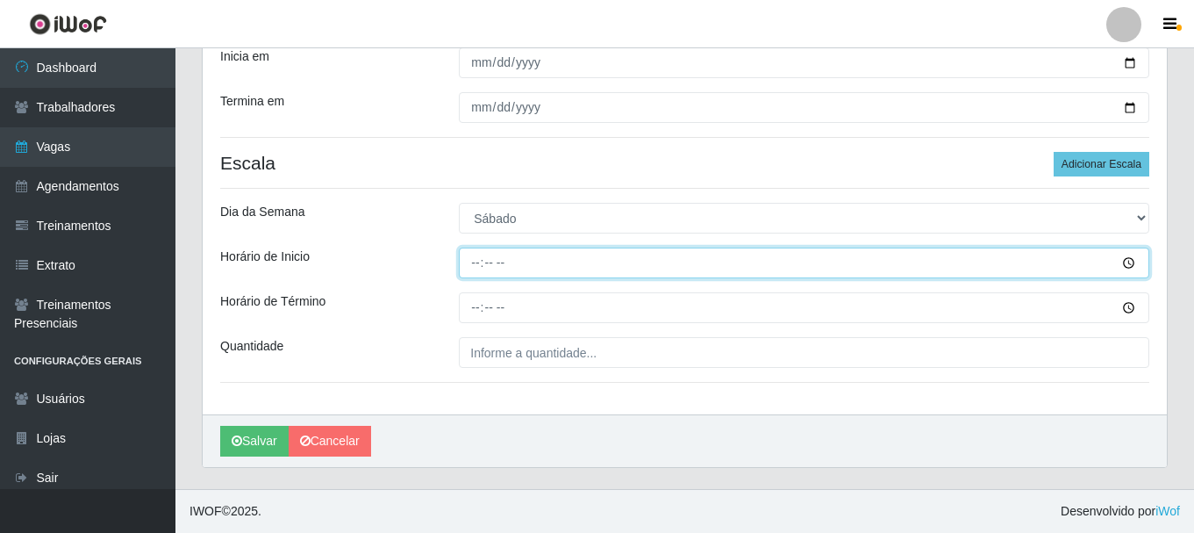
click at [470, 259] on input "Horário de Inicio" at bounding box center [804, 262] width 691 height 31
type input "07:00"
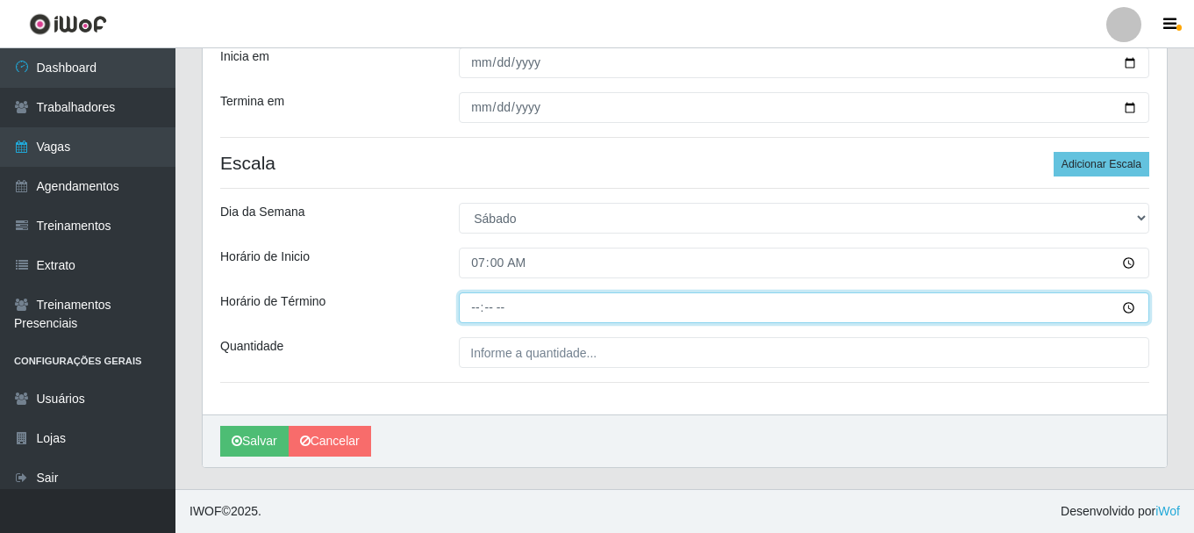
click at [480, 305] on input "Horário de Término" at bounding box center [804, 307] width 691 height 31
type input "13:00"
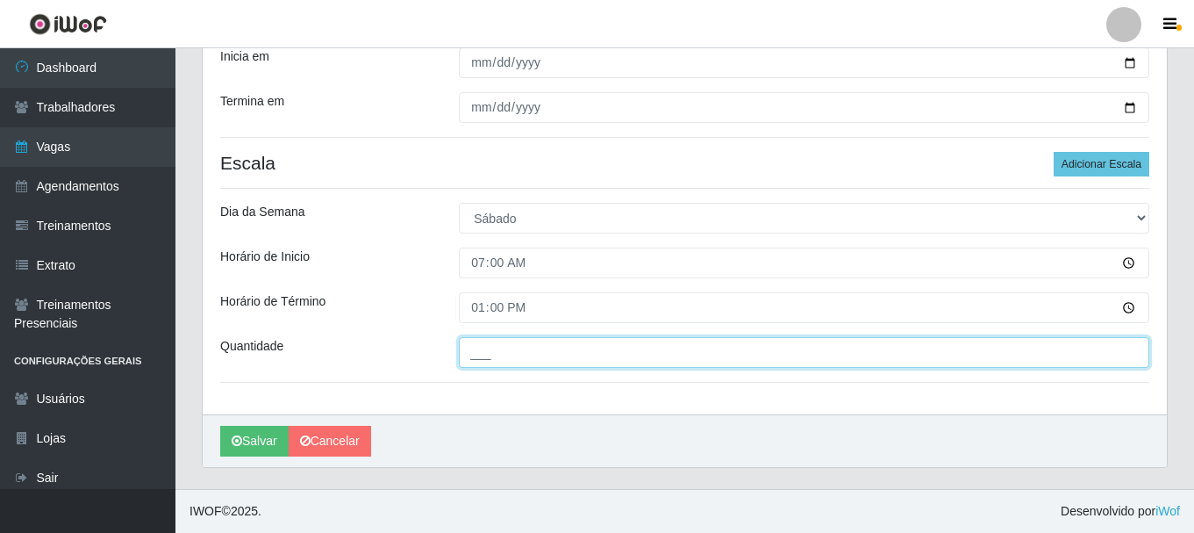
click at [502, 357] on input "___" at bounding box center [804, 352] width 691 height 31
type input "1__"
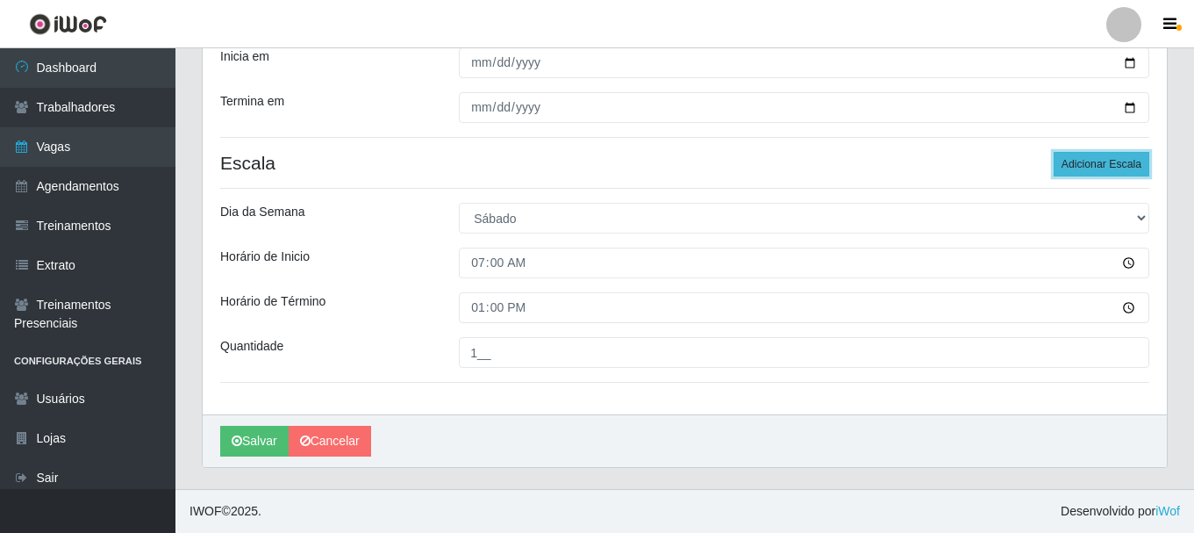
click at [1103, 158] on button "Adicionar Escala" at bounding box center [1102, 164] width 96 height 25
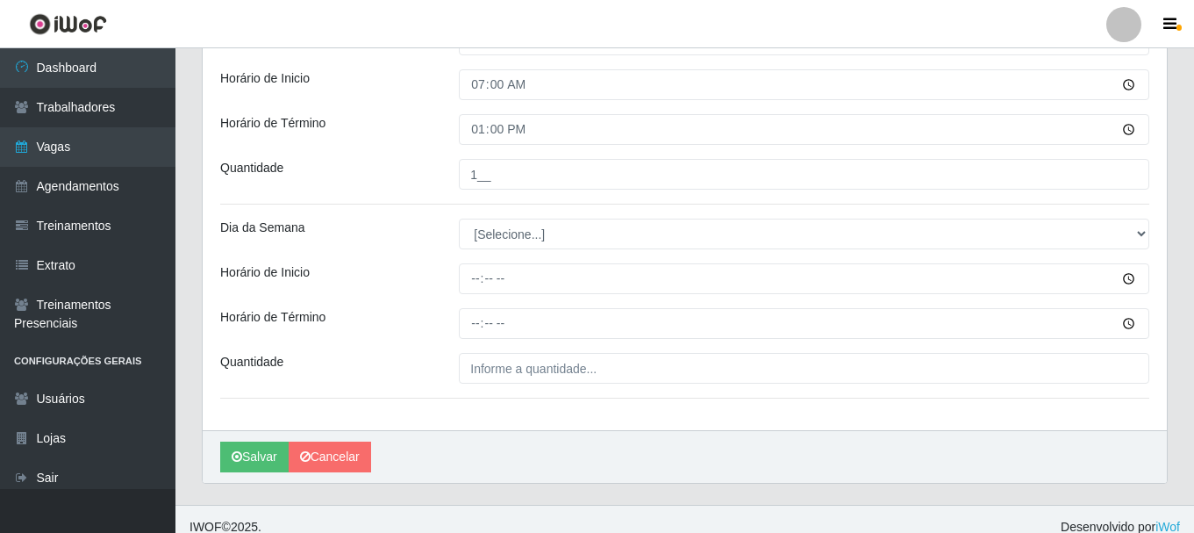
scroll to position [543, 0]
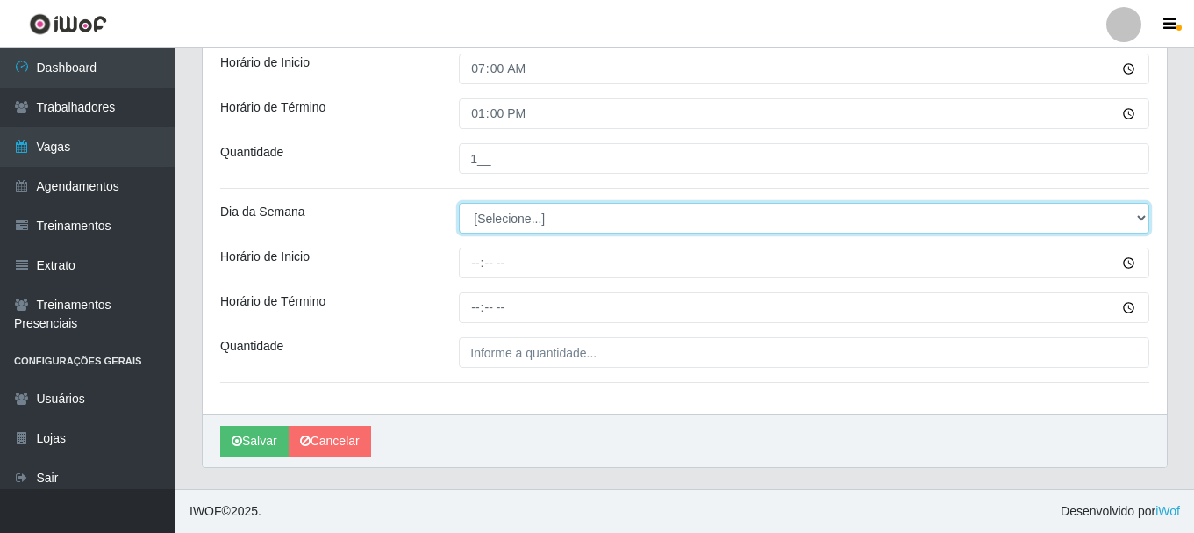
click at [492, 212] on select "[Selecione...] Segunda Terça Quarta Quinta Sexta Sábado Domingo" at bounding box center [804, 218] width 691 height 31
select select "0"
click at [459, 203] on select "[Selecione...] Segunda Terça Quarta Quinta Sexta Sábado Domingo" at bounding box center [804, 218] width 691 height 31
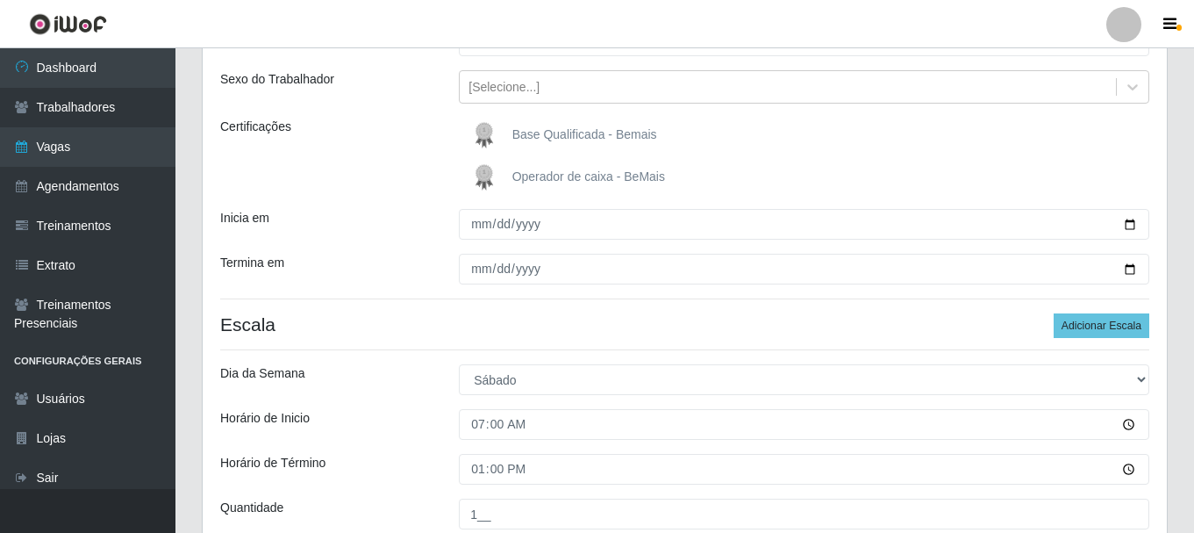
scroll to position [17, 0]
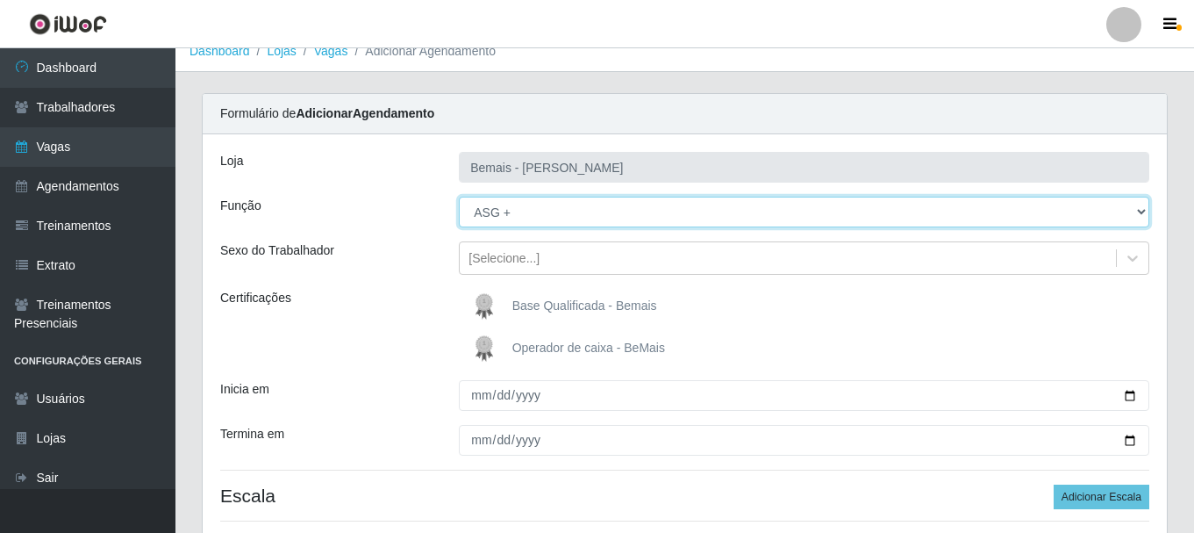
click at [547, 211] on select "[Selecione...] ASG ASG + ASG ++ Auxiliar de Depósito Auxiliar de Depósito + Aux…" at bounding box center [804, 212] width 691 height 31
select select "16"
click at [459, 197] on select "[Selecione...] ASG ASG + ASG ++ Auxiliar de Depósito Auxiliar de Depósito + Aux…" at bounding box center [804, 212] width 691 height 31
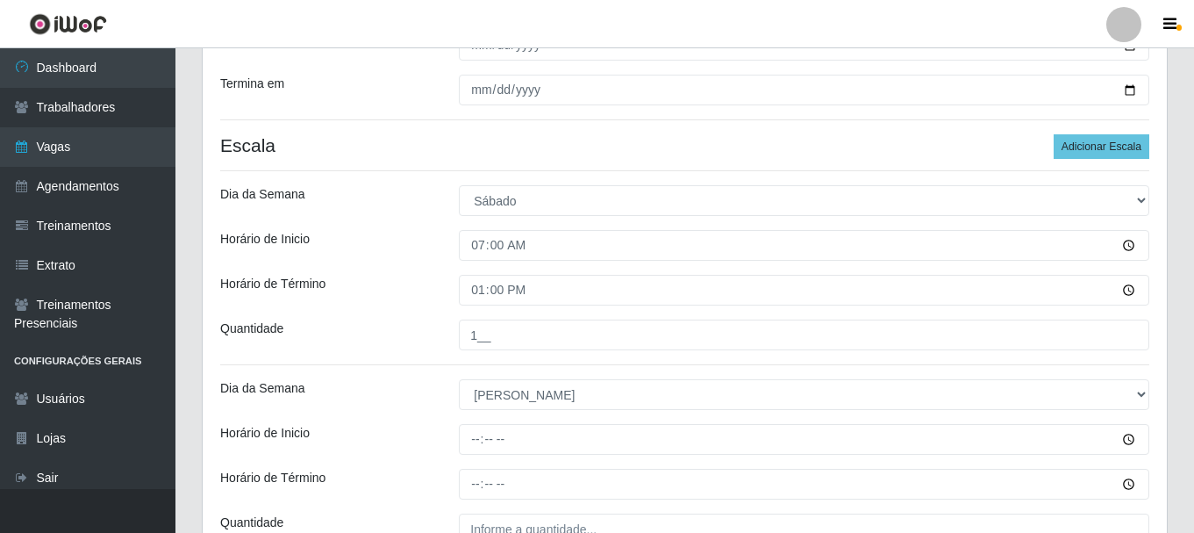
scroll to position [368, 0]
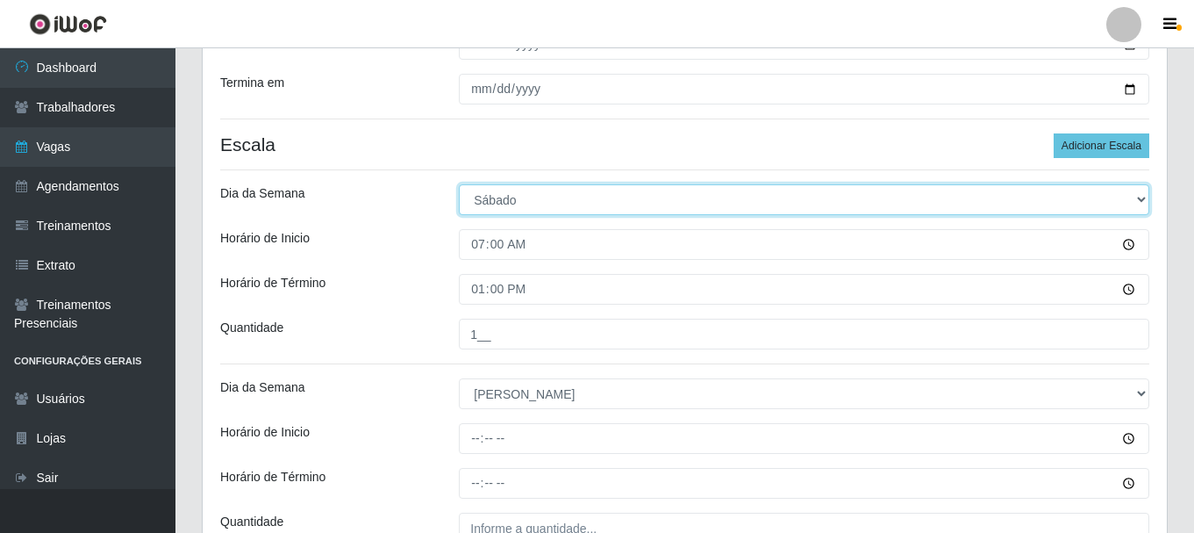
click at [520, 195] on select "[Selecione...] Segunda Terça Quarta Quinta Sexta Sábado Domingo" at bounding box center [804, 199] width 691 height 31
select select "1"
click at [459, 184] on select "[Selecione...] Segunda Terça Quarta Quinta Sexta Sábado Domingo" at bounding box center [804, 199] width 691 height 31
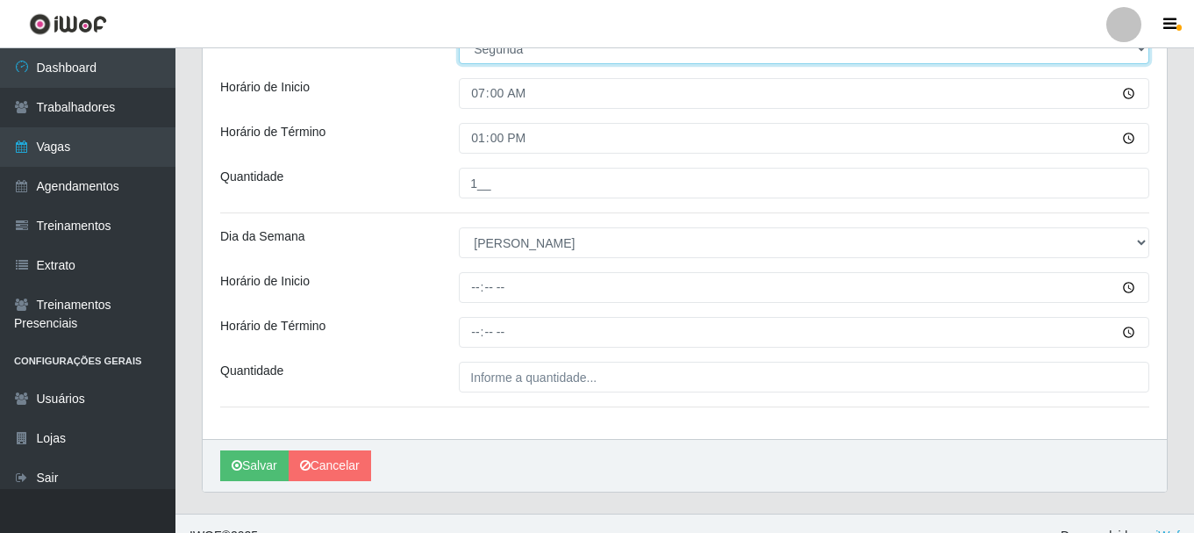
scroll to position [543, 0]
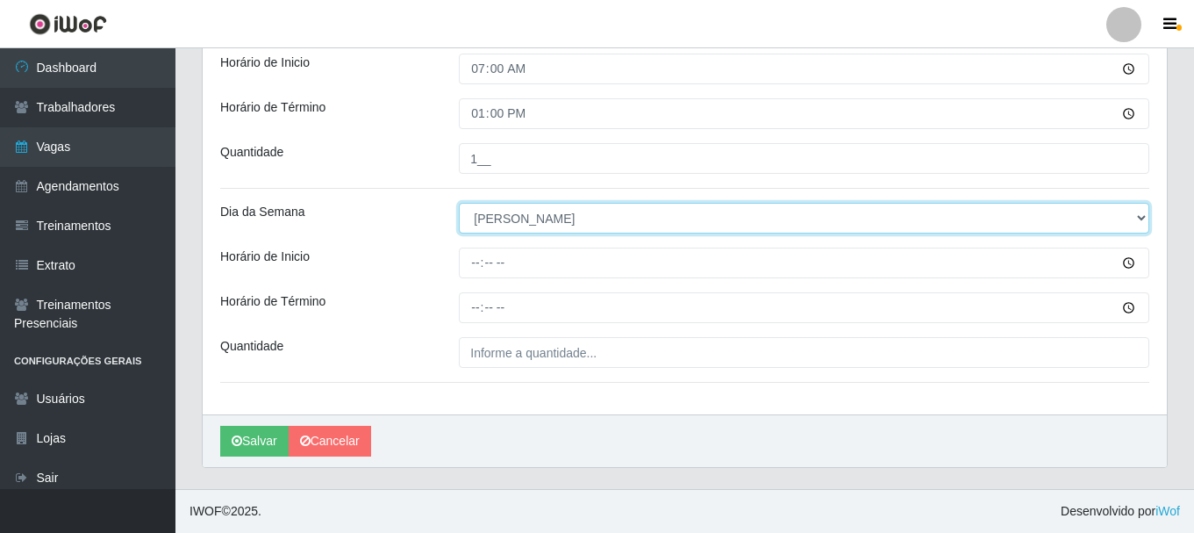
click at [495, 223] on select "[Selecione...] Segunda Terça Quarta Quinta Sexta Sábado Domingo" at bounding box center [804, 218] width 691 height 31
select select "2"
click at [459, 203] on select "[Selecione...] Segunda Terça Quarta Quinta Sexta Sábado Domingo" at bounding box center [804, 218] width 691 height 31
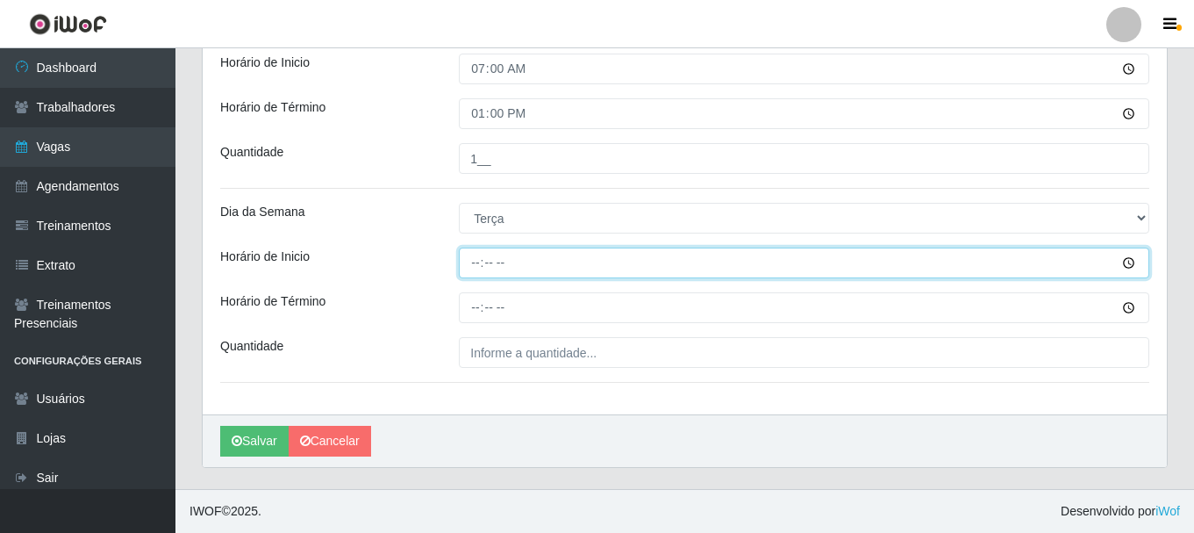
click at [483, 262] on input "Horário de Inicio" at bounding box center [804, 262] width 691 height 31
type input "07:00"
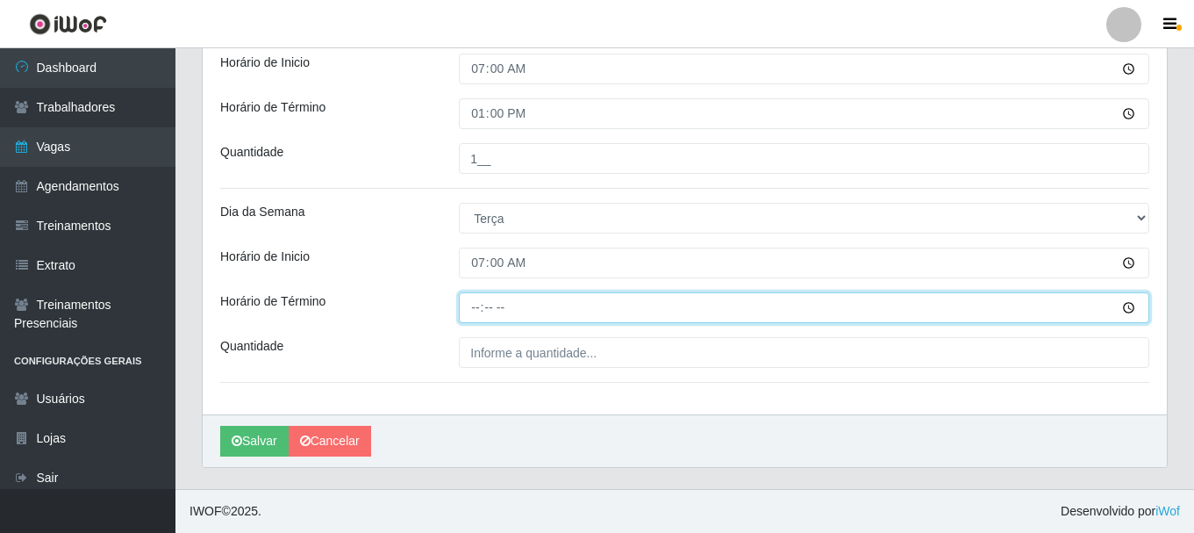
click at [472, 301] on input "Horário de Término" at bounding box center [804, 307] width 691 height 31
type input "13:00"
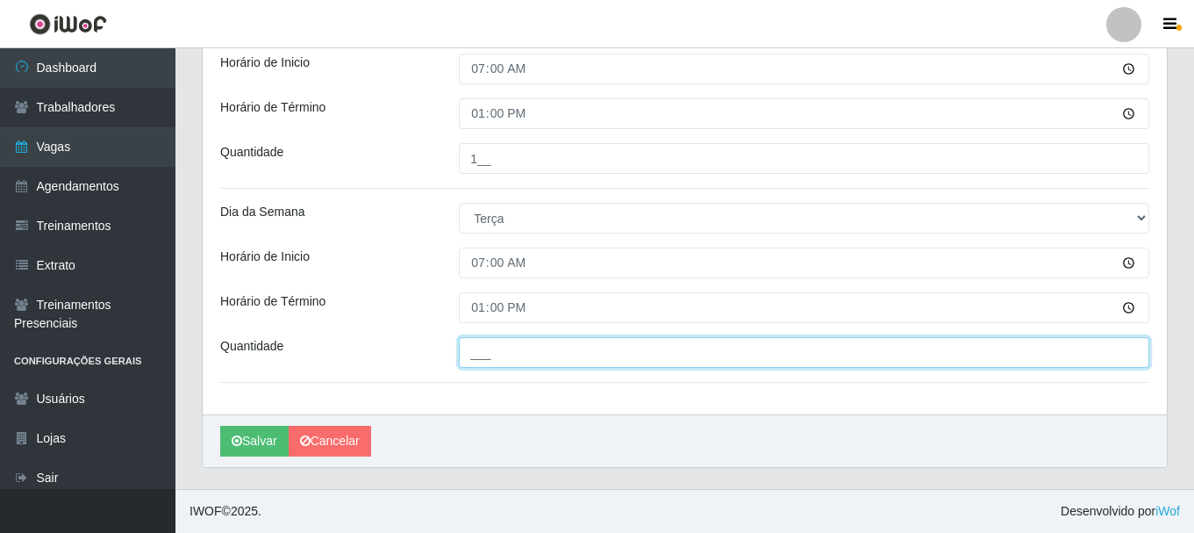
click at [527, 348] on input "___" at bounding box center [804, 352] width 691 height 31
type input "1__"
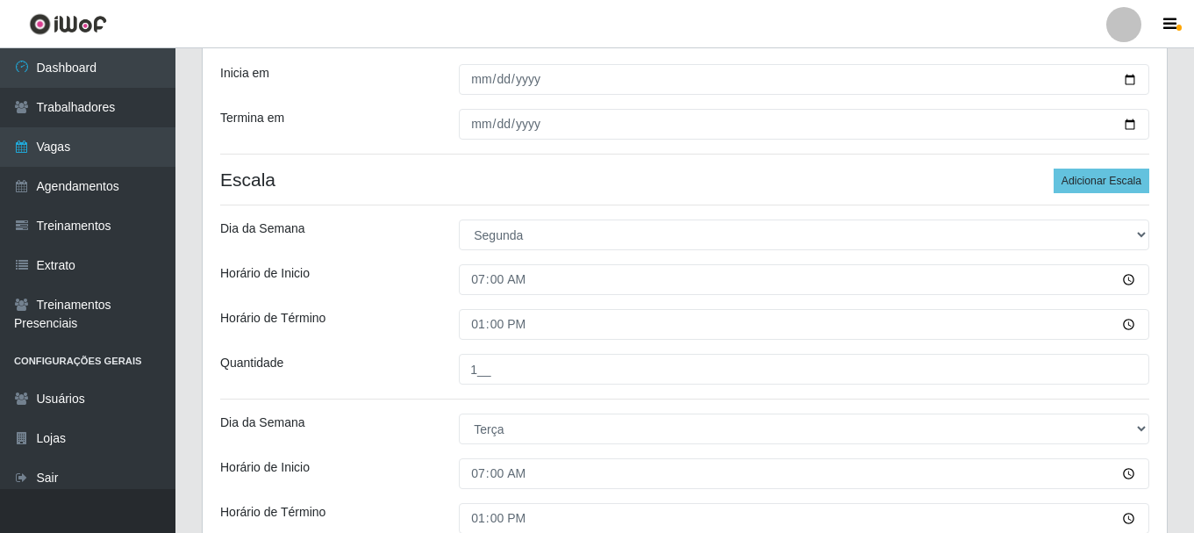
scroll to position [280, 0]
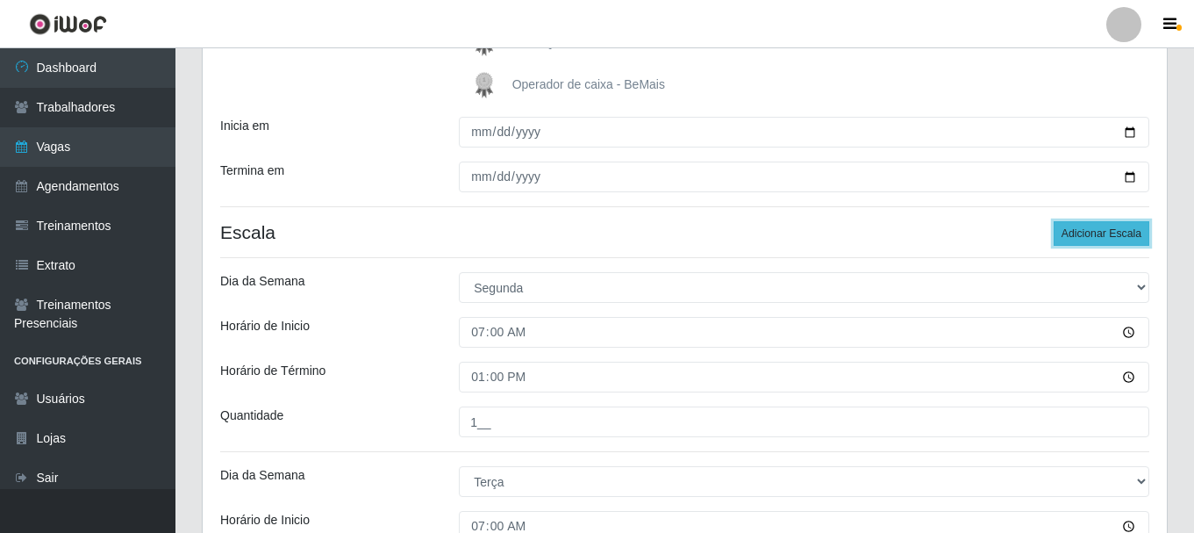
click at [1100, 239] on button "Adicionar Escala" at bounding box center [1102, 233] width 96 height 25
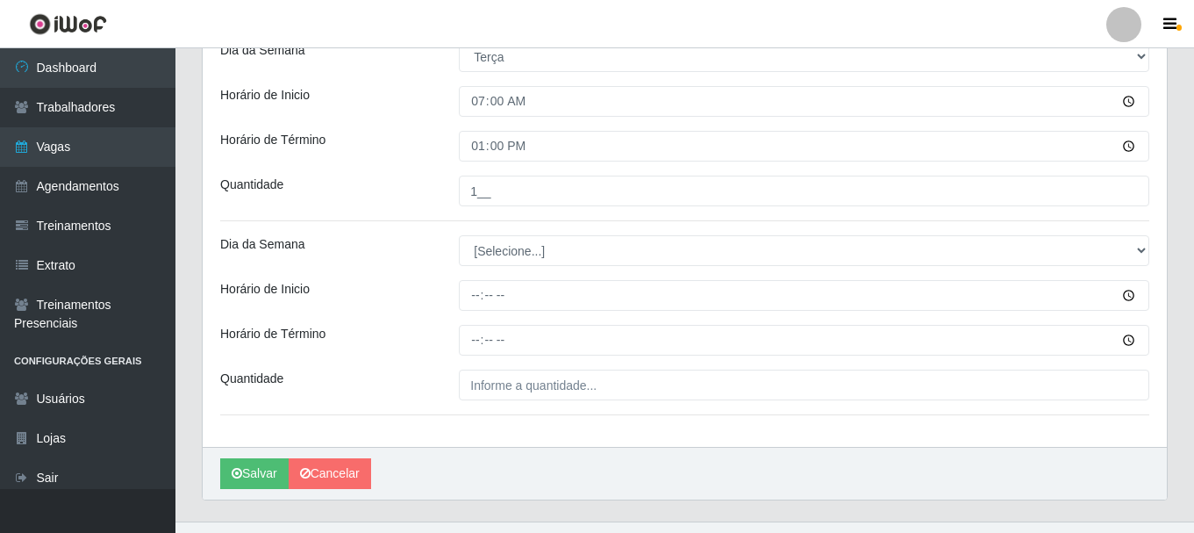
scroll to position [719, 0]
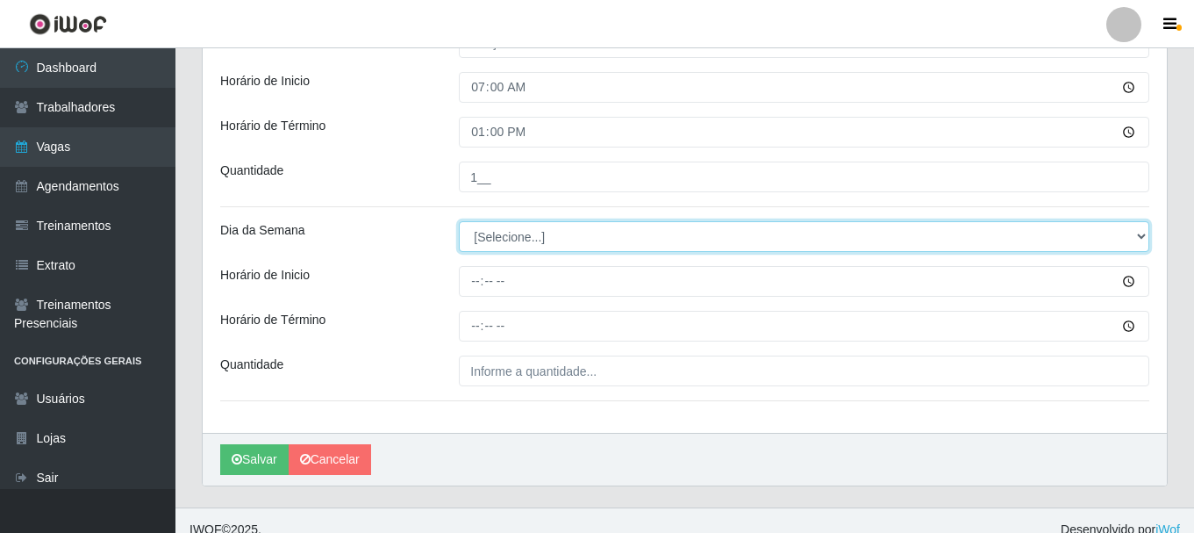
click at [524, 238] on select "[Selecione...] Segunda Terça Quarta Quinta Sexta Sábado Domingo" at bounding box center [804, 236] width 691 height 31
select select "3"
click at [459, 221] on select "[Selecione...] Segunda Terça Quarta Quinta Sexta Sábado Domingo" at bounding box center [804, 236] width 691 height 31
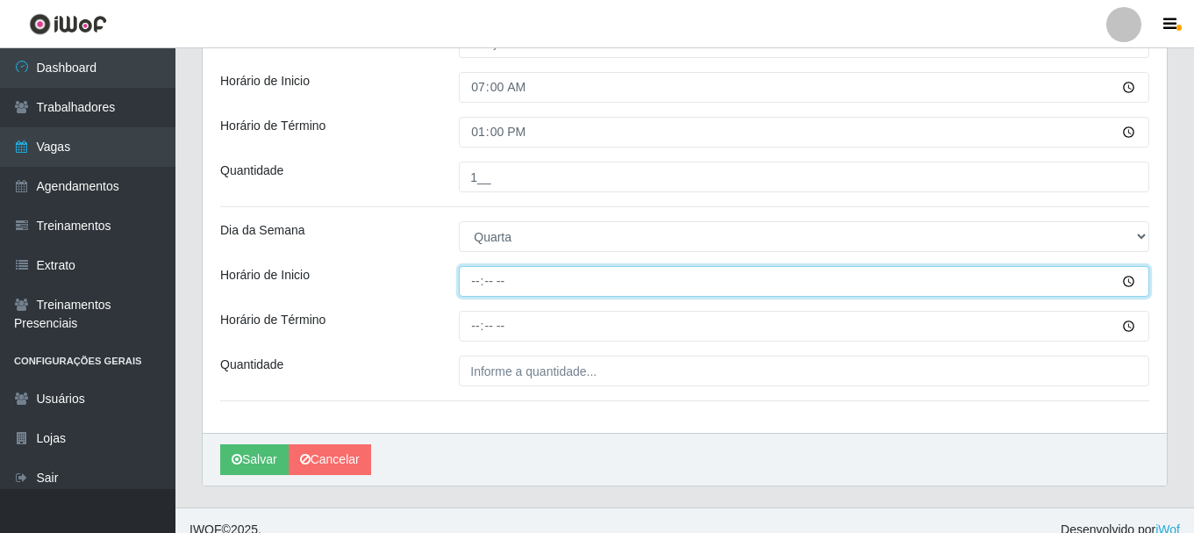
click at [472, 282] on input "Horário de Inicio" at bounding box center [804, 281] width 691 height 31
type input "07:00"
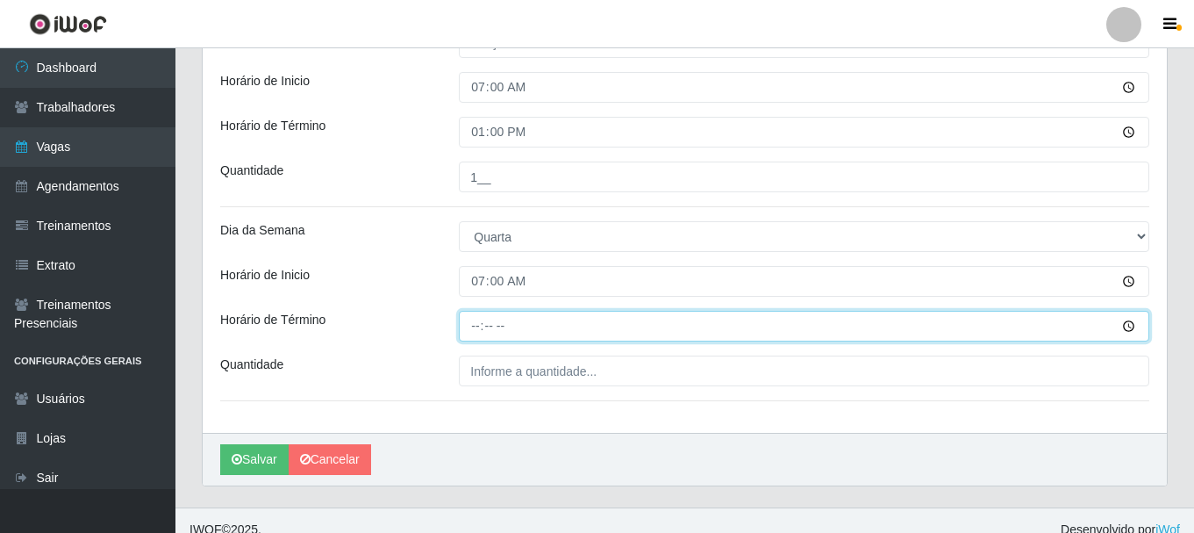
click at [470, 326] on input "Horário de Término" at bounding box center [804, 326] width 691 height 31
type input "13:00"
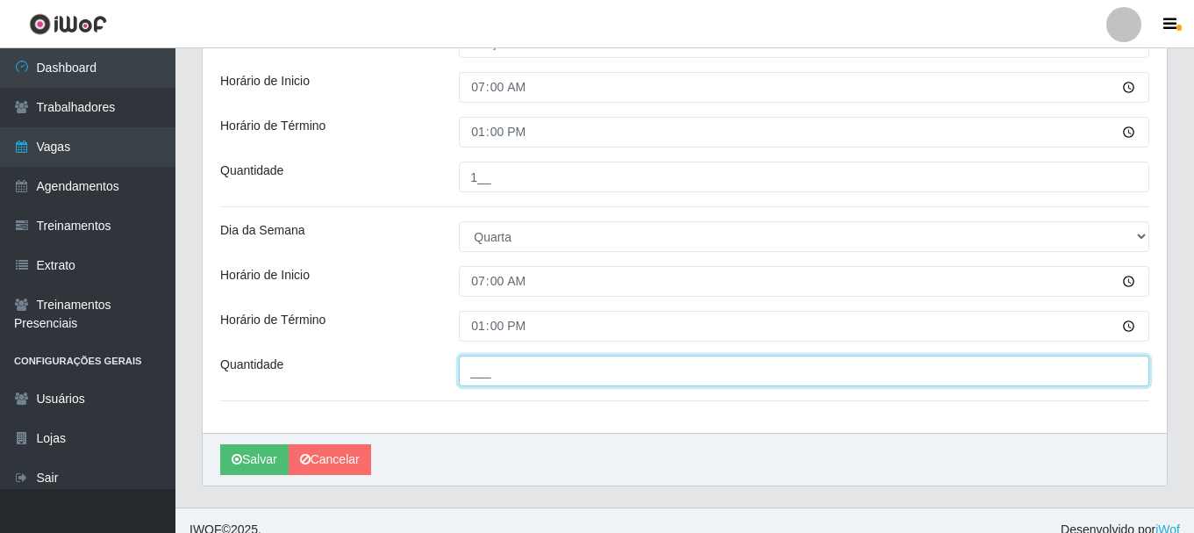
click at [493, 372] on input "___" at bounding box center [804, 370] width 691 height 31
type input "1__"
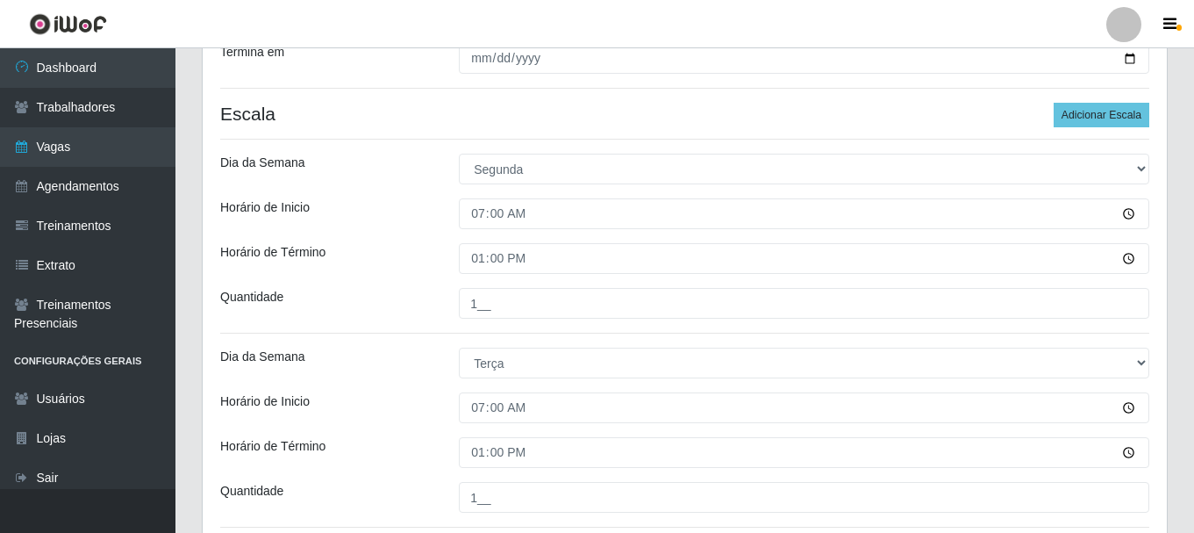
scroll to position [368, 0]
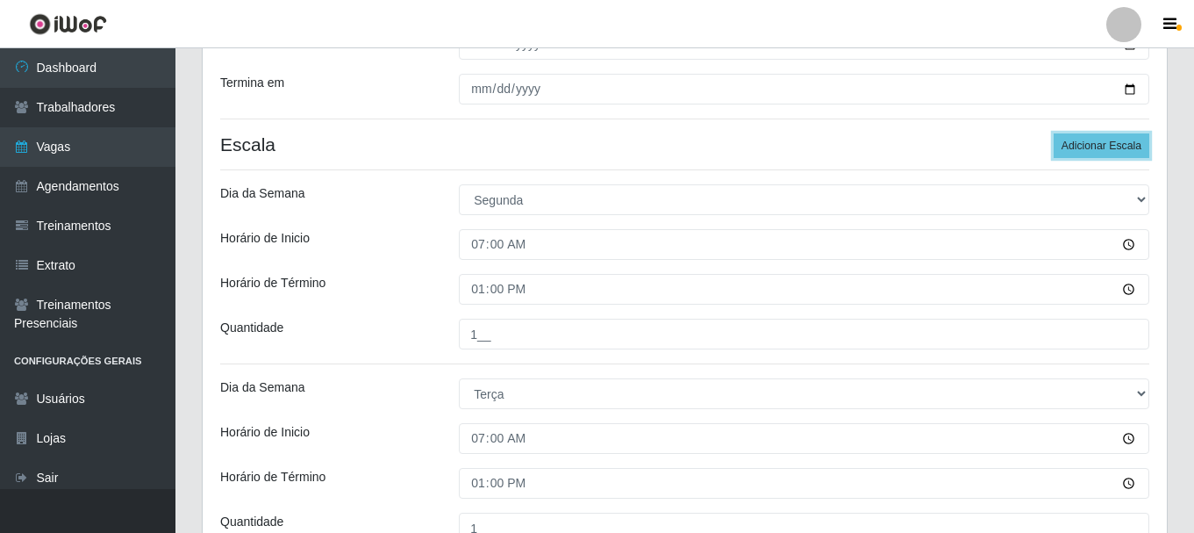
drag, startPoint x: 1101, startPoint y: 147, endPoint x: 630, endPoint y: 233, distance: 479.1
click at [1100, 147] on button "Adicionar Escala" at bounding box center [1102, 145] width 96 height 25
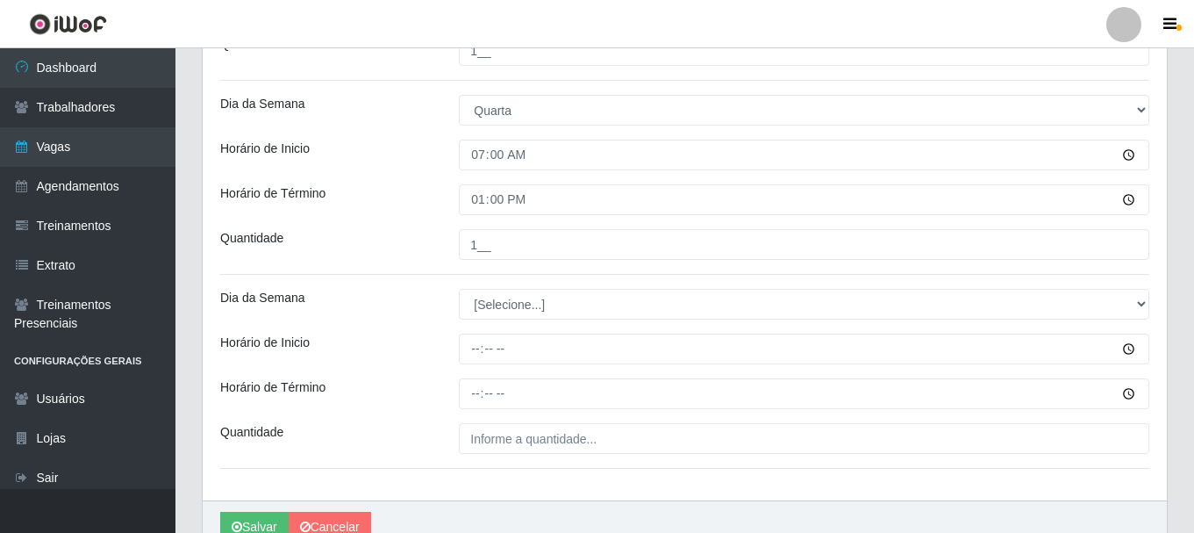
scroll to position [894, 0]
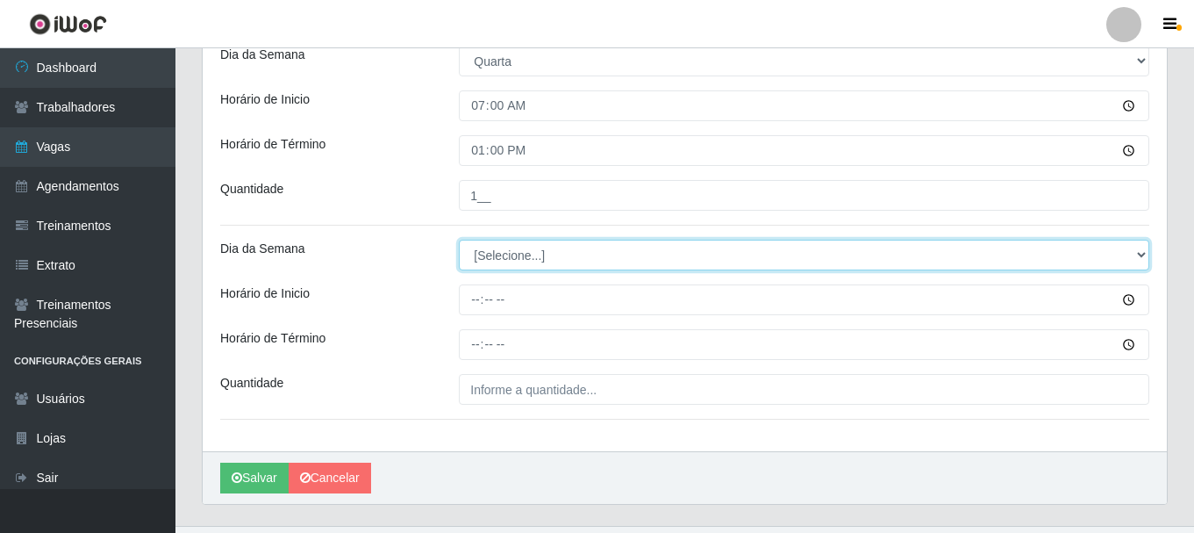
click at [520, 262] on select "[Selecione...] Segunda Terça Quarta Quinta Sexta Sábado Domingo" at bounding box center [804, 255] width 691 height 31
select select "4"
click at [459, 240] on select "[Selecione...] Segunda Terça Quarta Quinta Sexta Sábado Domingo" at bounding box center [804, 255] width 691 height 31
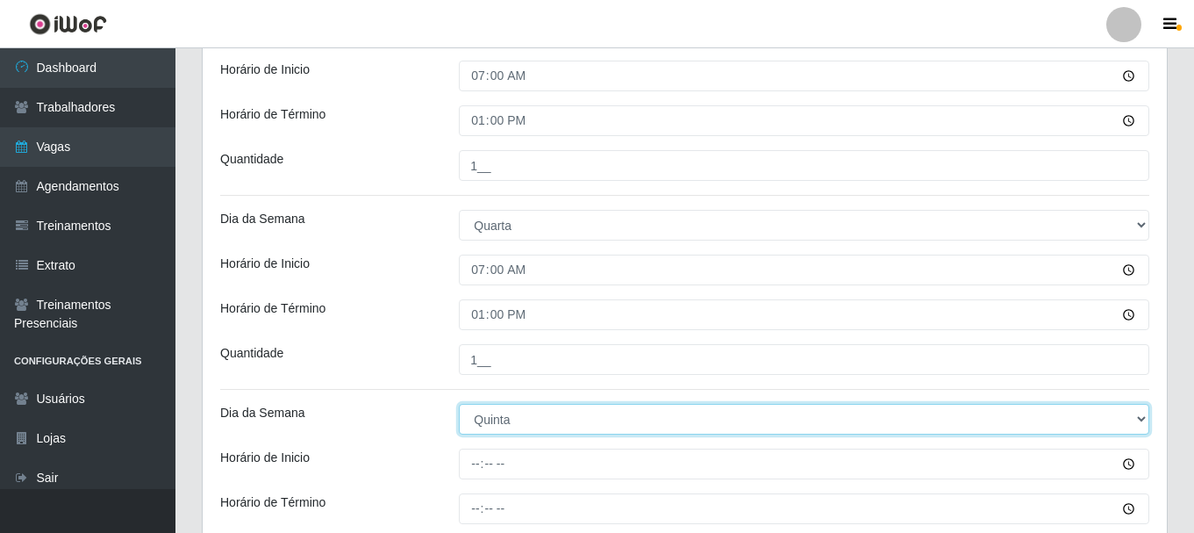
scroll to position [931, 0]
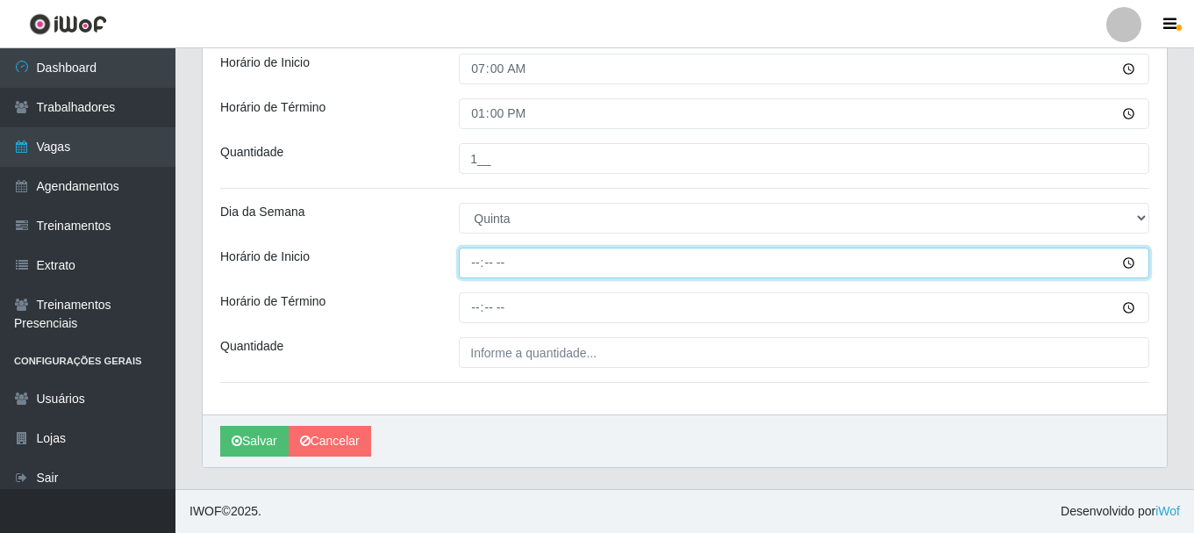
click at [470, 269] on input "Horário de Inicio" at bounding box center [804, 262] width 691 height 31
type input "07:00"
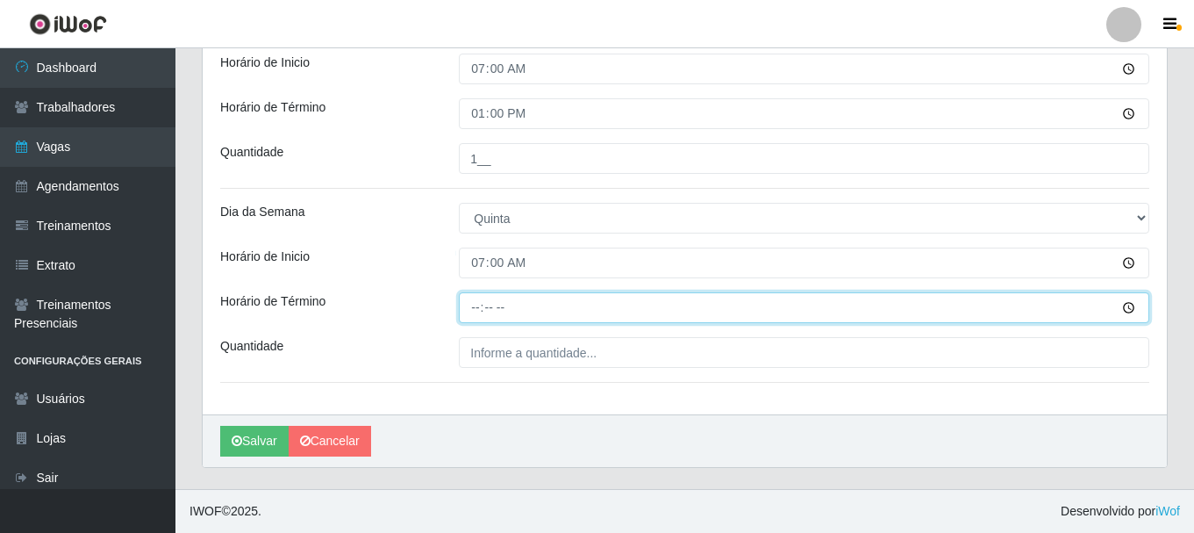
click at [480, 314] on input "Horário de Término" at bounding box center [804, 307] width 691 height 31
type input "13:00"
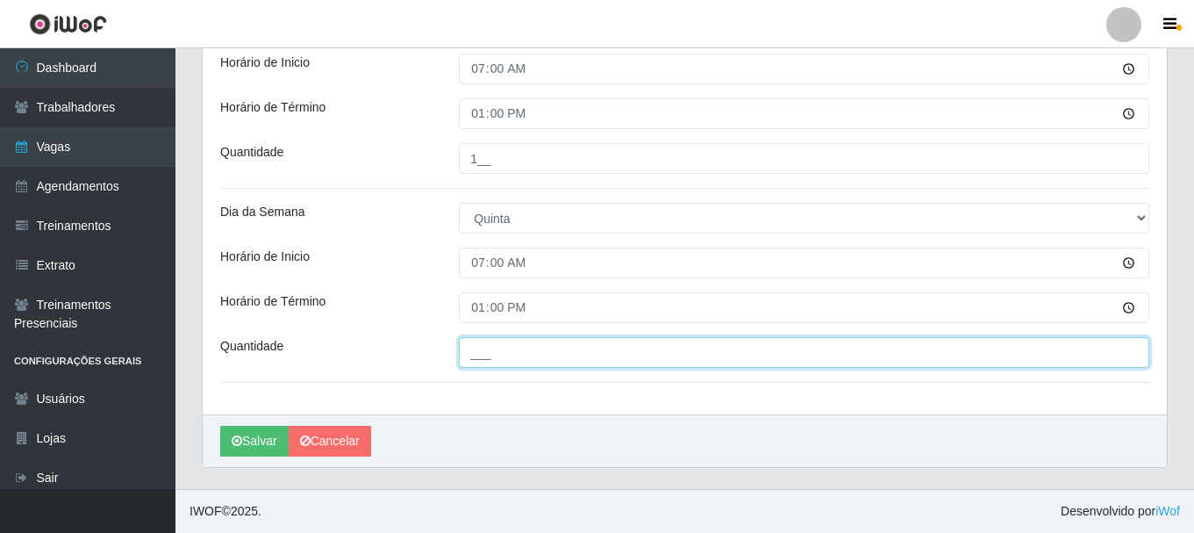
click at [504, 367] on input "___" at bounding box center [804, 352] width 691 height 31
type input "1__"
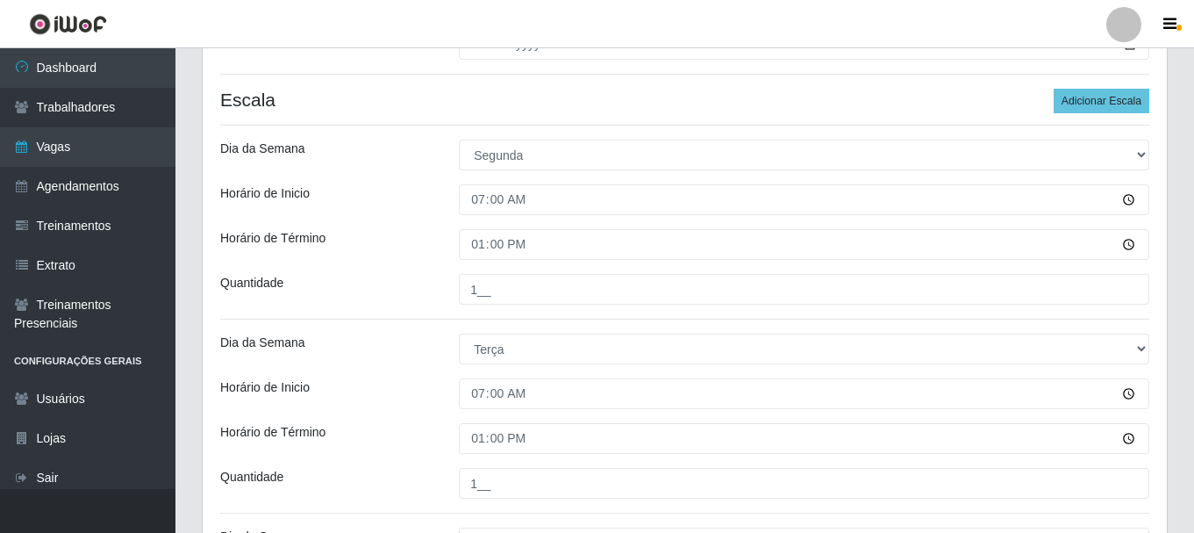
scroll to position [405, 0]
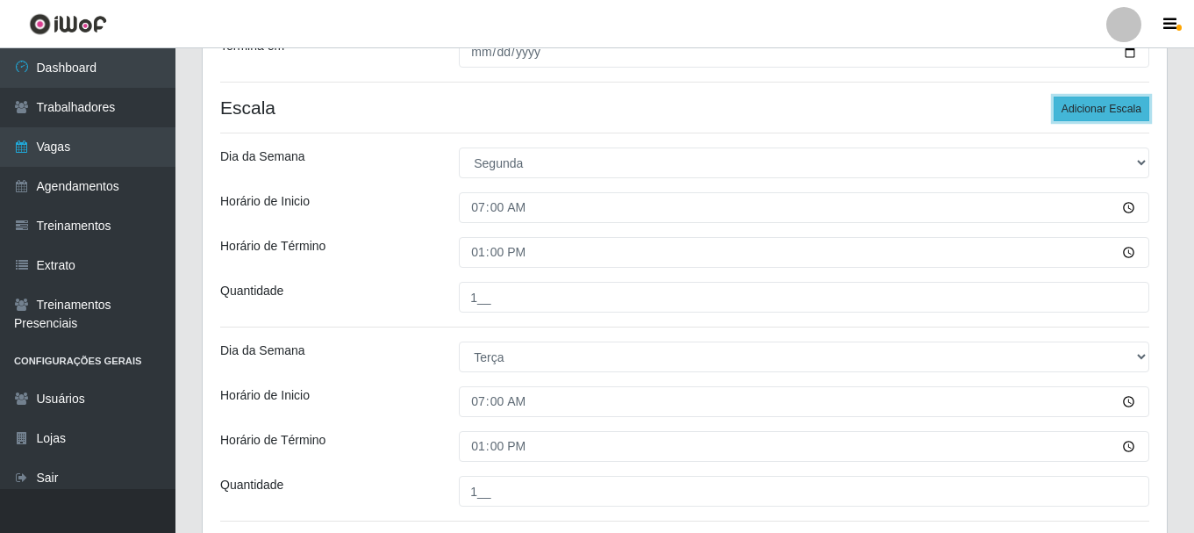
click at [1101, 100] on button "Adicionar Escala" at bounding box center [1102, 109] width 96 height 25
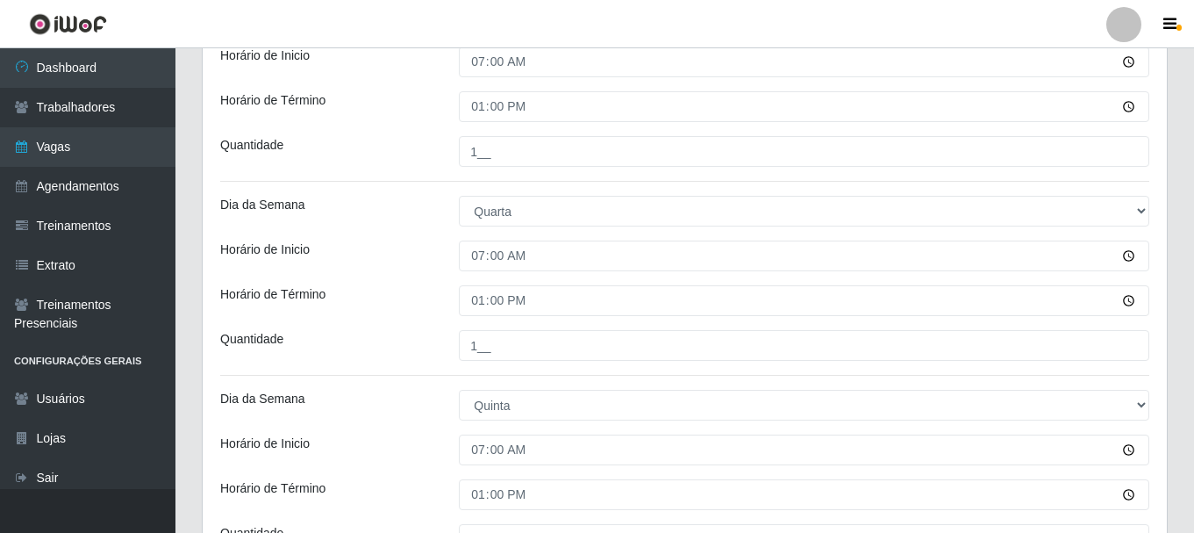
scroll to position [1019, 0]
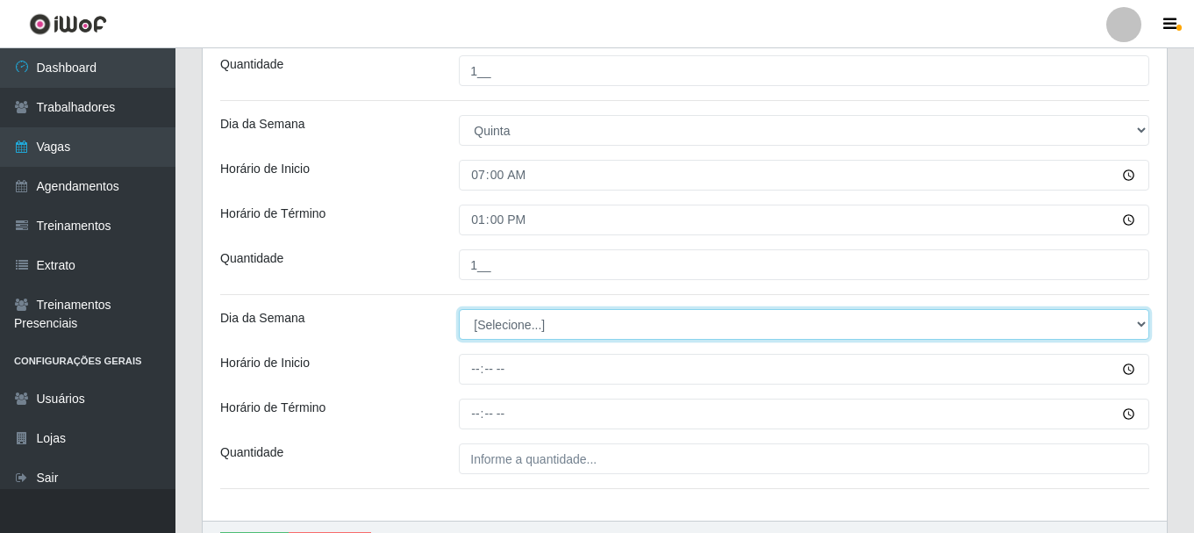
click at [491, 326] on select "[Selecione...] Segunda Terça Quarta Quinta Sexta Sábado Domingo" at bounding box center [804, 324] width 691 height 31
select select "5"
click at [459, 309] on select "[Selecione...] Segunda Terça Quarta Quinta Sexta Sábado Domingo" at bounding box center [804, 324] width 691 height 31
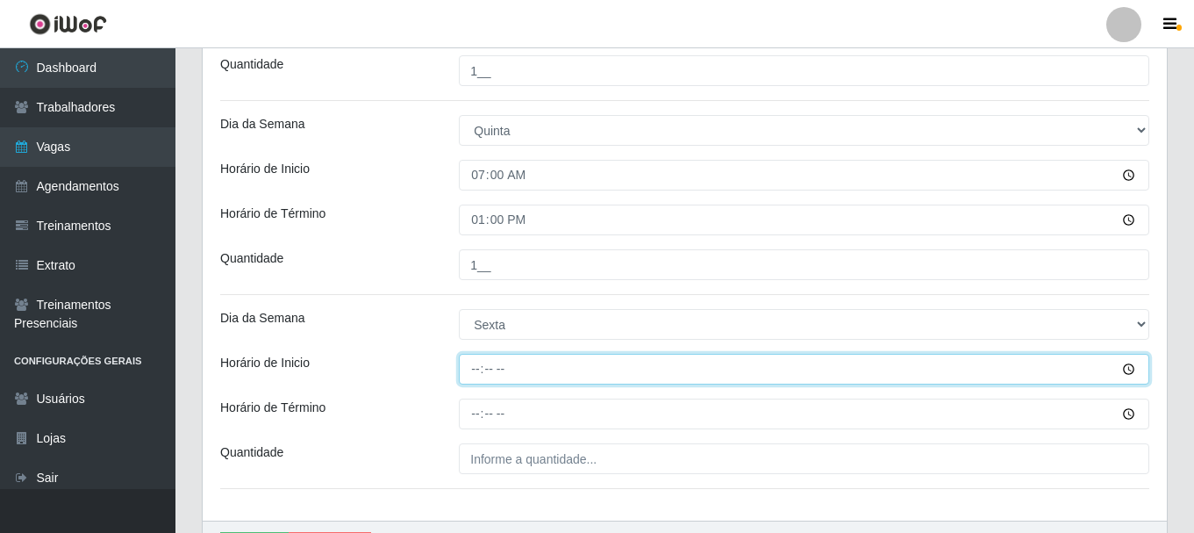
click at [470, 364] on input "Horário de Inicio" at bounding box center [804, 369] width 691 height 31
type input "07:00"
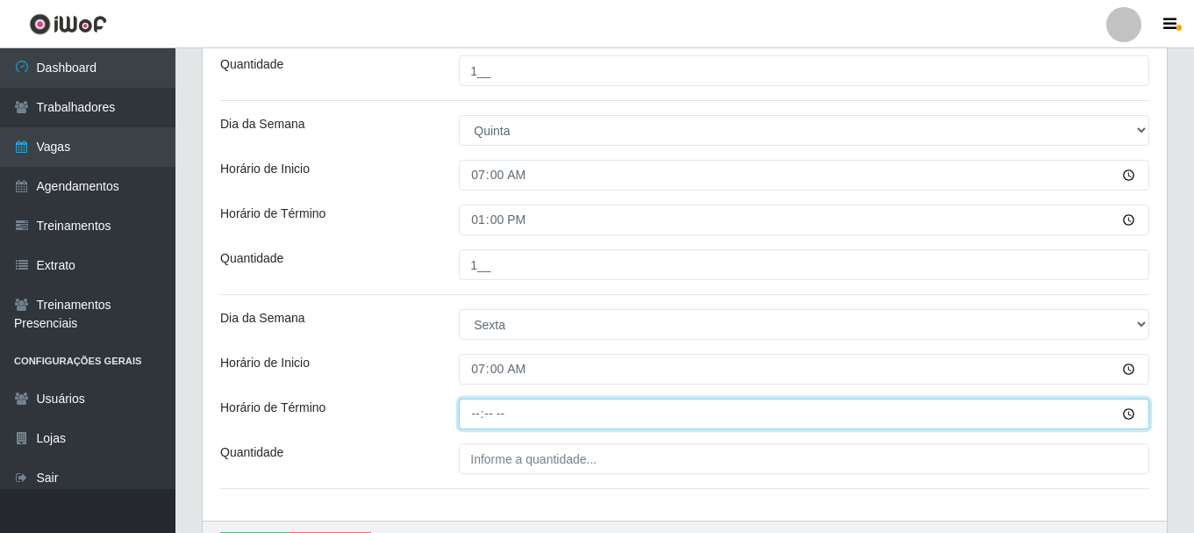
click at [477, 416] on input "Horário de Término" at bounding box center [804, 413] width 691 height 31
type input "13:00"
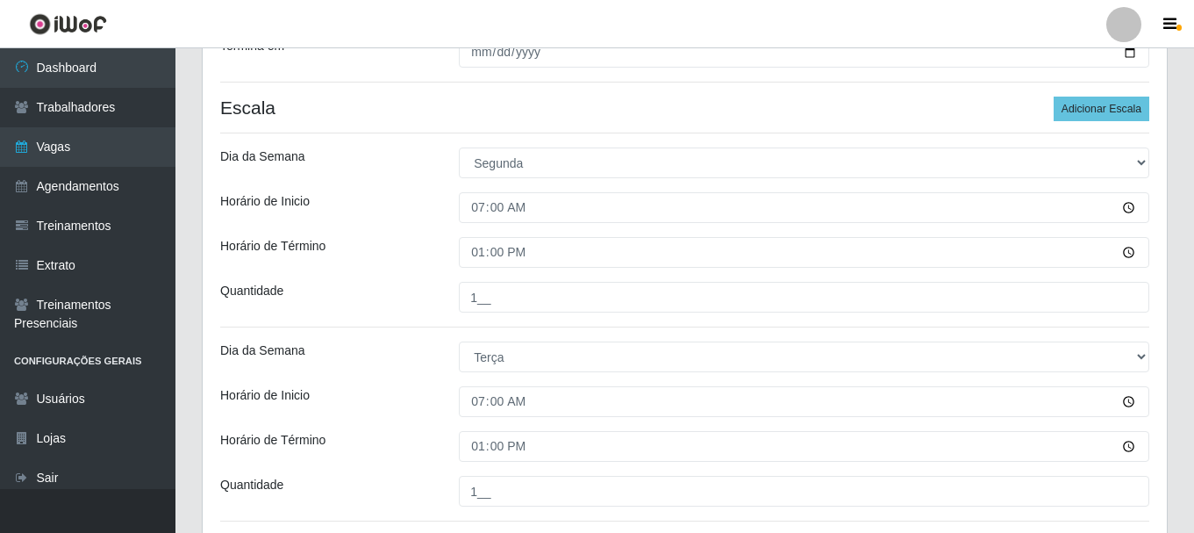
scroll to position [141, 0]
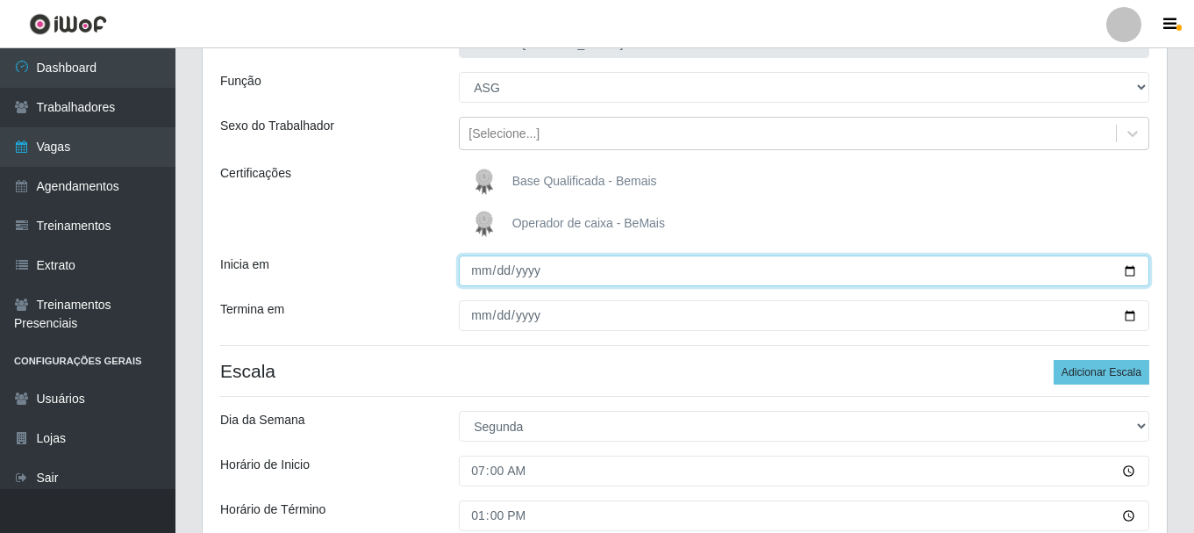
click at [1133, 271] on input "[DATE]" at bounding box center [804, 270] width 691 height 31
type input "[DATE]"
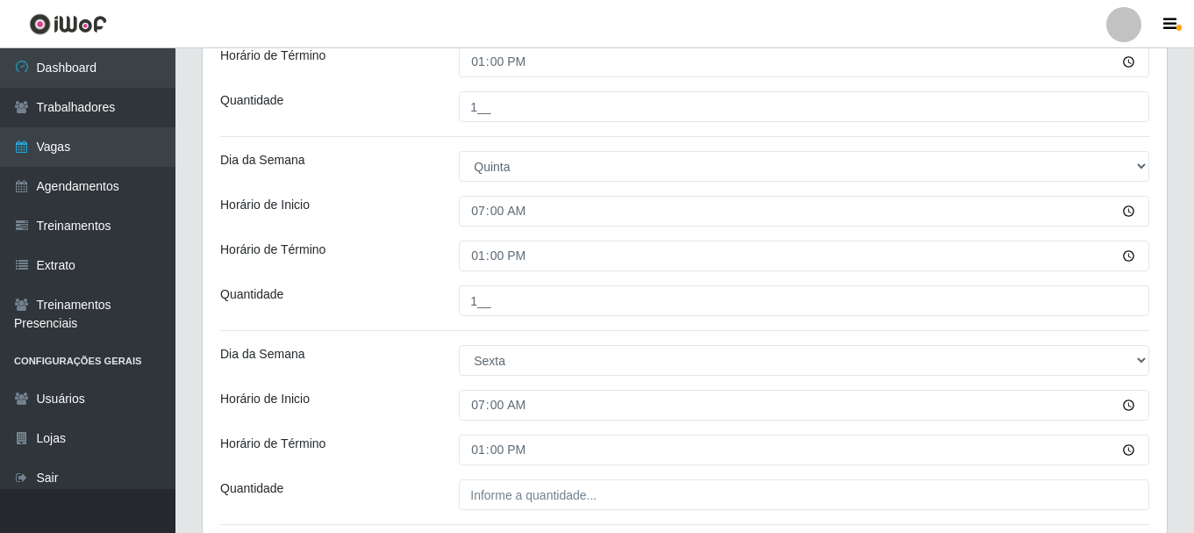
scroll to position [1125, 0]
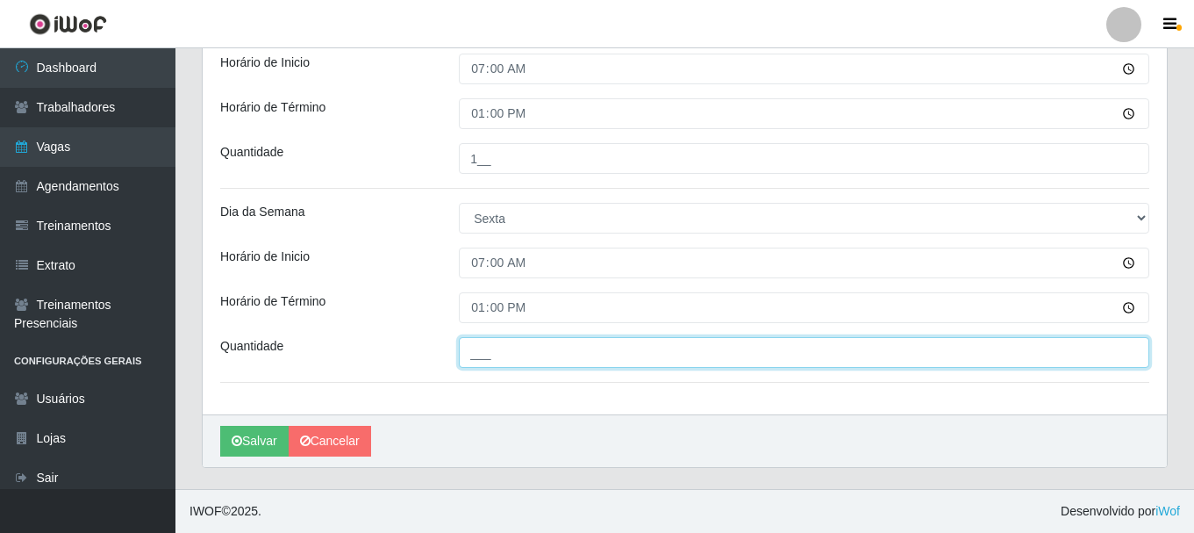
click at [507, 355] on input "___" at bounding box center [804, 352] width 691 height 31
type input "1__"
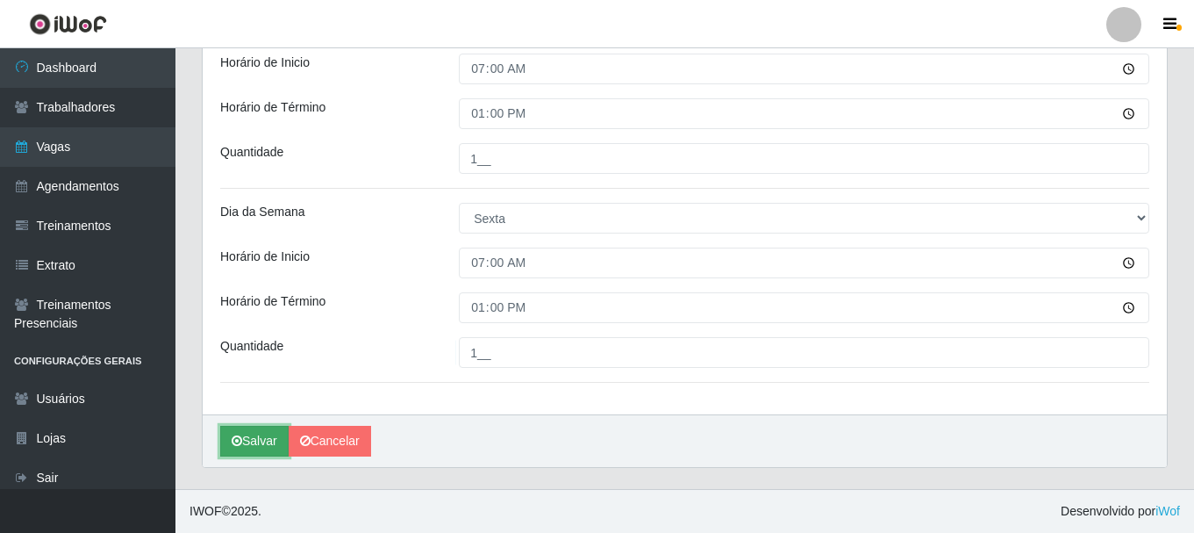
click at [255, 431] on button "Salvar" at bounding box center [254, 441] width 68 height 31
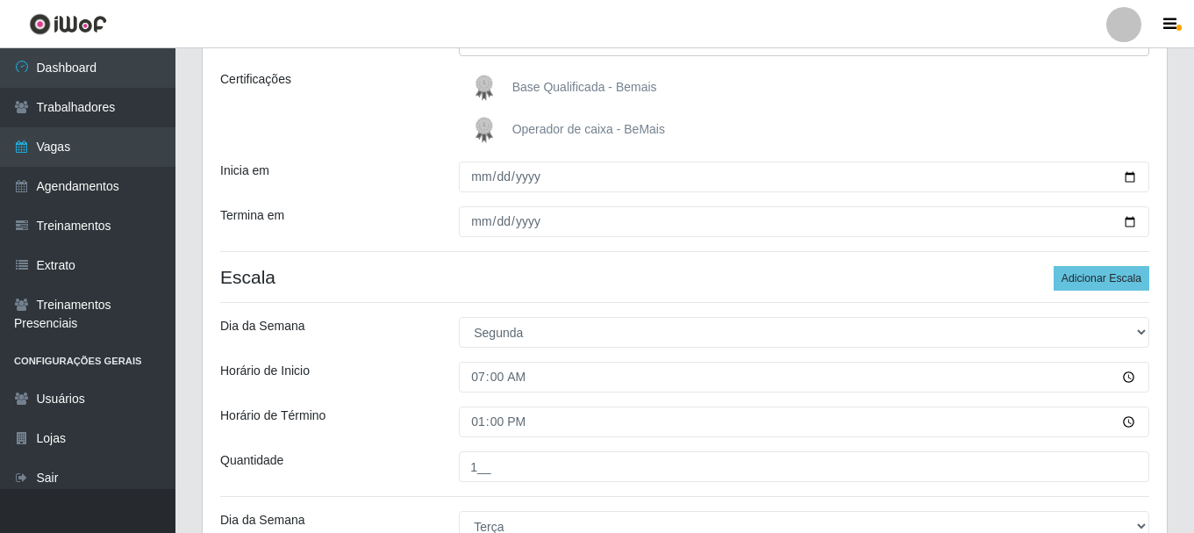
scroll to position [72, 0]
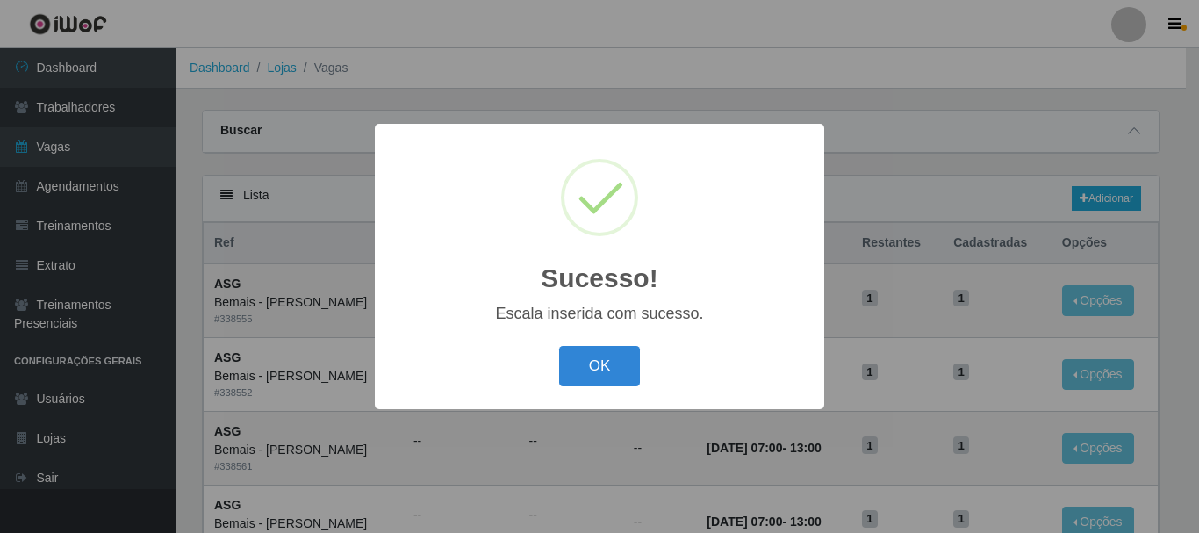
click at [1108, 197] on div "Sucesso! × Escala inserida com sucesso. OK Cancel" at bounding box center [599, 266] width 1199 height 533
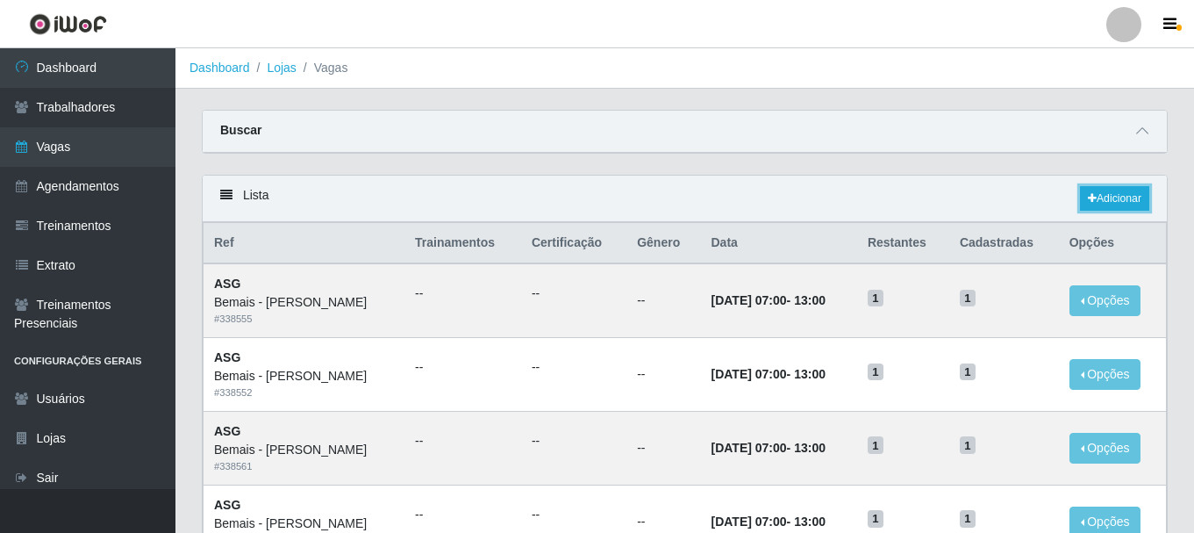
click at [1108, 196] on link "Adicionar" at bounding box center [1114, 198] width 69 height 25
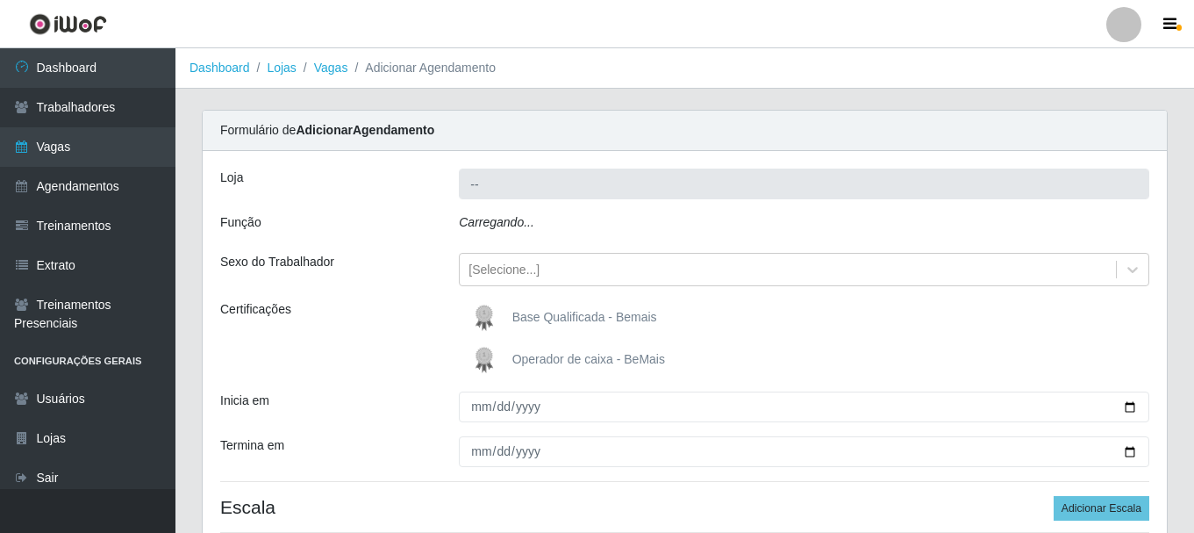
type input "Bemais - [PERSON_NAME]"
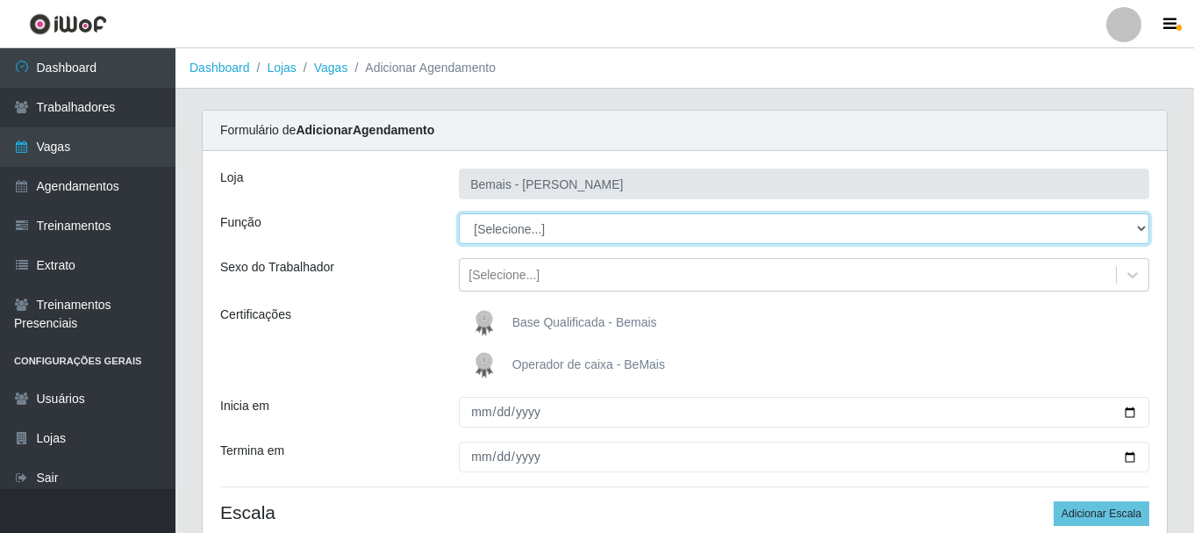
click at [1139, 229] on select "[Selecione...] ASG ASG + ASG ++ Auxiliar de Depósito Auxiliar de Depósito + Aux…" at bounding box center [804, 228] width 691 height 31
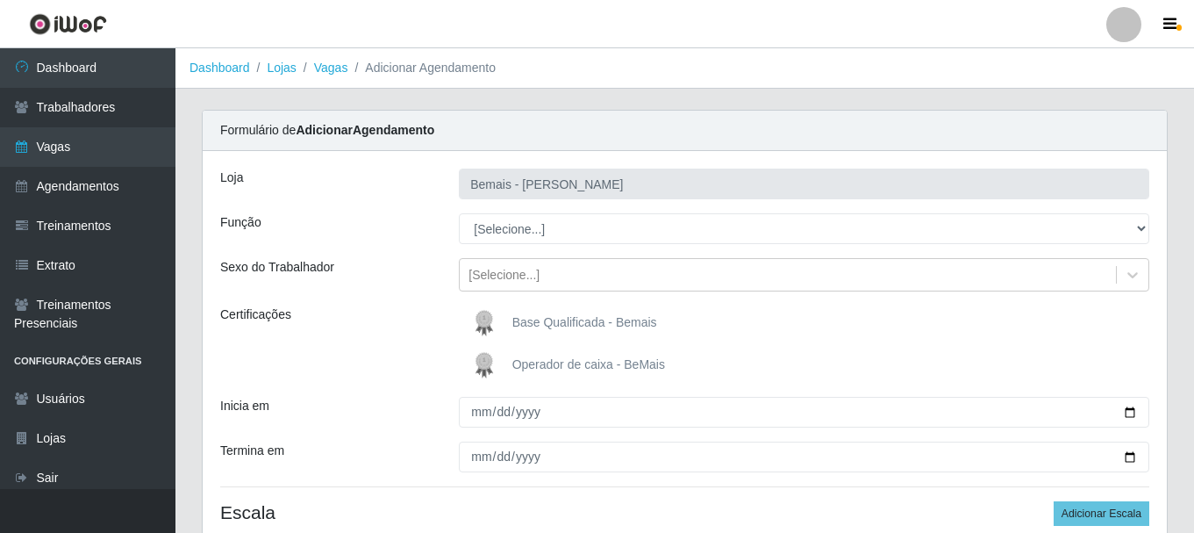
click at [313, 23] on header "Perfil Alterar Senha Sair" at bounding box center [597, 24] width 1194 height 48
click at [1125, 23] on div at bounding box center [1124, 24] width 35 height 35
click at [1068, 134] on button "Sair" at bounding box center [1090, 136] width 158 height 36
